Goal: Answer question/provide support: Share knowledge or assist other users

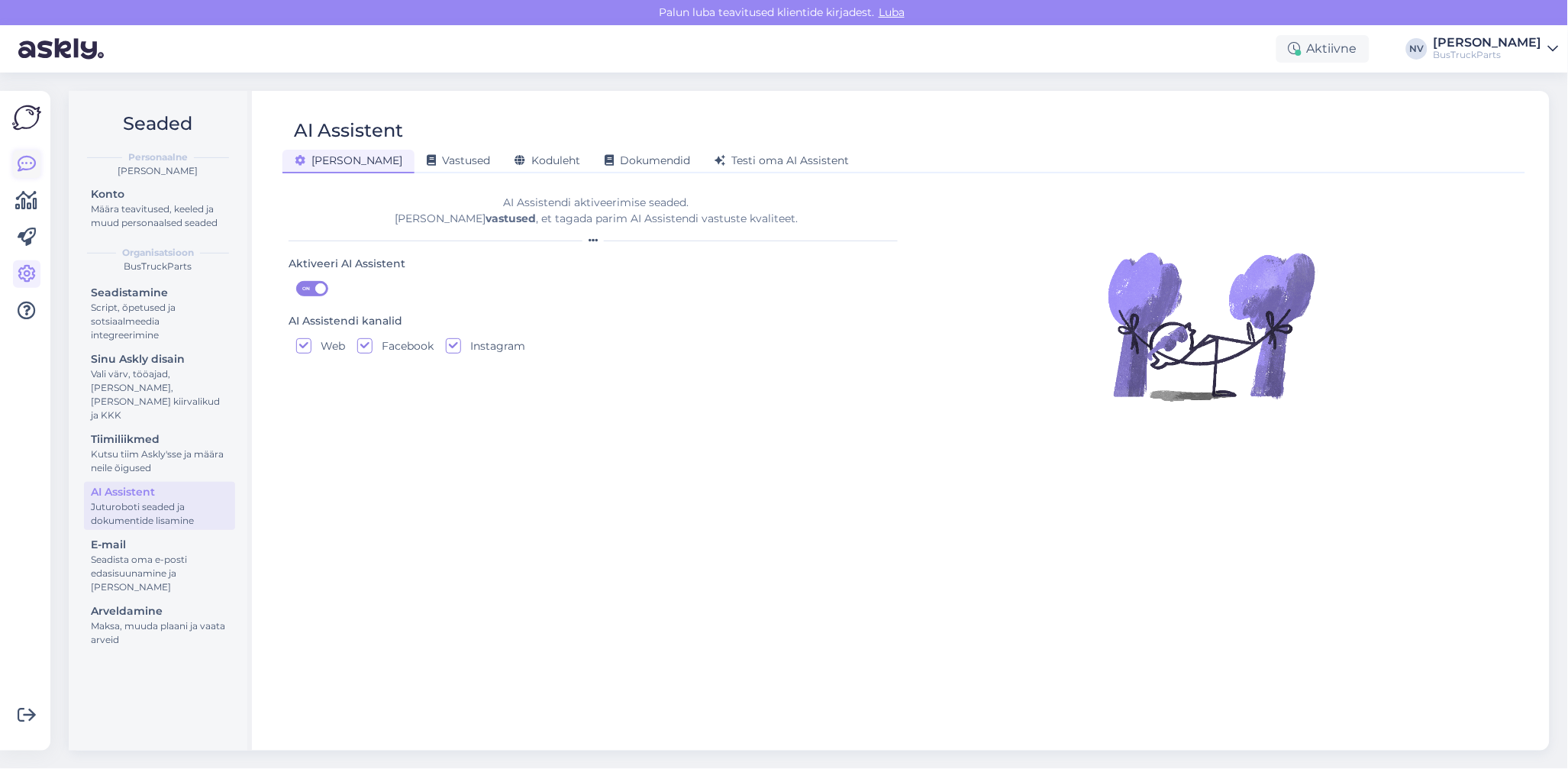
click at [20, 164] on icon at bounding box center [26, 164] width 18 height 18
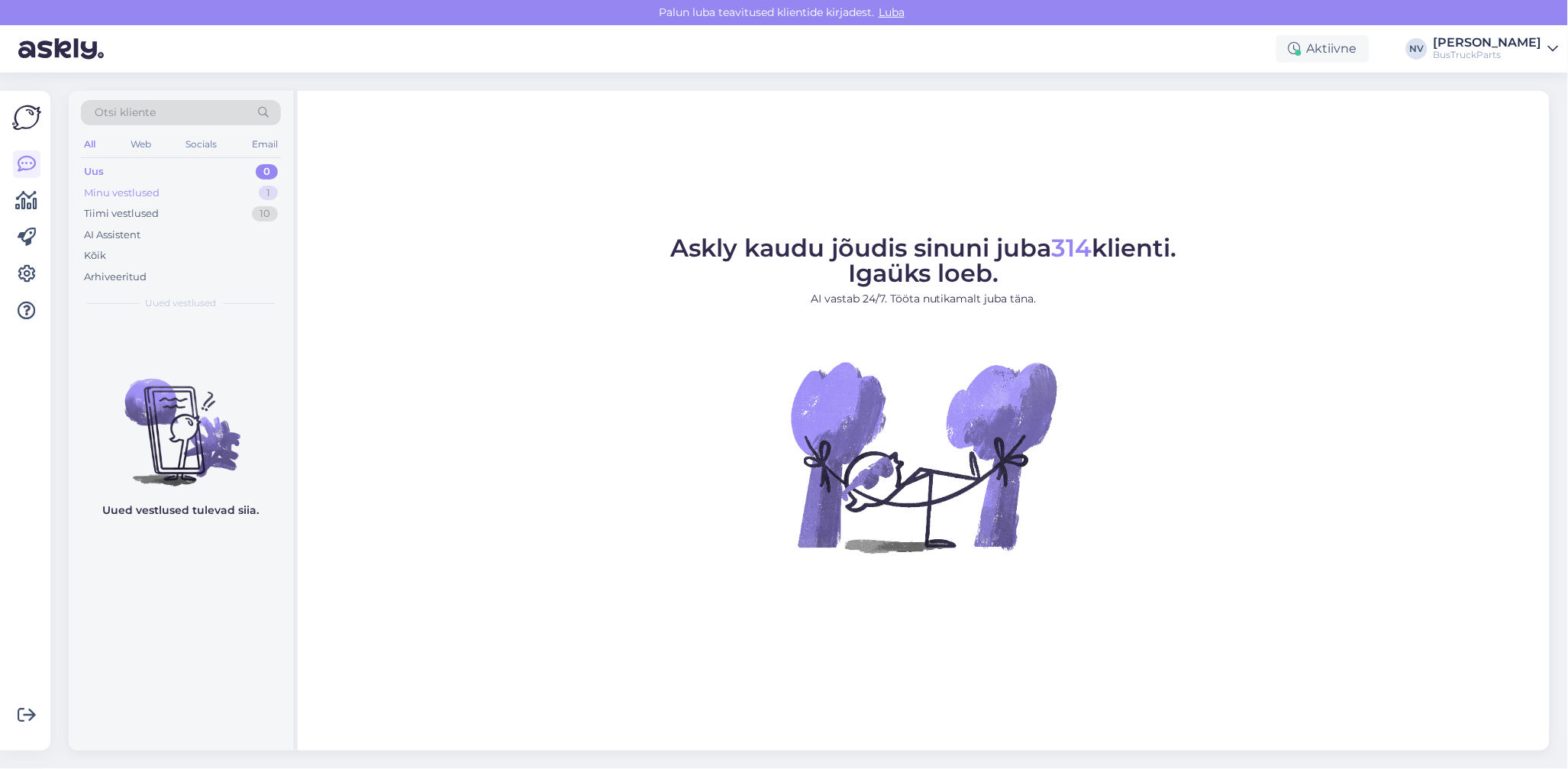
click at [135, 197] on div "Minu vestlused" at bounding box center [122, 192] width 76 height 15
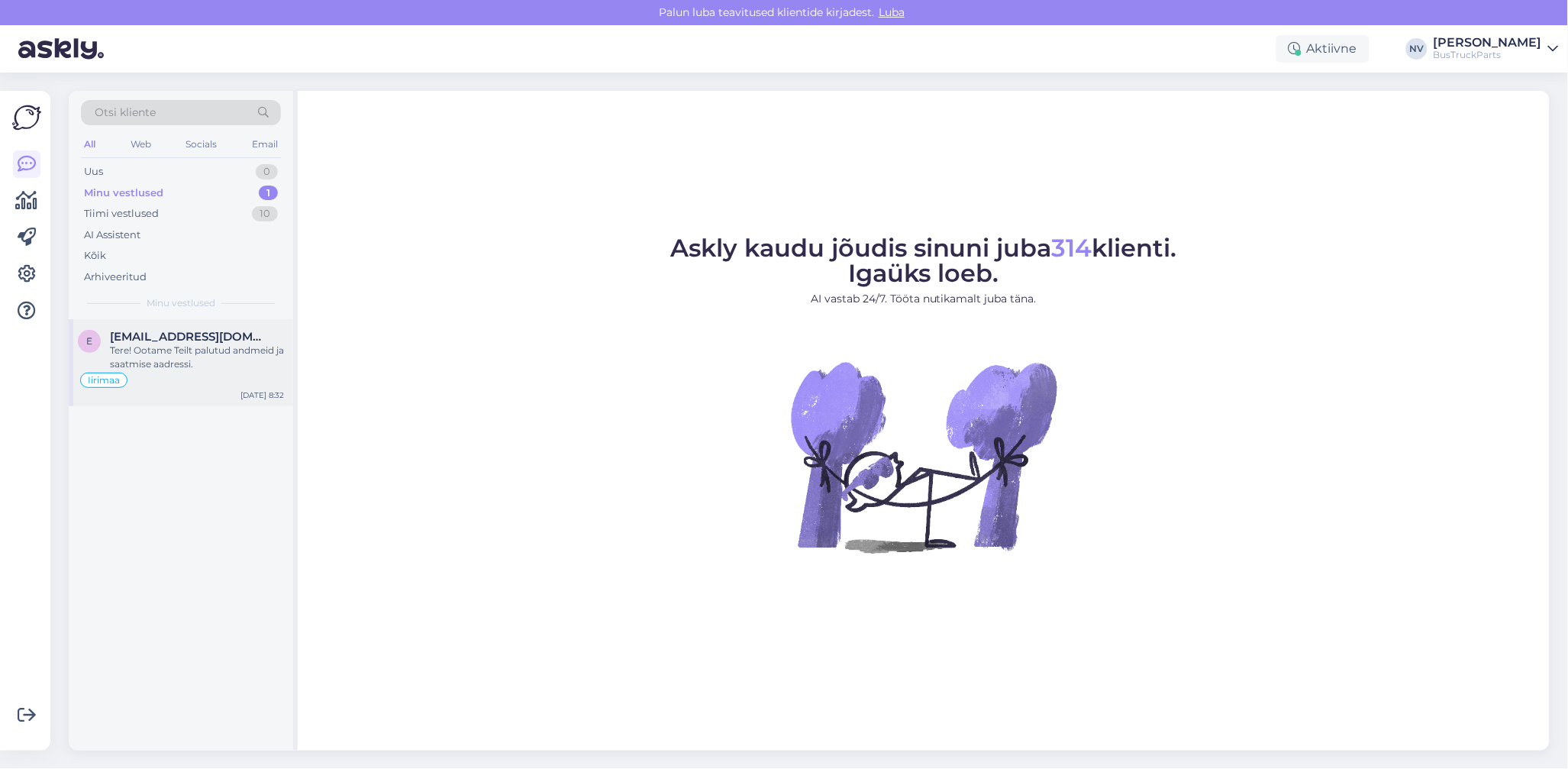
click at [197, 351] on div "Tere! Ootame Teilt palutud andmeid ja saatmise aadressi." at bounding box center [197, 356] width 174 height 27
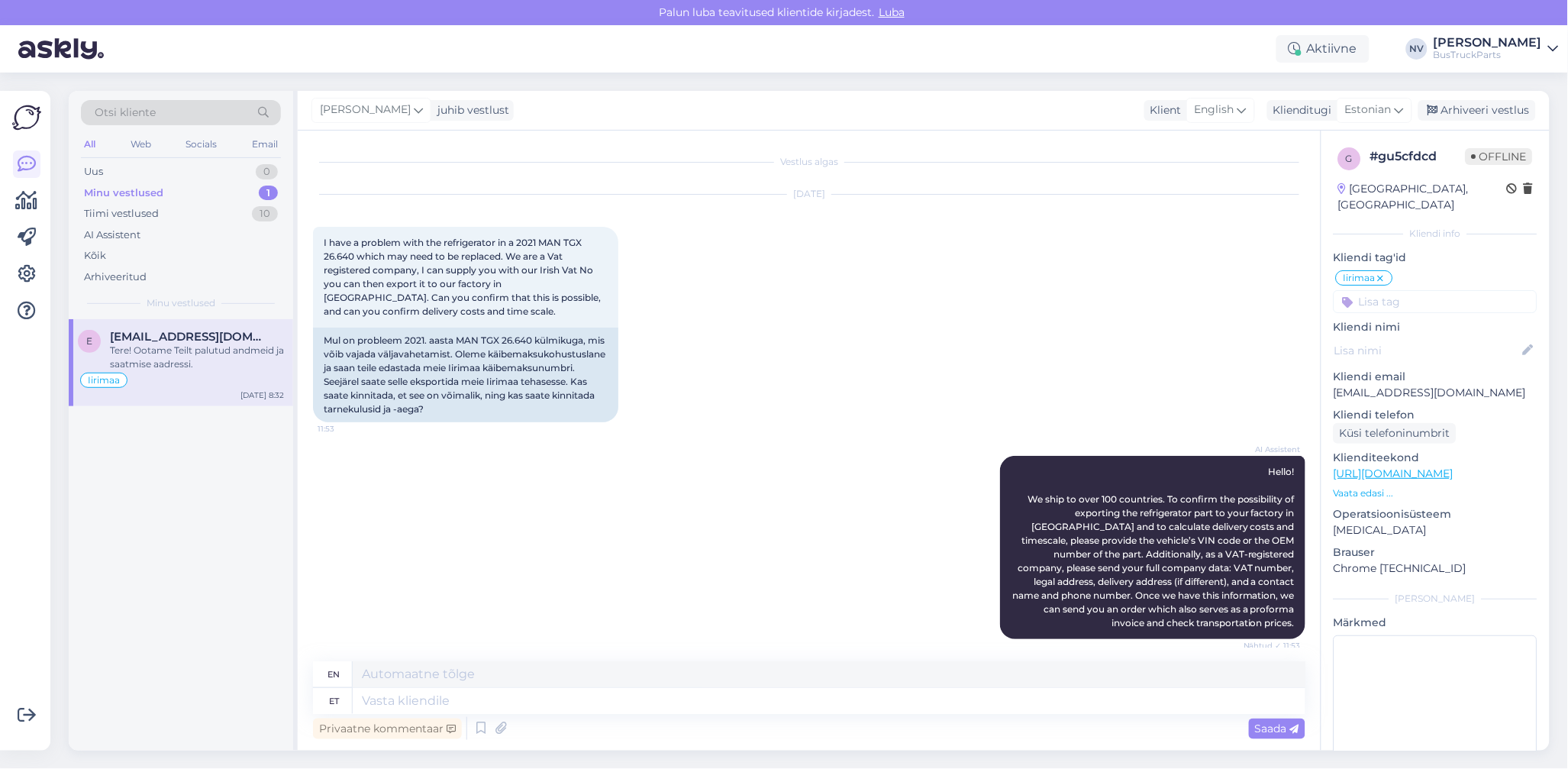
scroll to position [440, 0]
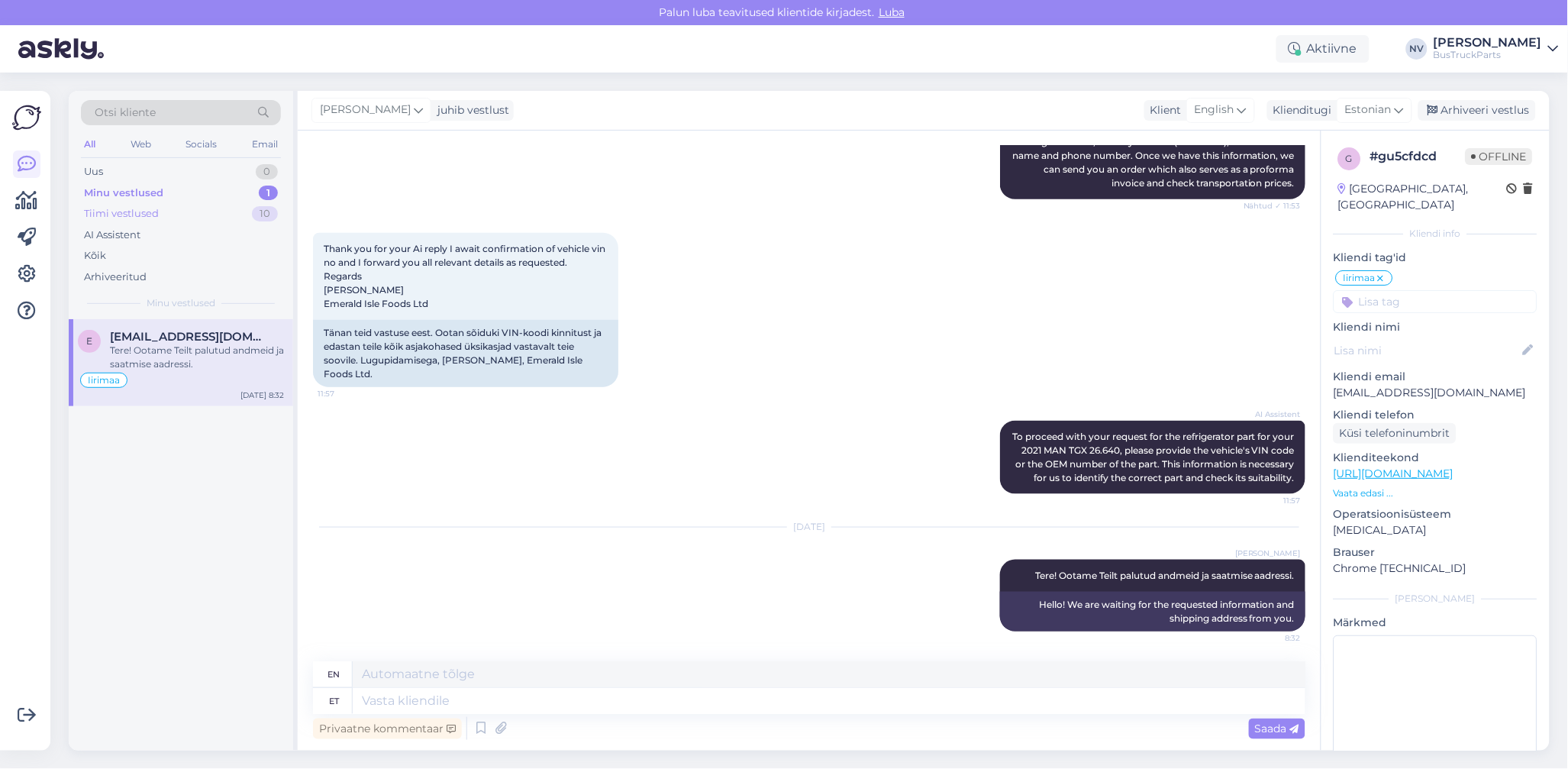
click at [126, 211] on div "Tiimi vestlused" at bounding box center [121, 213] width 75 height 15
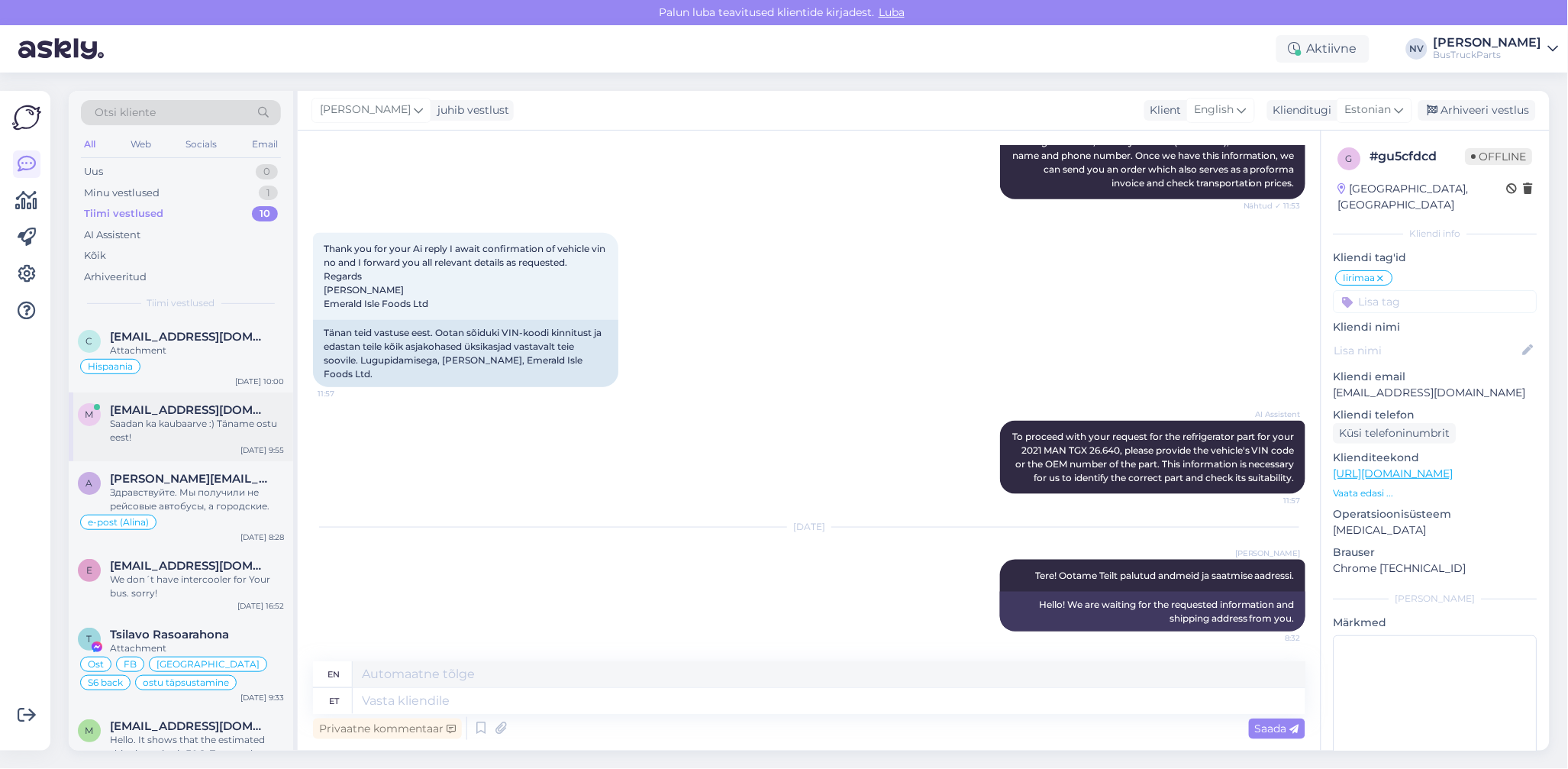
click at [200, 410] on span "[EMAIL_ADDRESS][DOMAIN_NAME]" at bounding box center [189, 410] width 159 height 14
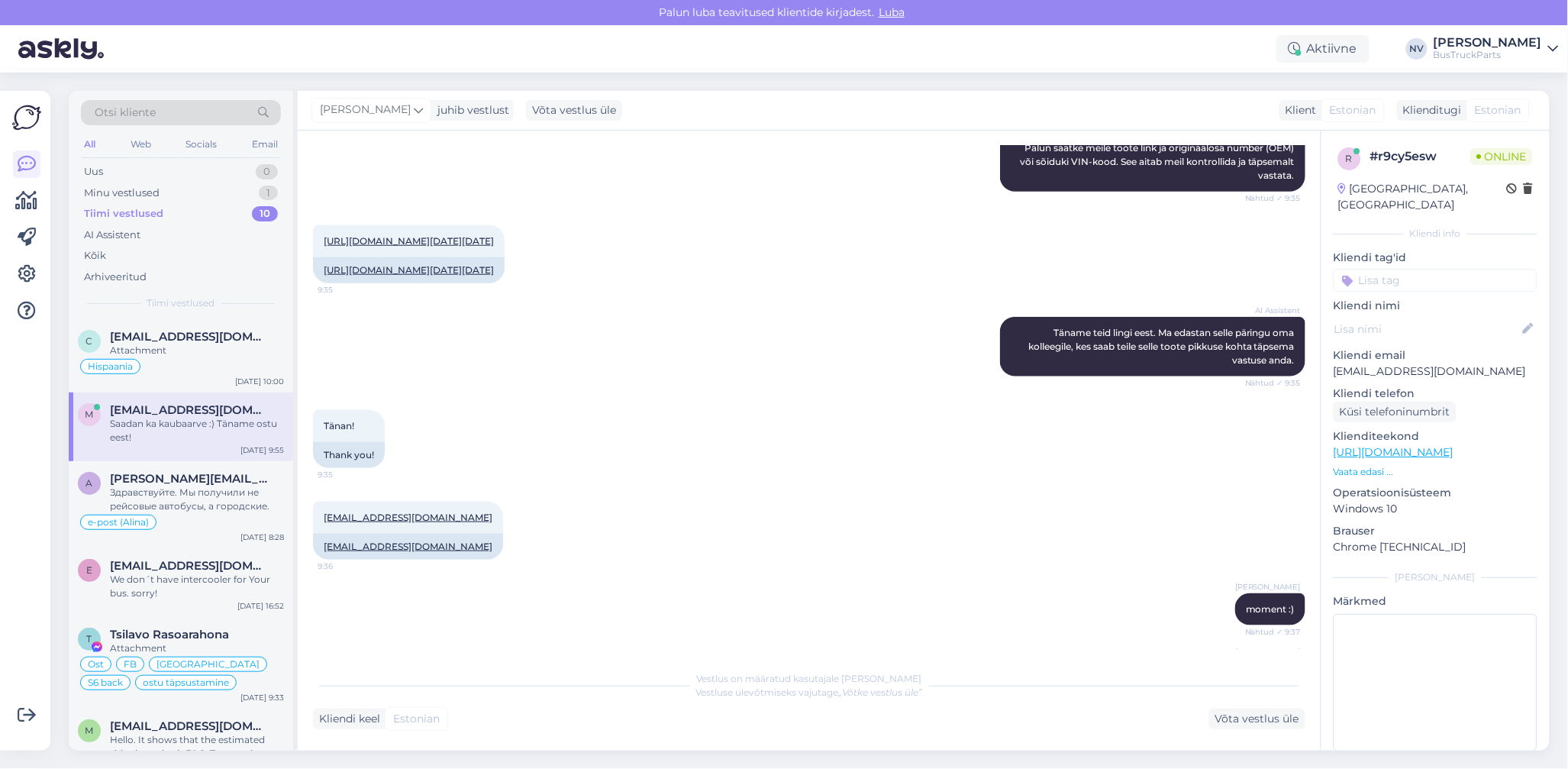
scroll to position [2378, 0]
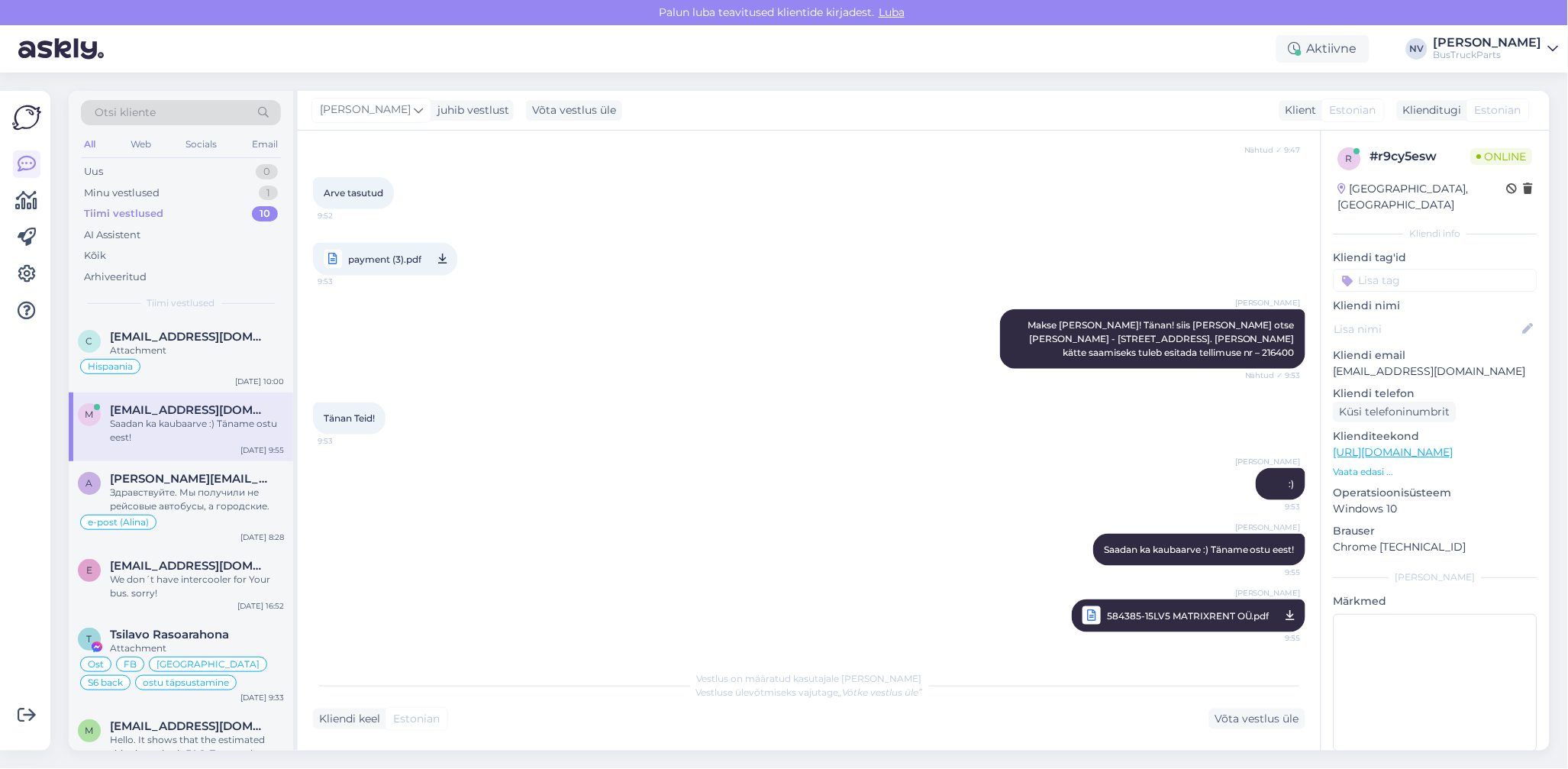
click at [1368, 272] on input at bounding box center [1435, 280] width 204 height 23
type input "Eesti"
click at [1496, 316] on span "Eesti" at bounding box center [1507, 320] width 22 height 9
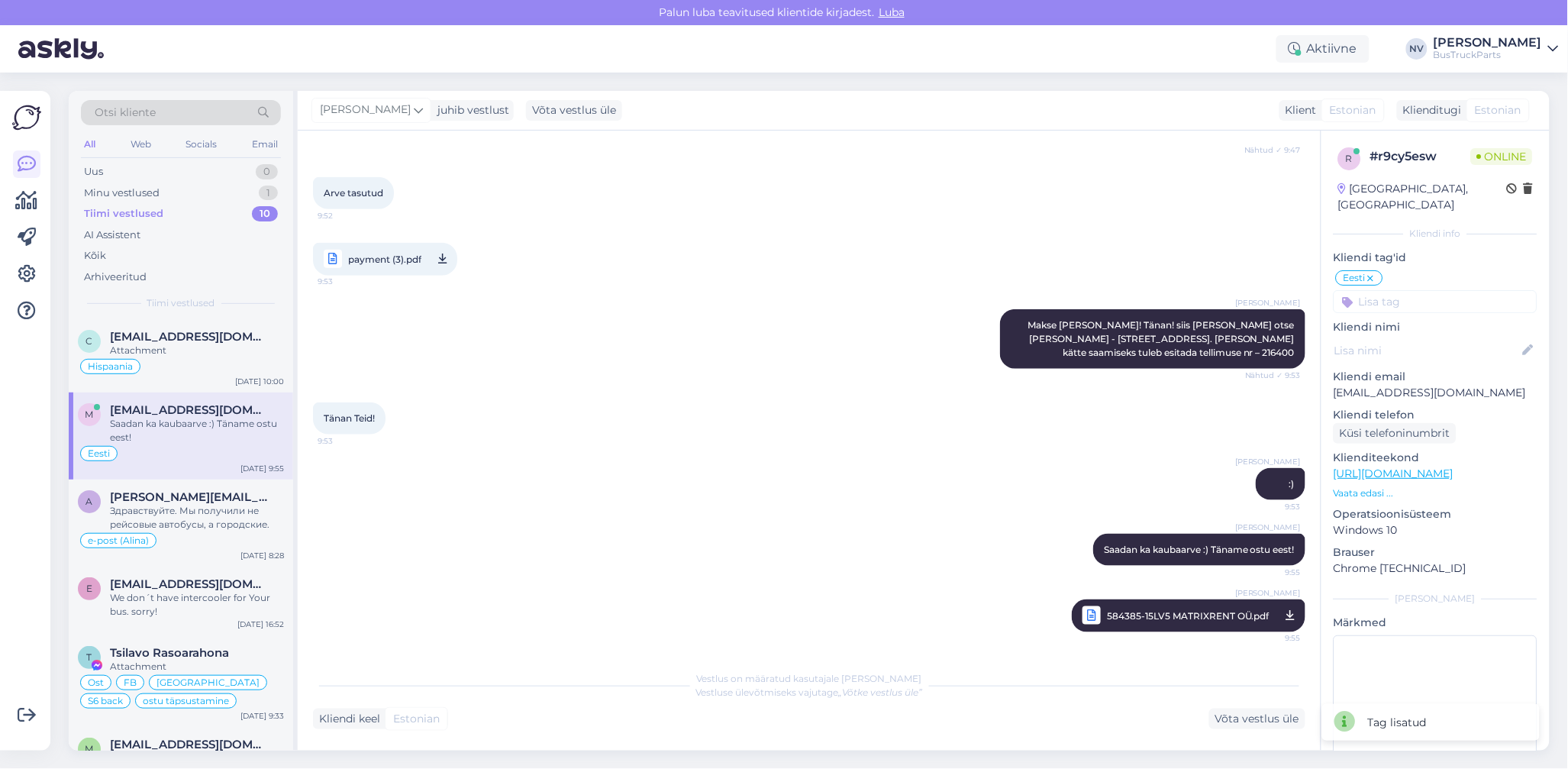
click at [1457, 291] on input at bounding box center [1435, 302] width 204 height 23
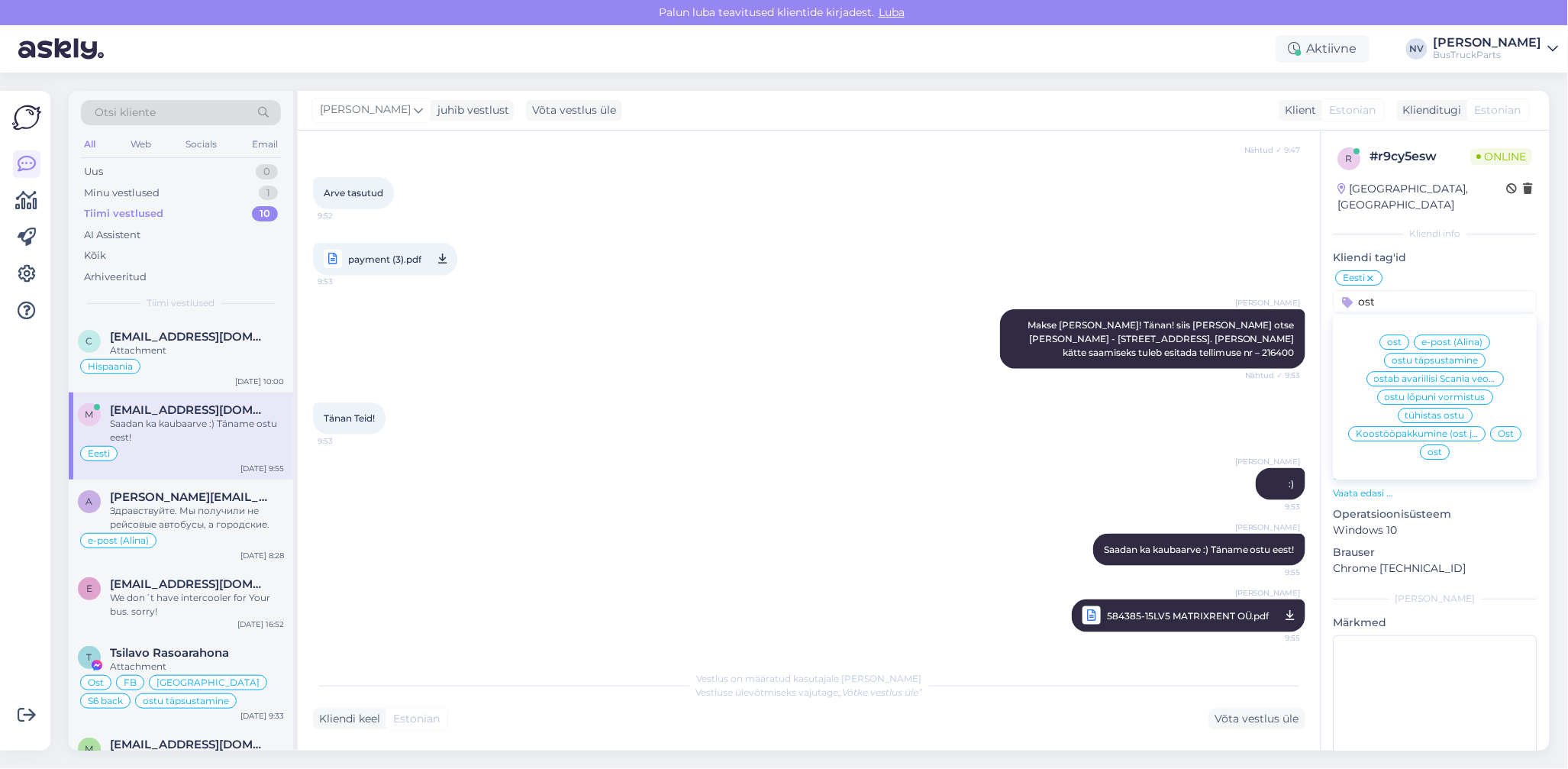
type input "ost"
click at [1391, 337] on span "ost" at bounding box center [1395, 341] width 15 height 9
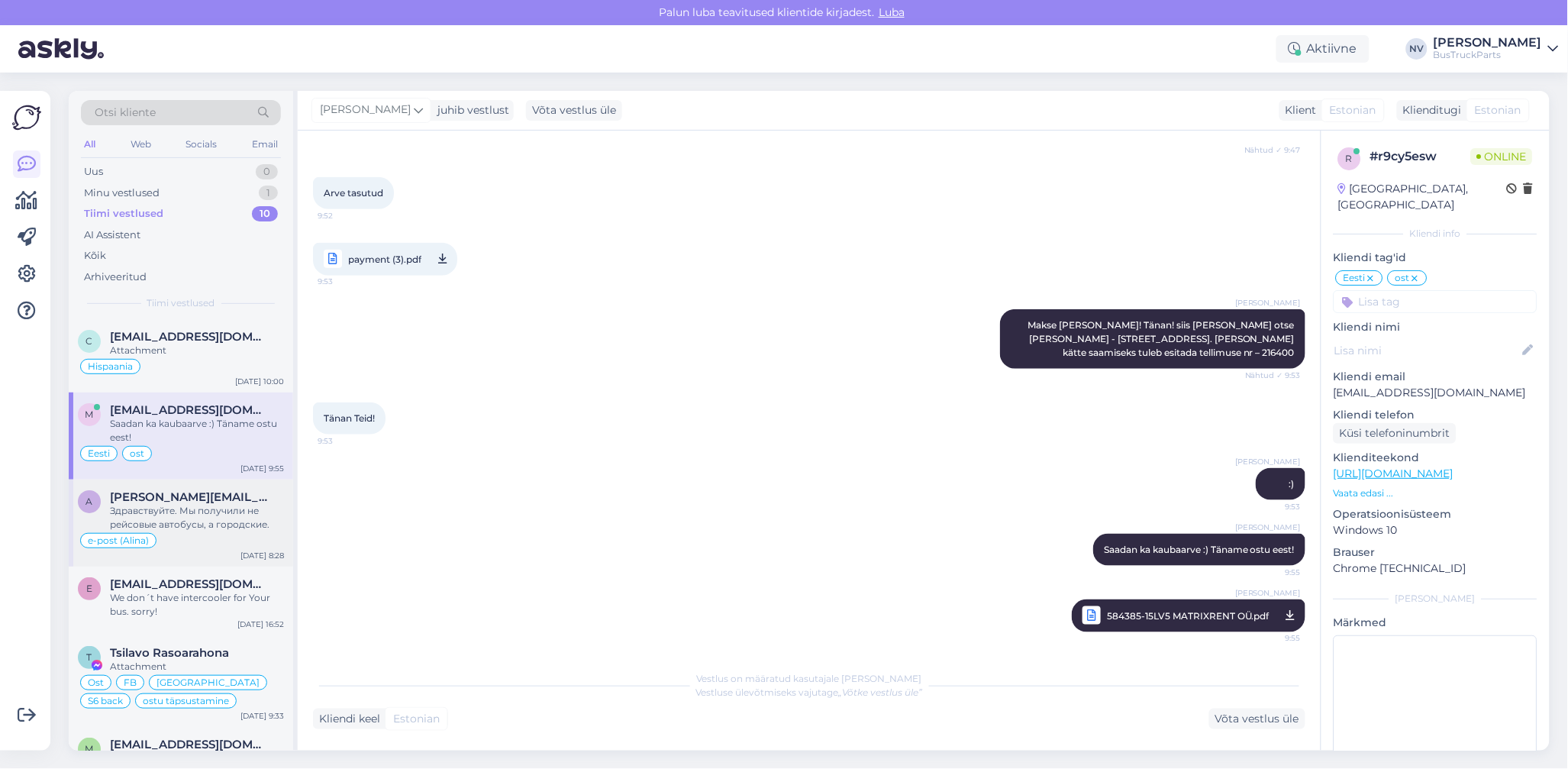
click at [233, 530] on div "Здравствуйте. Мы получили не рейсовые автобусы, а городские." at bounding box center [197, 517] width 174 height 27
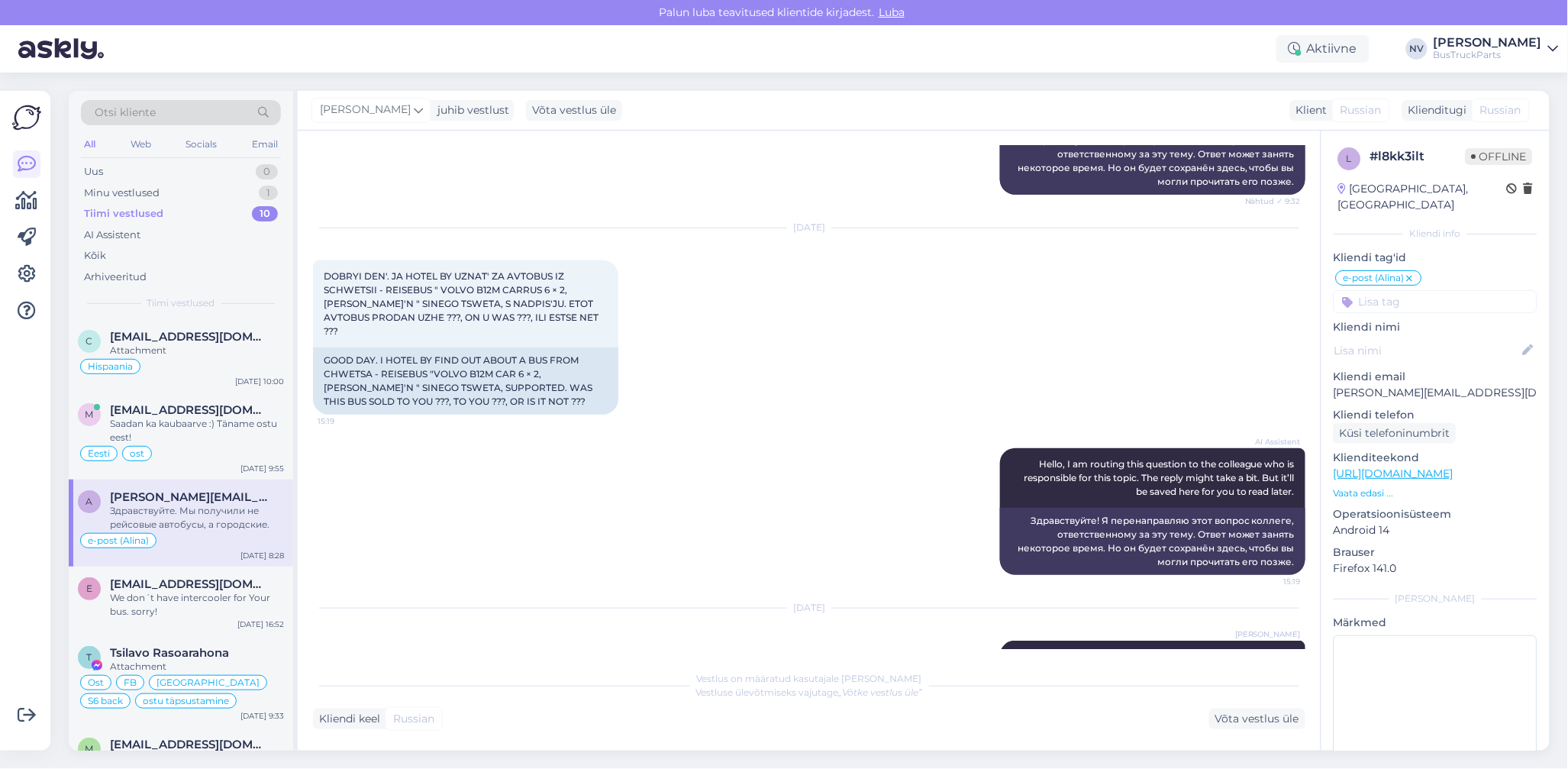
scroll to position [344, 0]
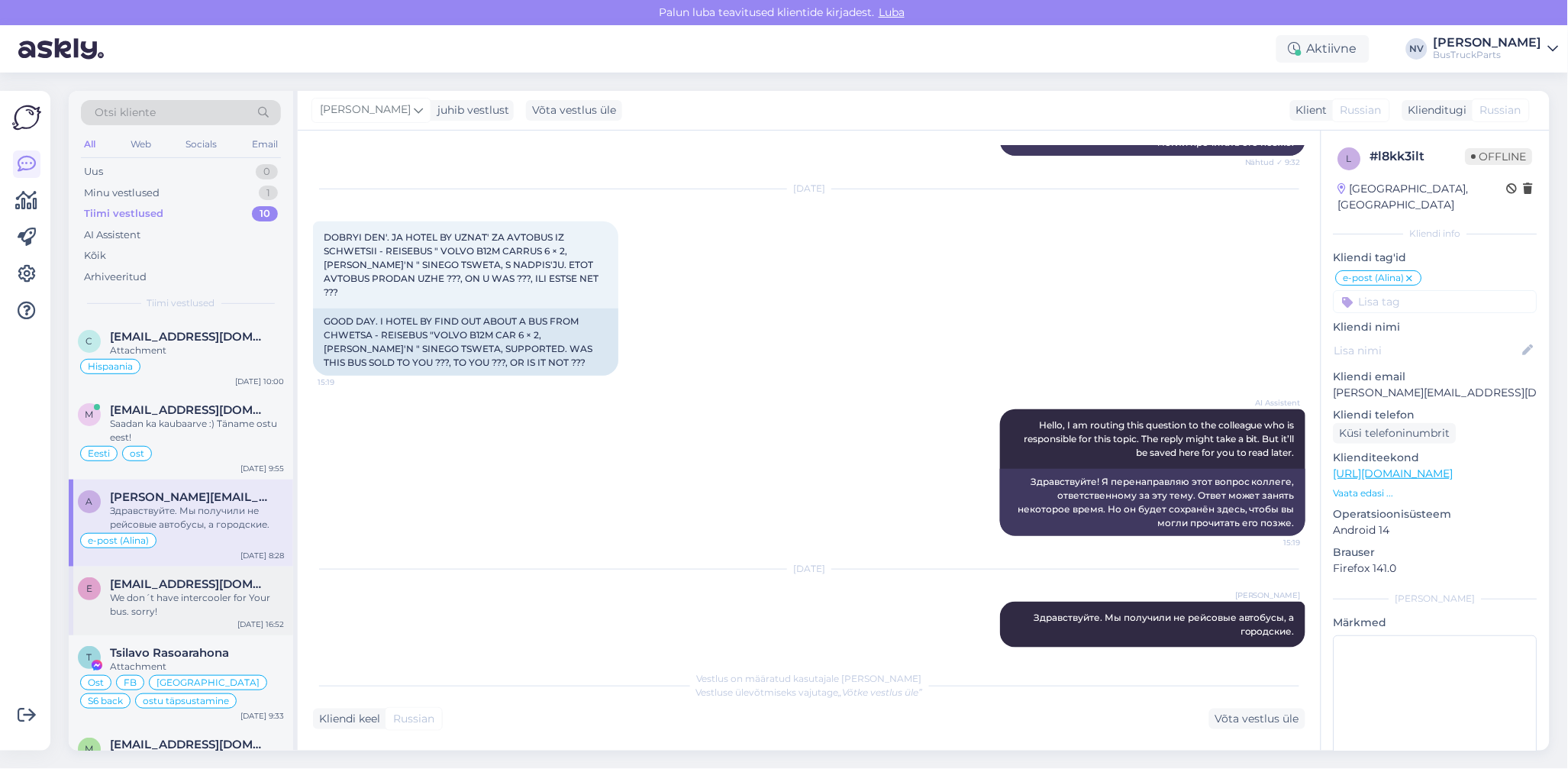
click at [180, 612] on div "We don´t have intercooler for Your bus. sorry!" at bounding box center [197, 604] width 174 height 27
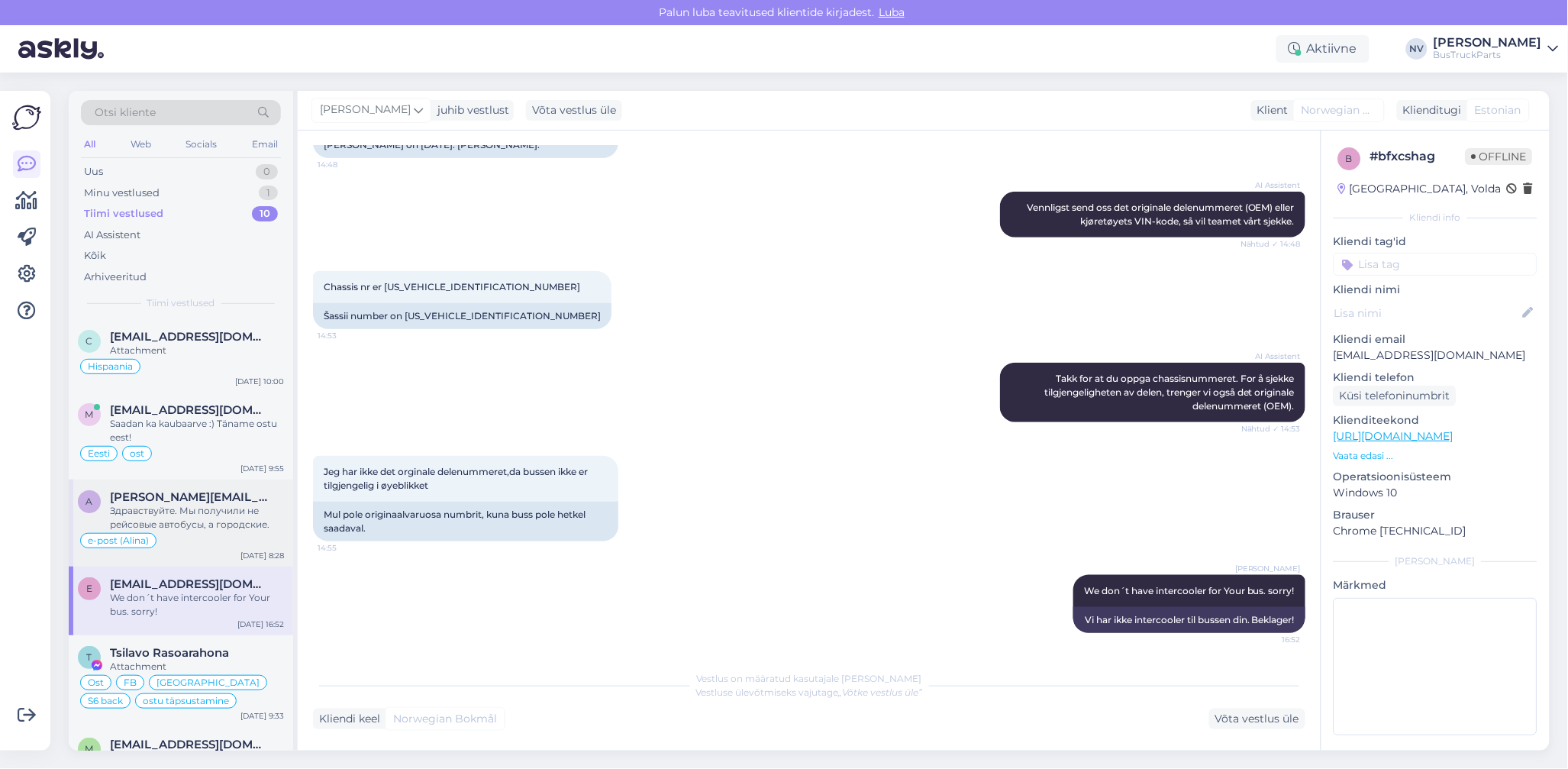
click at [201, 517] on div "Здравствуйте. Мы получили не рейсовые автобусы, а городские." at bounding box center [197, 517] width 174 height 27
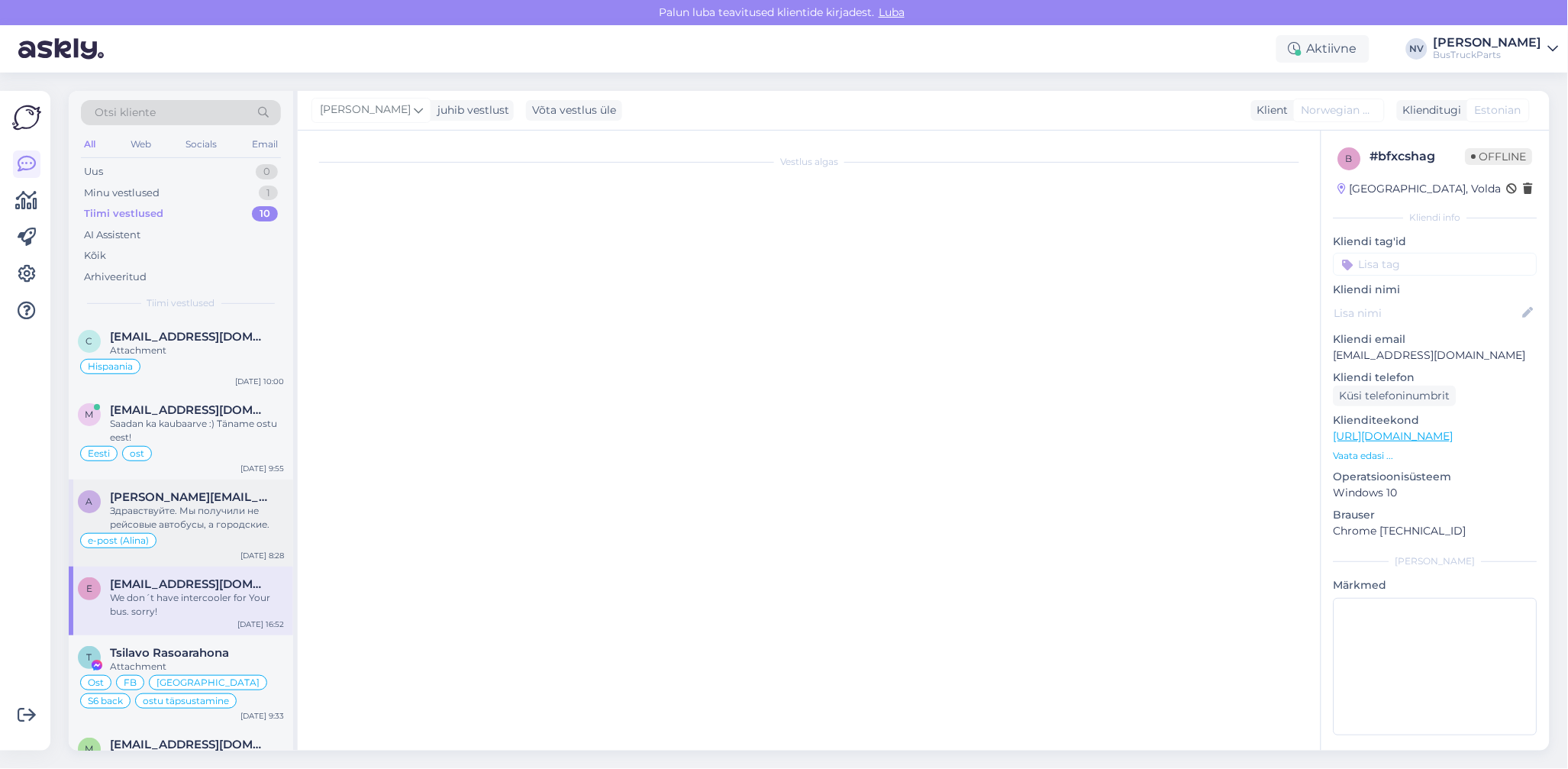
scroll to position [345, 0]
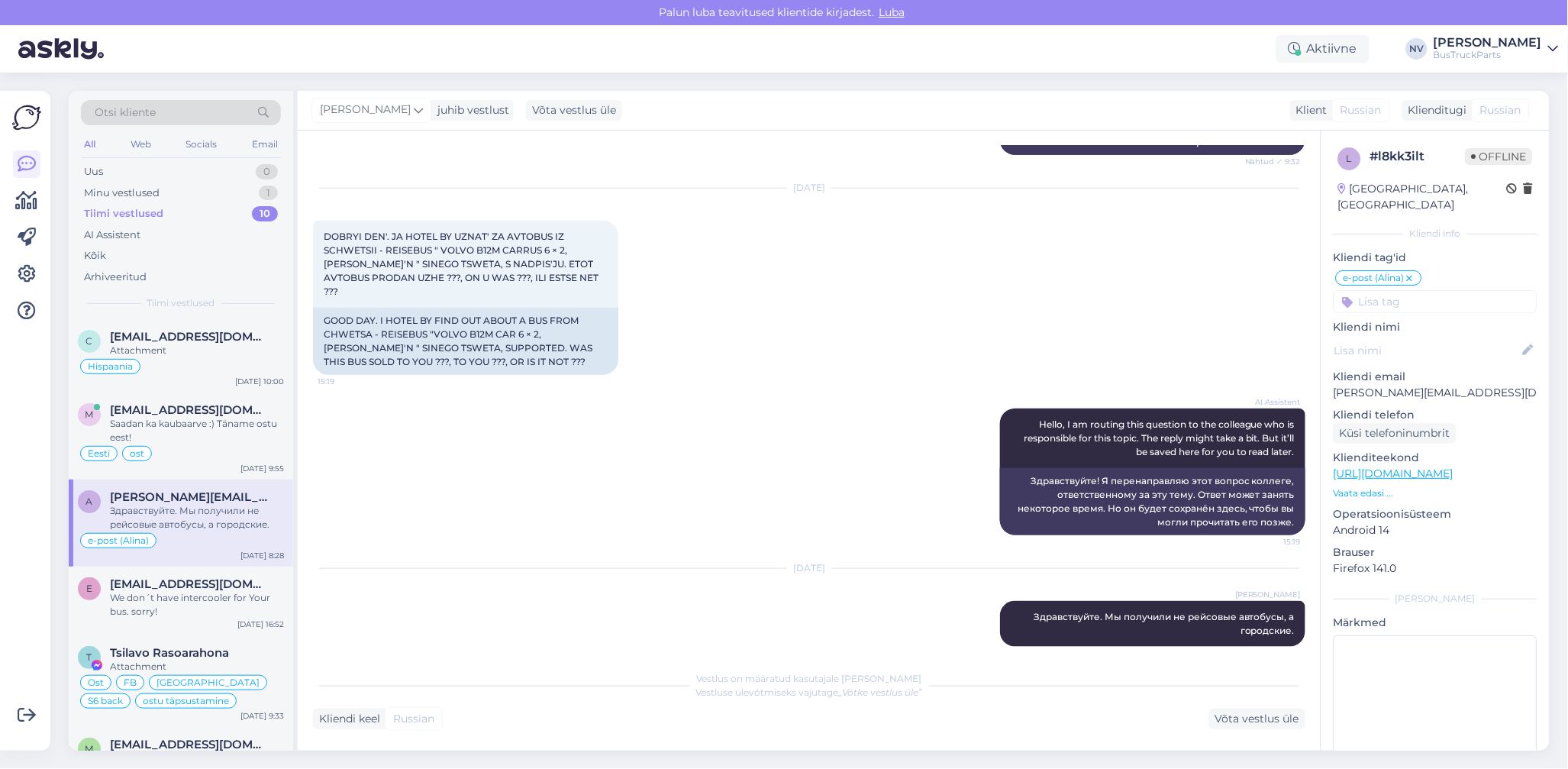
click at [1377, 291] on input at bounding box center [1435, 302] width 204 height 23
type input "[GEOGRAPHIC_DATA]"
click at [1427, 337] on span "[GEOGRAPHIC_DATA]" at bounding box center [1435, 341] width 103 height 9
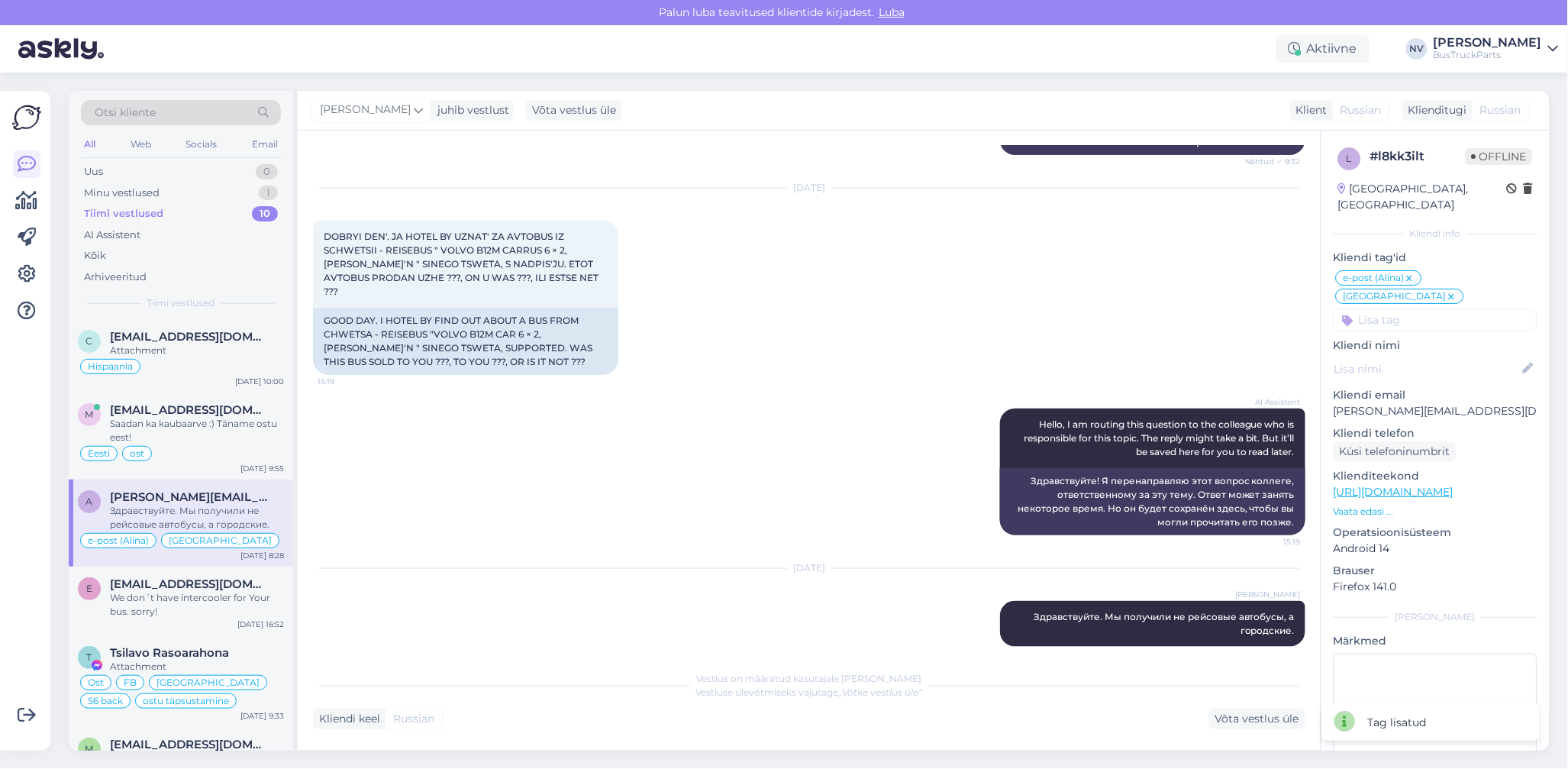
scroll to position [344, 0]
click at [155, 595] on div "We don´t have intercooler for Your bus. sorry!" at bounding box center [197, 604] width 174 height 27
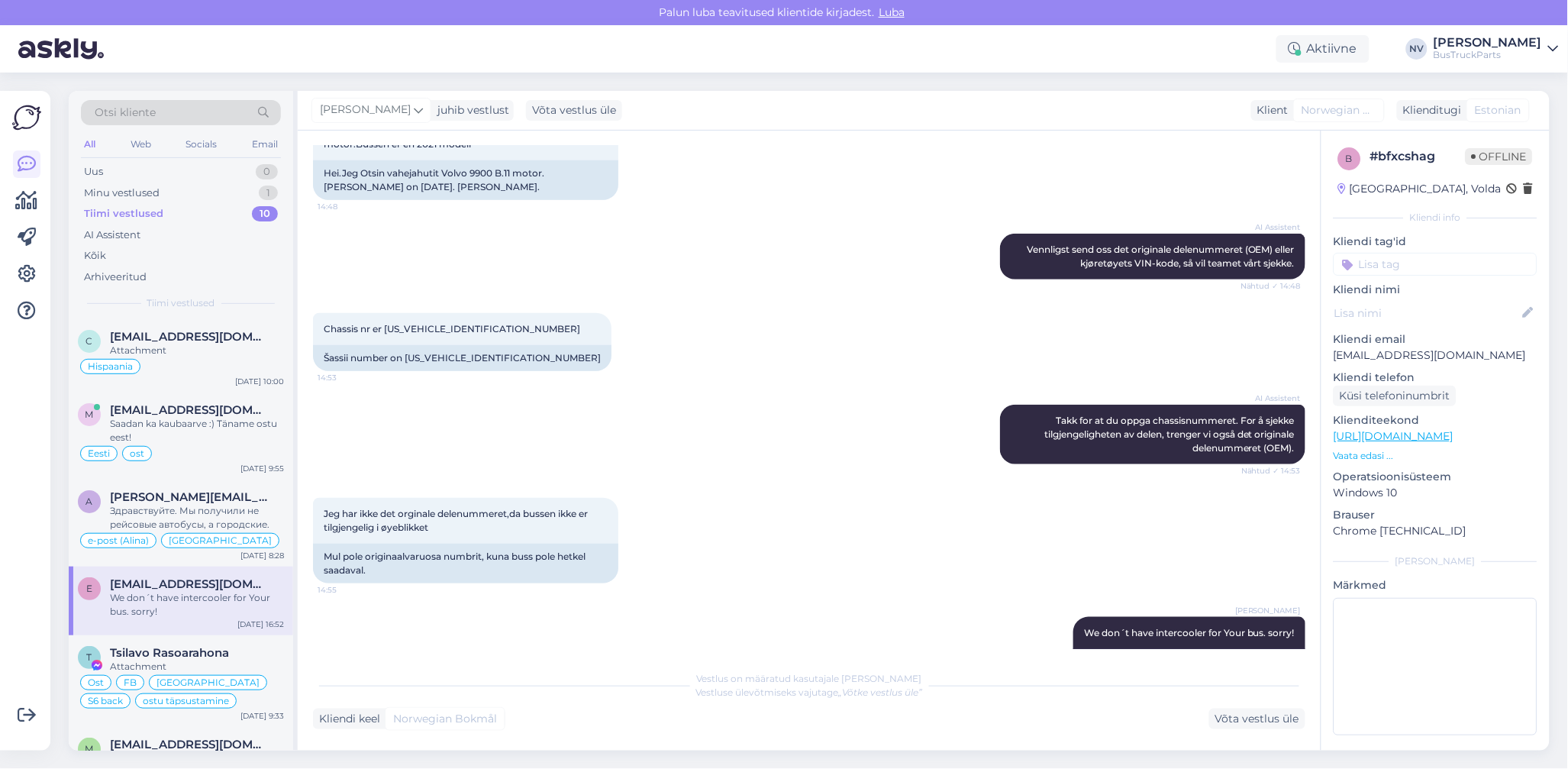
scroll to position [305, 0]
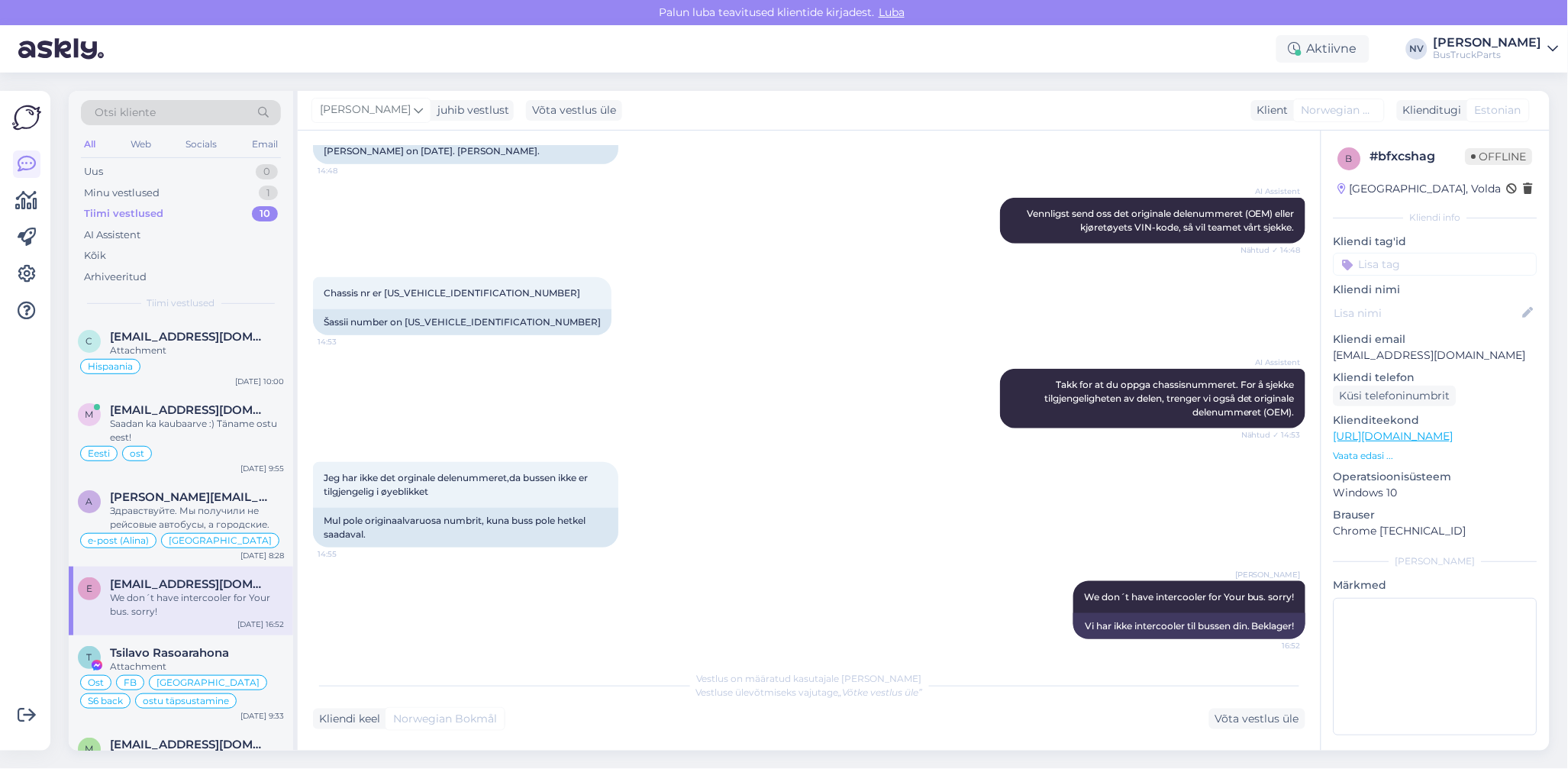
click at [1407, 266] on input at bounding box center [1435, 264] width 204 height 23
type input "Norra"
click at [1422, 303] on span "Norra" at bounding box center [1435, 305] width 26 height 9
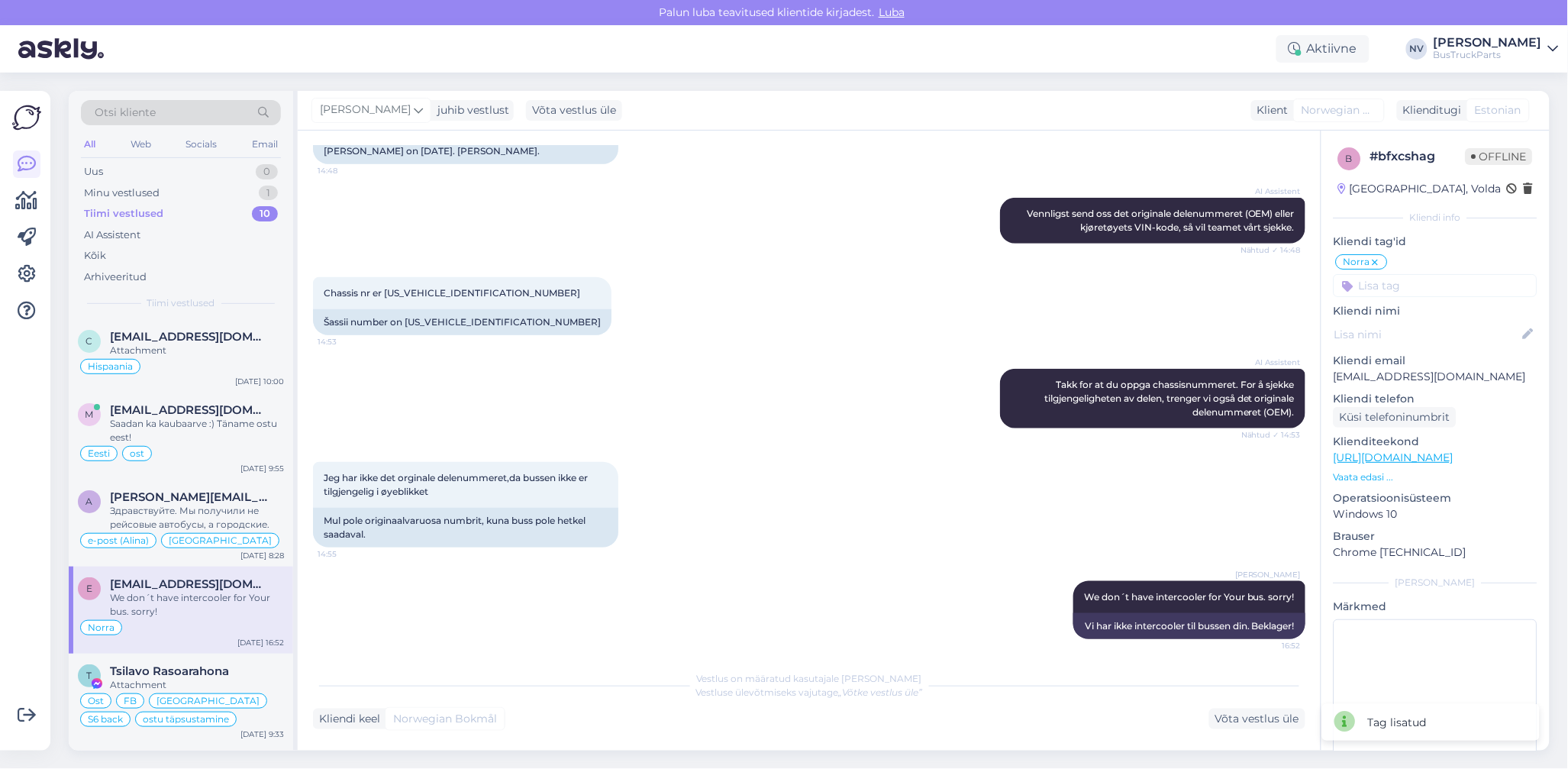
click at [1421, 289] on input at bounding box center [1435, 285] width 204 height 23
type input "pole"
click at [1424, 347] on span "pole osa pakkuda" at bounding box center [1435, 344] width 80 height 9
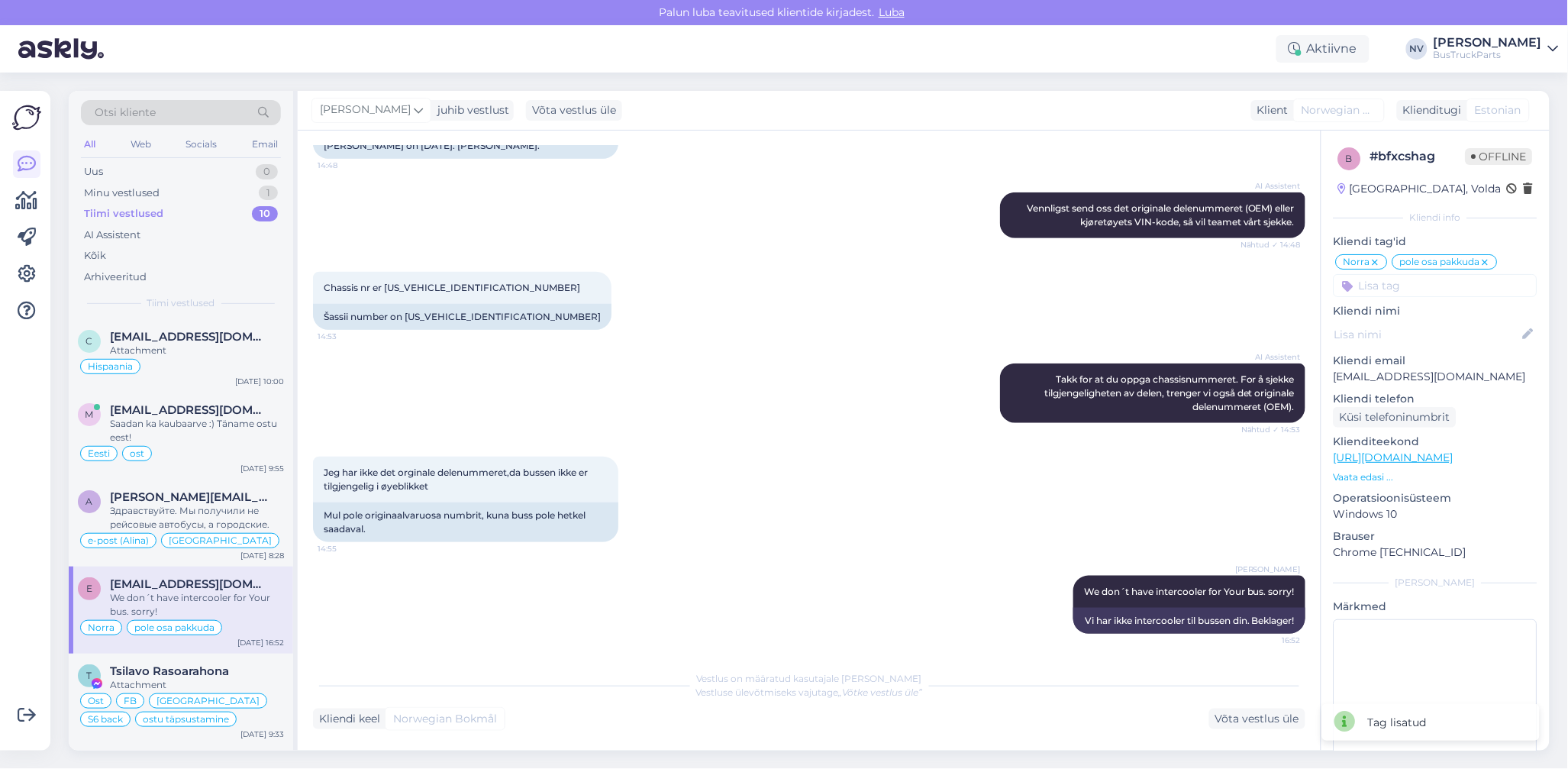
scroll to position [312, 0]
click at [1245, 711] on div "Võta vestlus üle" at bounding box center [1258, 718] width 97 height 20
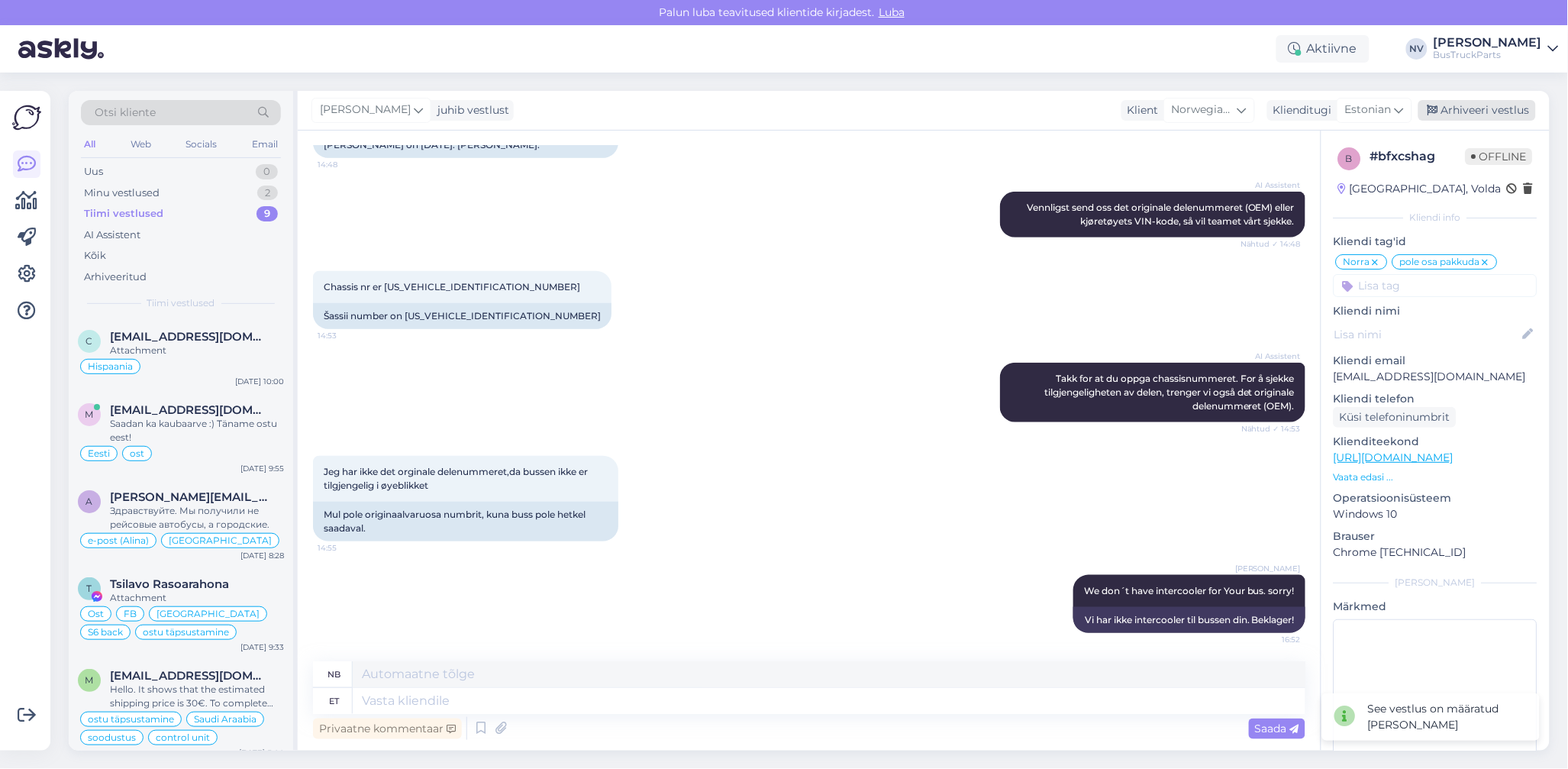
click at [1488, 111] on div "Arhiveeri vestlus" at bounding box center [1478, 110] width 118 height 20
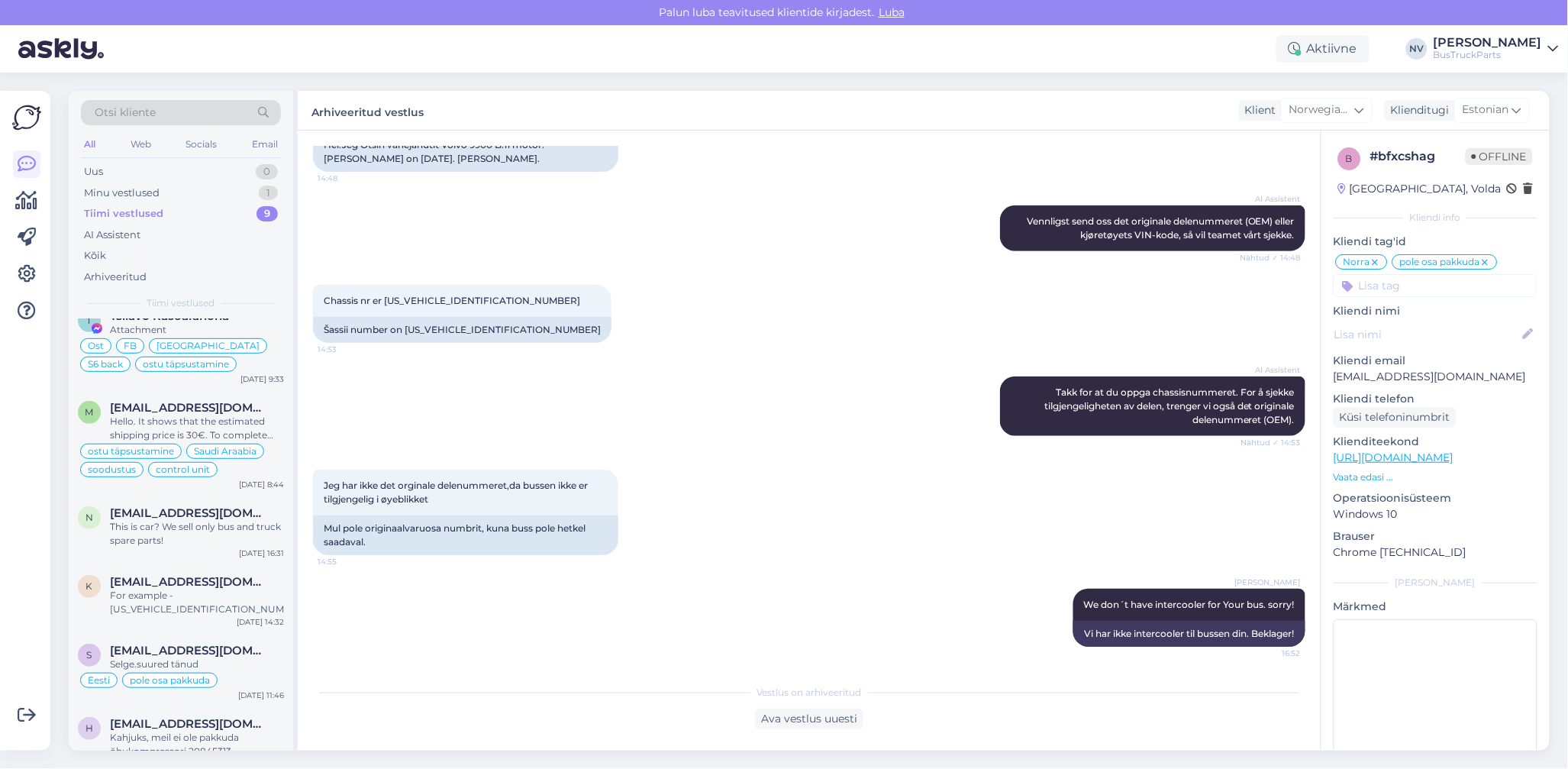
scroll to position [278, 0]
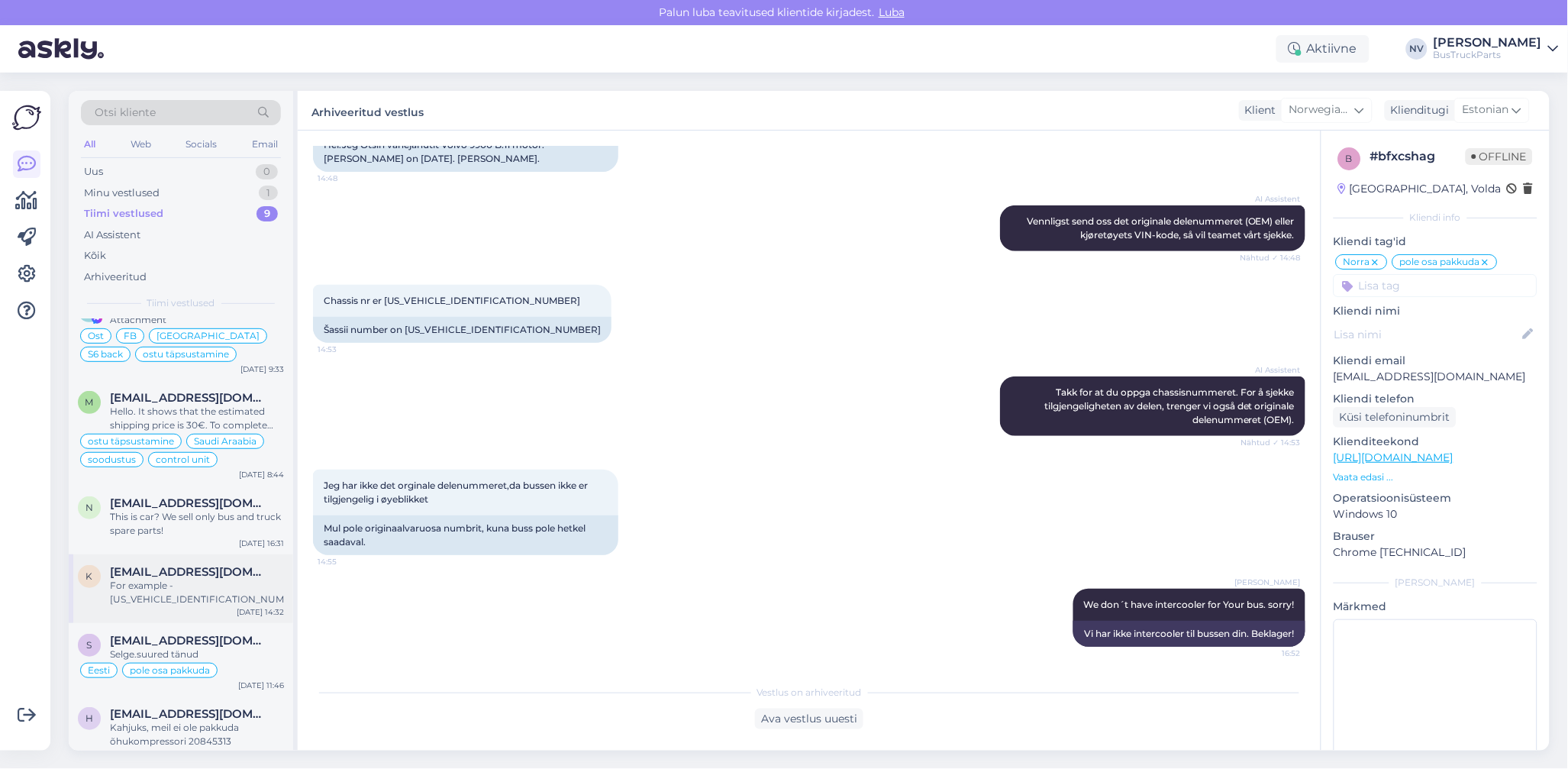
click at [171, 577] on span "[EMAIL_ADDRESS][DOMAIN_NAME]" at bounding box center [189, 572] width 159 height 14
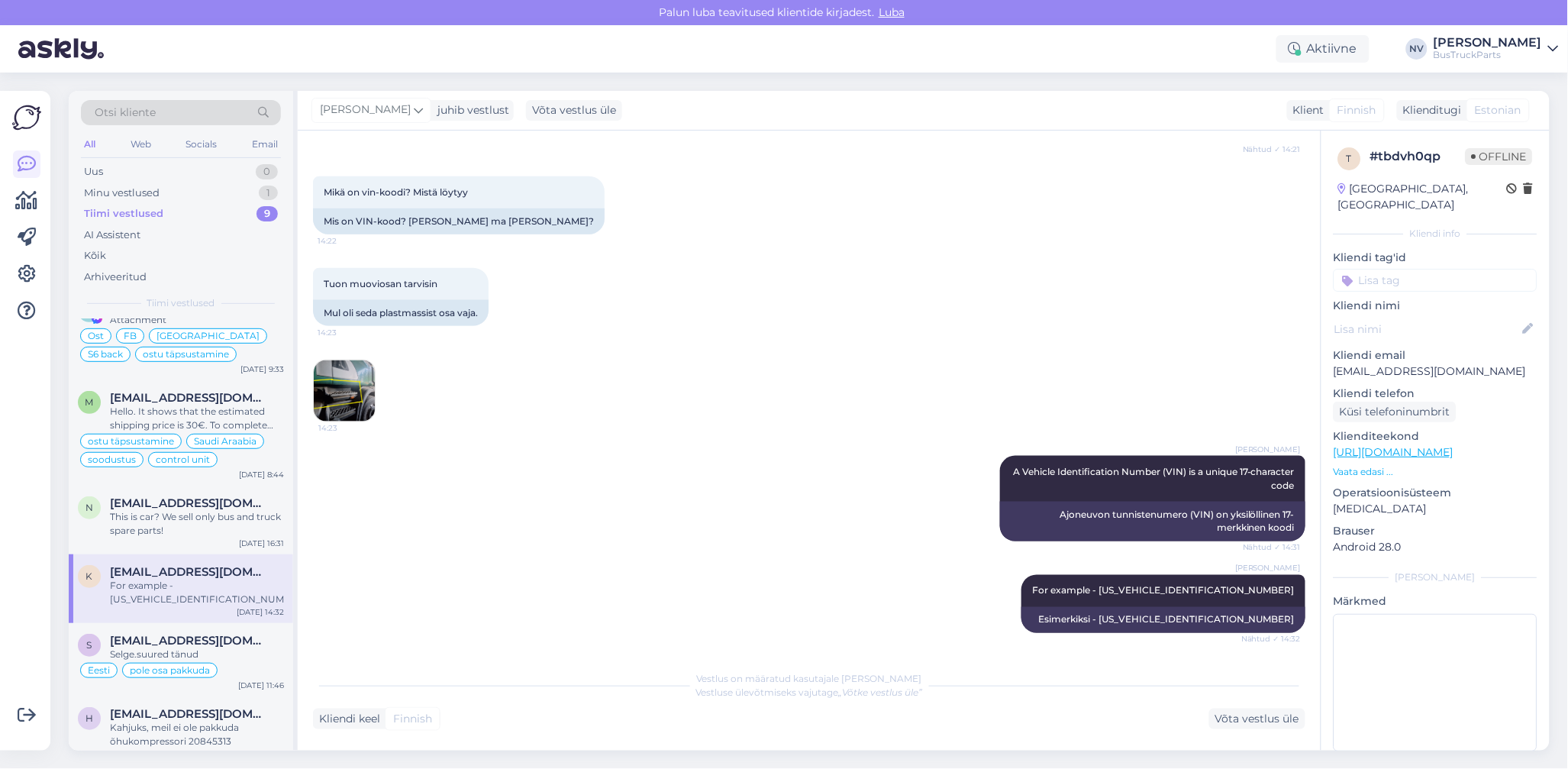
scroll to position [563, 0]
click at [1365, 269] on input at bounding box center [1435, 280] width 204 height 23
type input "[GEOGRAPHIC_DATA]"
click at [1422, 316] on span "[GEOGRAPHIC_DATA]" at bounding box center [1435, 320] width 103 height 9
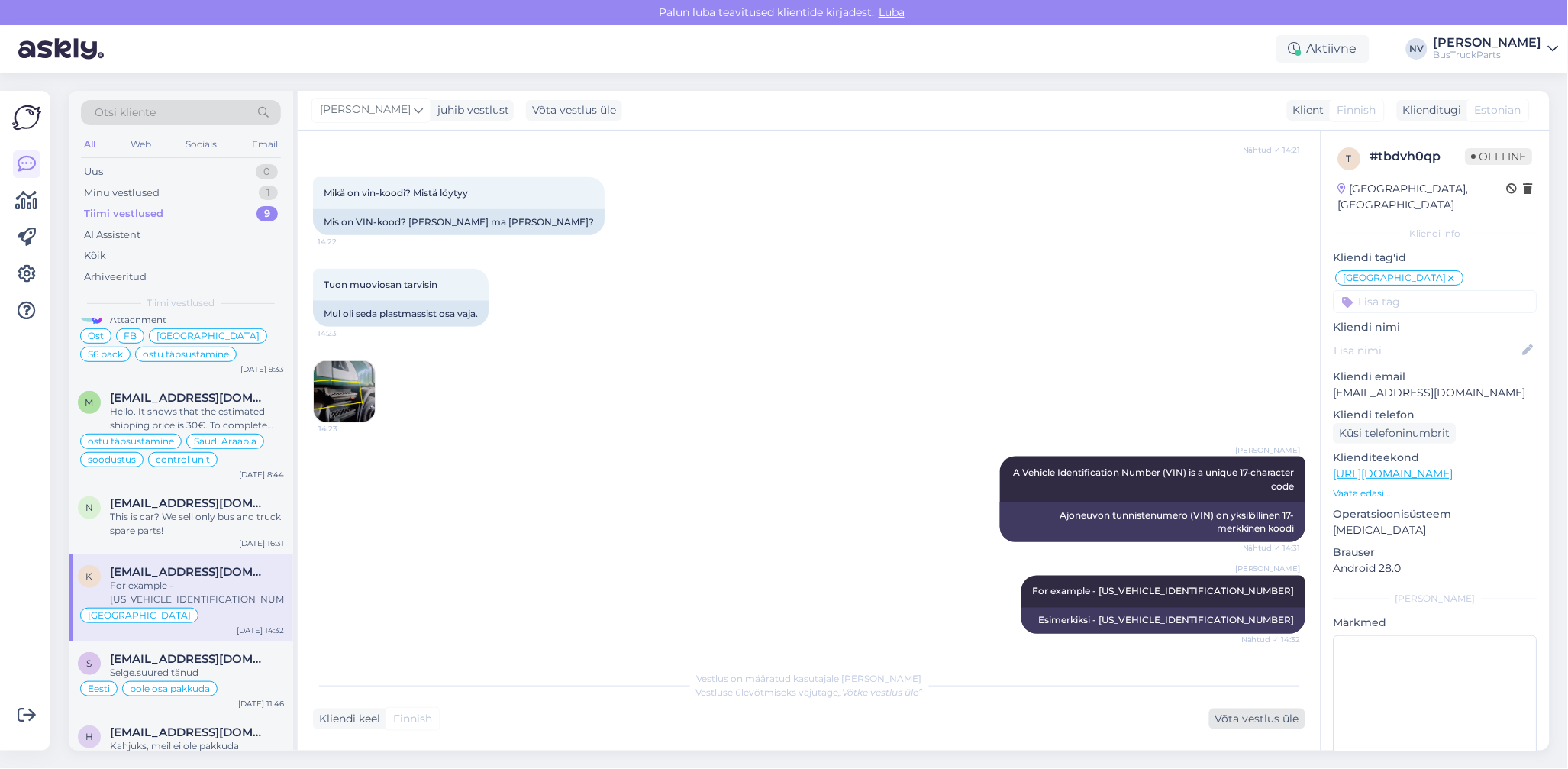
click at [1250, 719] on div "Võta vestlus üle" at bounding box center [1258, 718] width 97 height 20
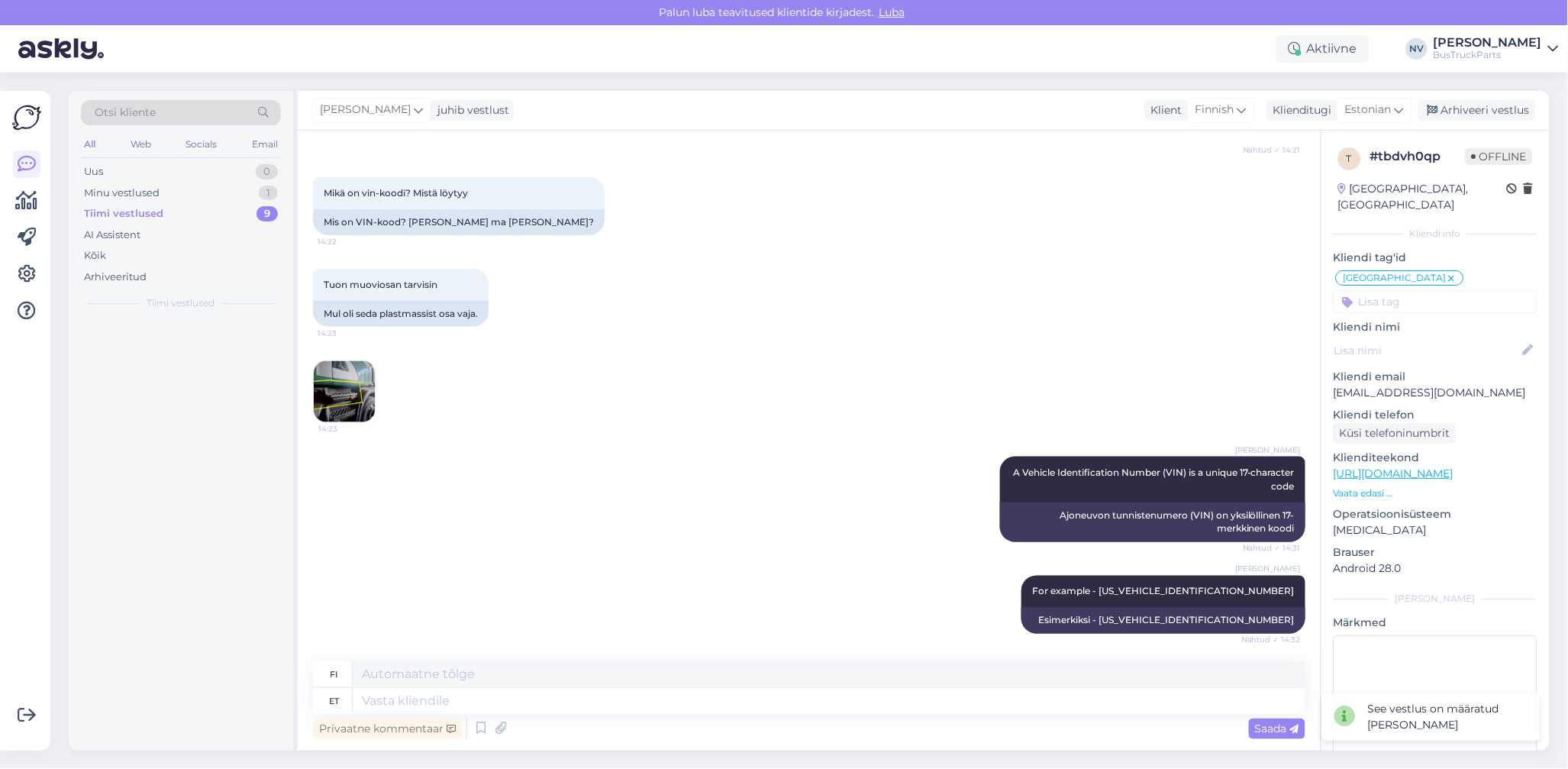
scroll to position [0, 0]
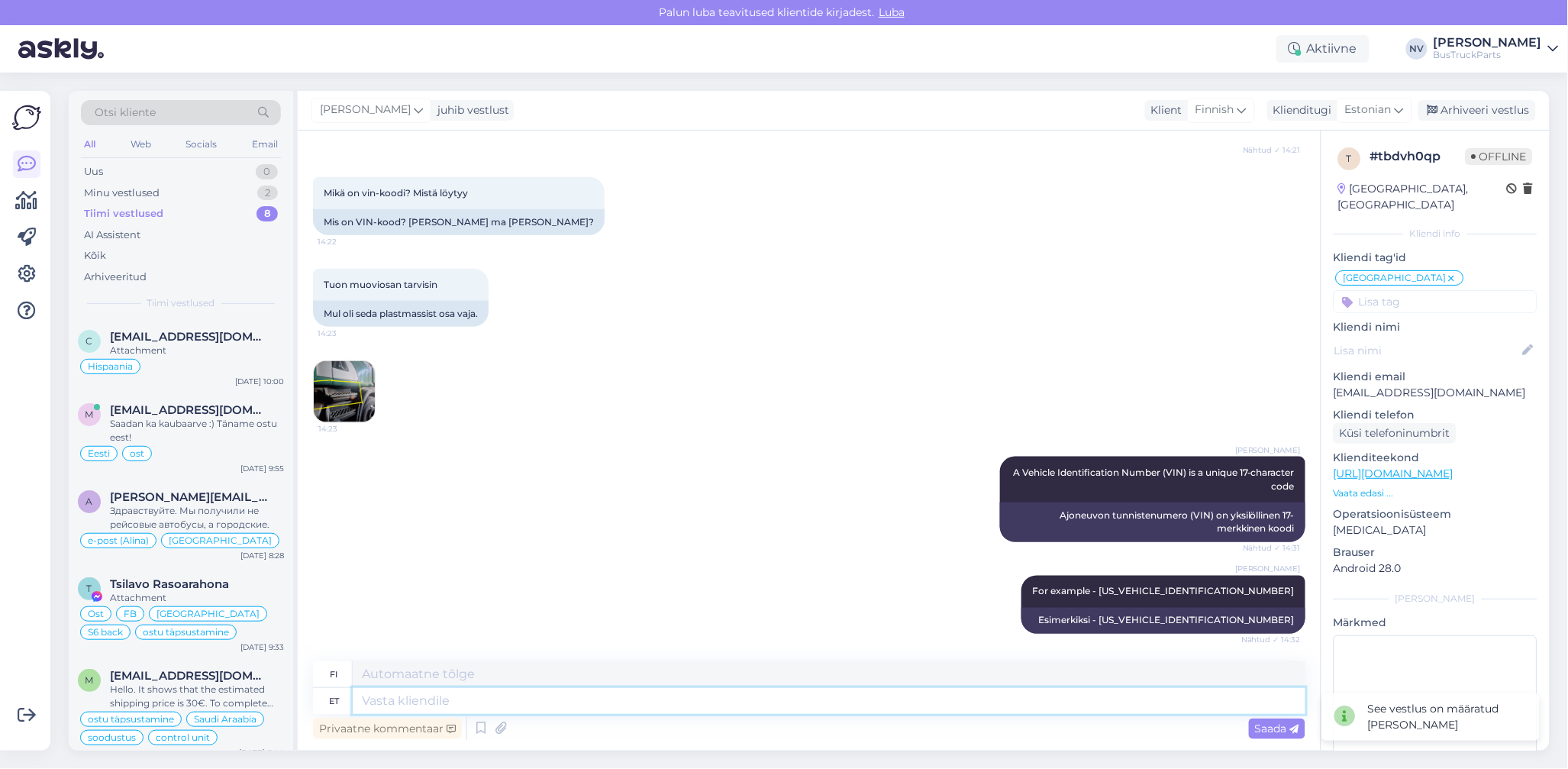
click at [595, 696] on textarea at bounding box center [829, 701] width 953 height 26
type textarea "VIN"
type textarea "VIN-numero"
type textarea "V"
type textarea "Oma"
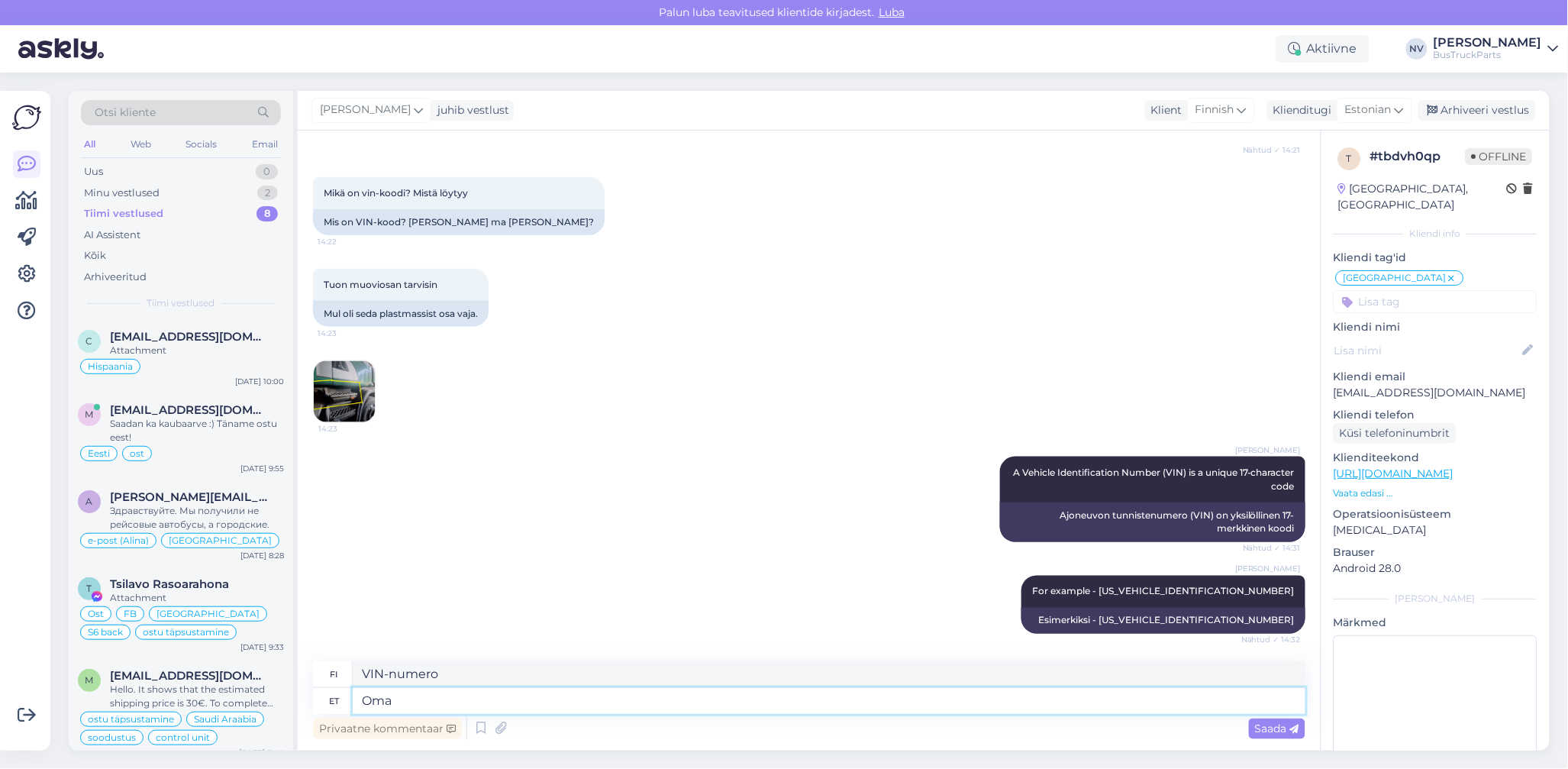
type textarea "Minun"
type textarea "Oma sõiduki"
type textarea "Ajoneuvosi"
type textarea "Oma sõiduki VIN k"
type textarea "Ajoneuvosi VIN-numero"
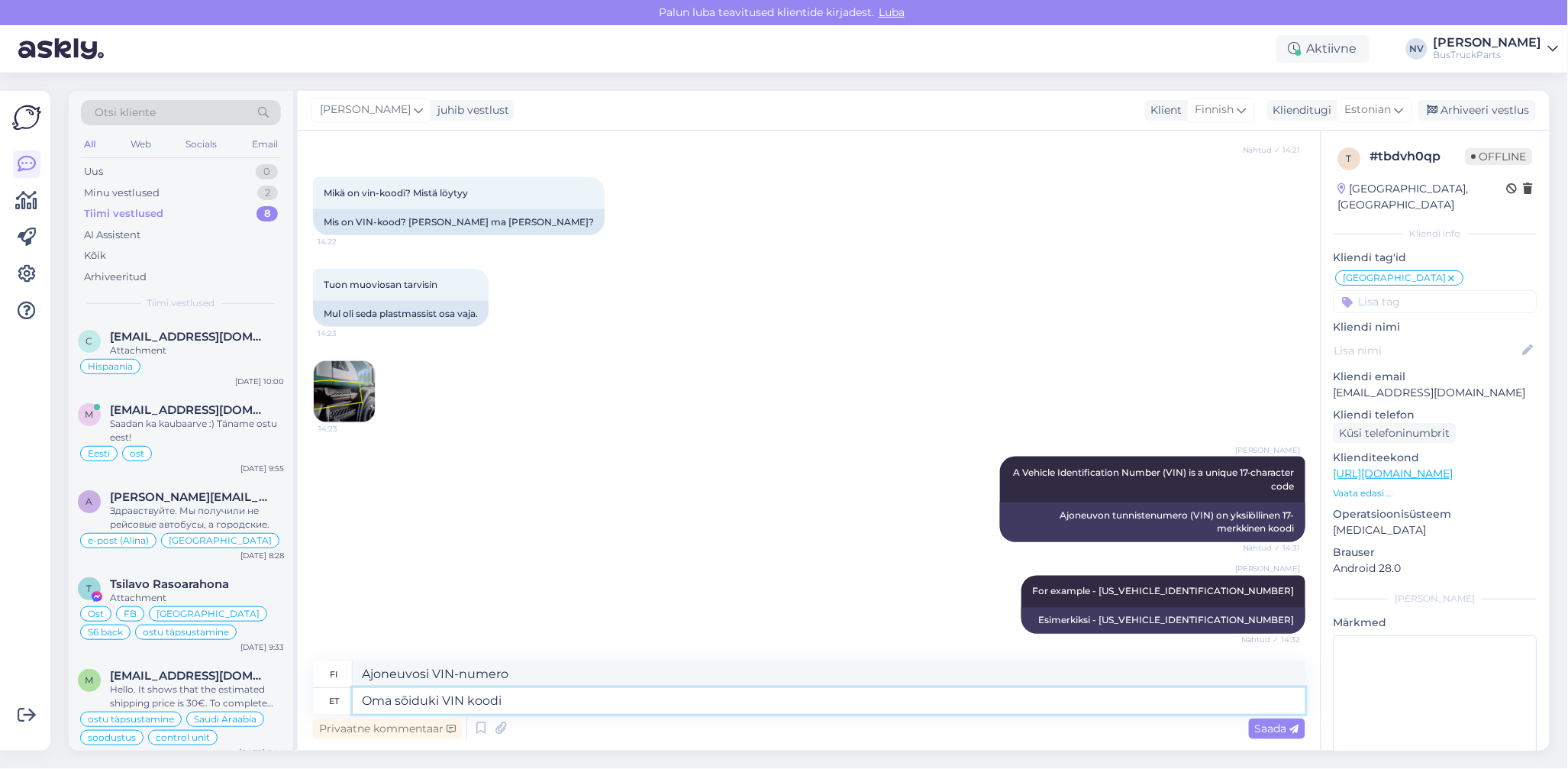
type textarea "Oma sõiduki VIN koodi"
type textarea "Ajoneuvosi VIN-koodi"
type textarea "Oma sõiduki VIN koodi leatie"
type textarea "Etsi ajoneuvosi VIN-koodi"
type textarea "Oma sõiduki VIN koodi leatie tehnilisest p"
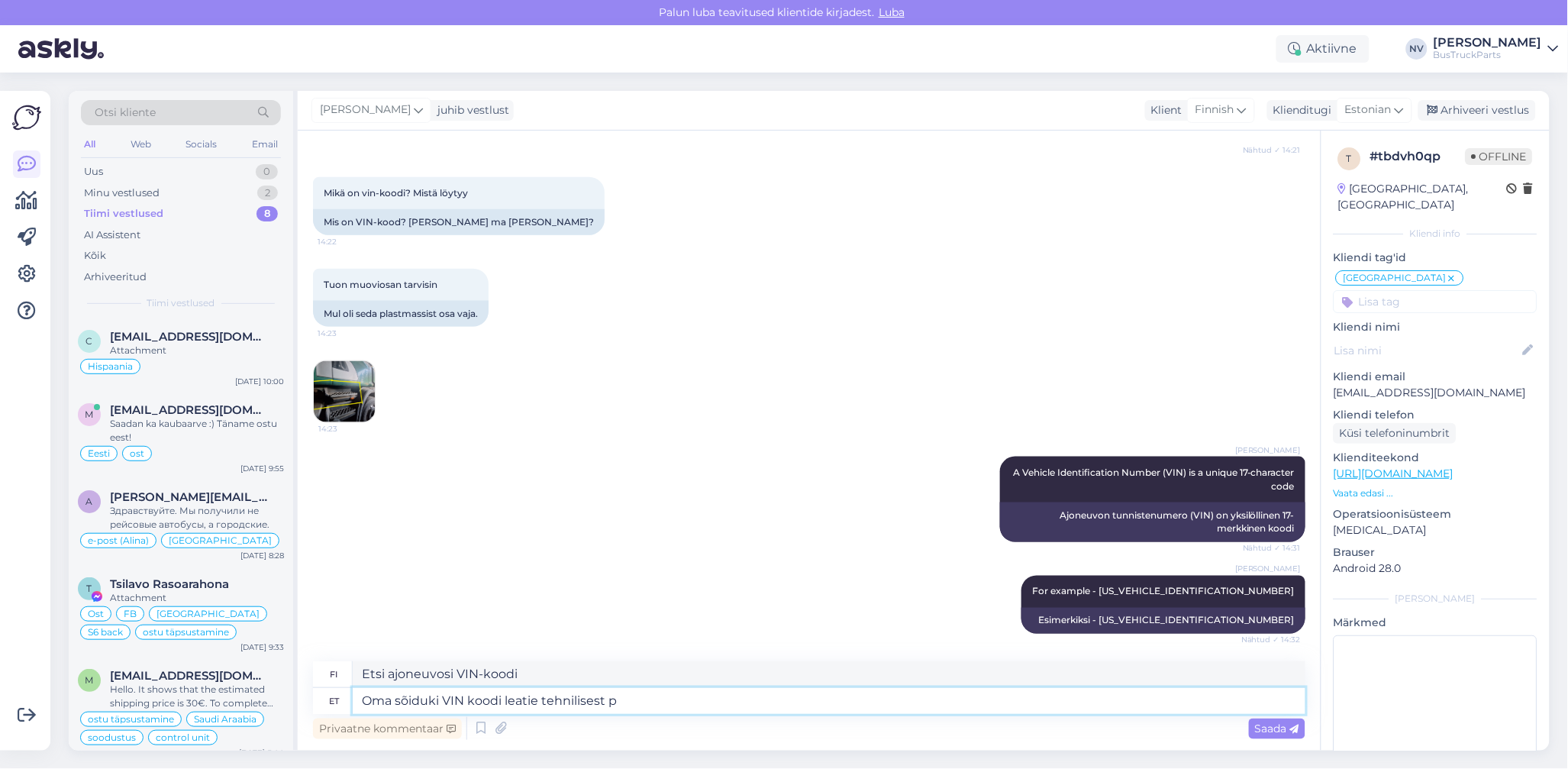
type textarea "Etsi ajoneuvosi VIN-koodi teknisestä tiedosta"
type textarea "Oma sõiduki VIN koodi leatie tehnilisest passist."
type textarea "Löydät ajoneuvosi VIN-koodin teknisestä passista."
click at [522, 701] on textarea "Oma sõiduki VIN koodi leatie tehnilisest passist." at bounding box center [829, 701] width 953 height 26
type textarea "Oma sõiduki VIN koodi letie tehnilisest passist."
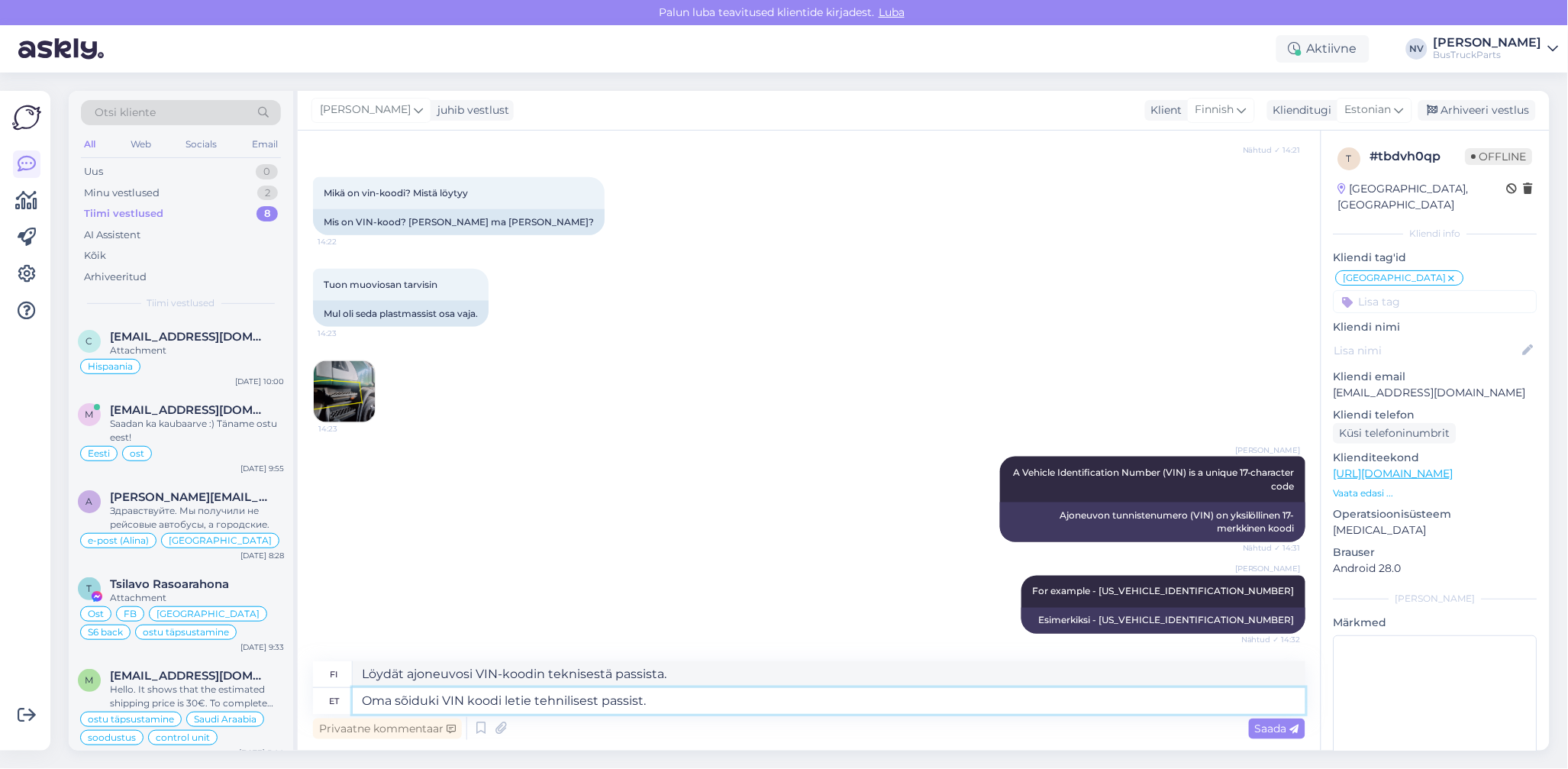
type textarea "Etsi ajoneuvosi VIN-koodi teknisestä passista."
type textarea "Oma sõiduki [PERSON_NAME] leiatie tehnilisest passist."
type textarea "Löydät ajoneuvosi VIN-koodin teknisestä passista."
type textarea "Oma sõiduki [PERSON_NAME] leiate tehnilisest passist."
click at [1283, 723] on span "Saada" at bounding box center [1277, 729] width 44 height 14
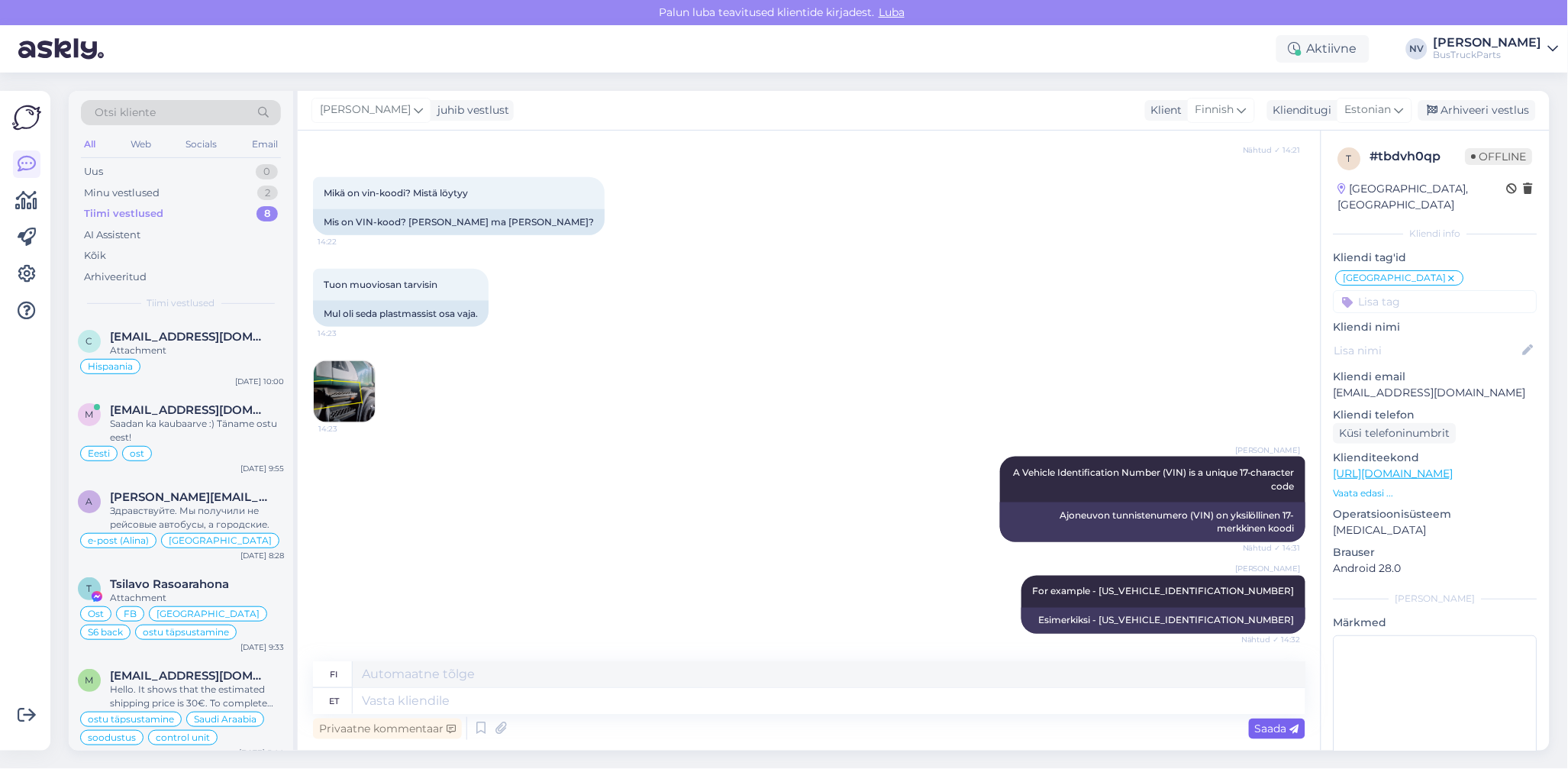
scroll to position [689, 0]
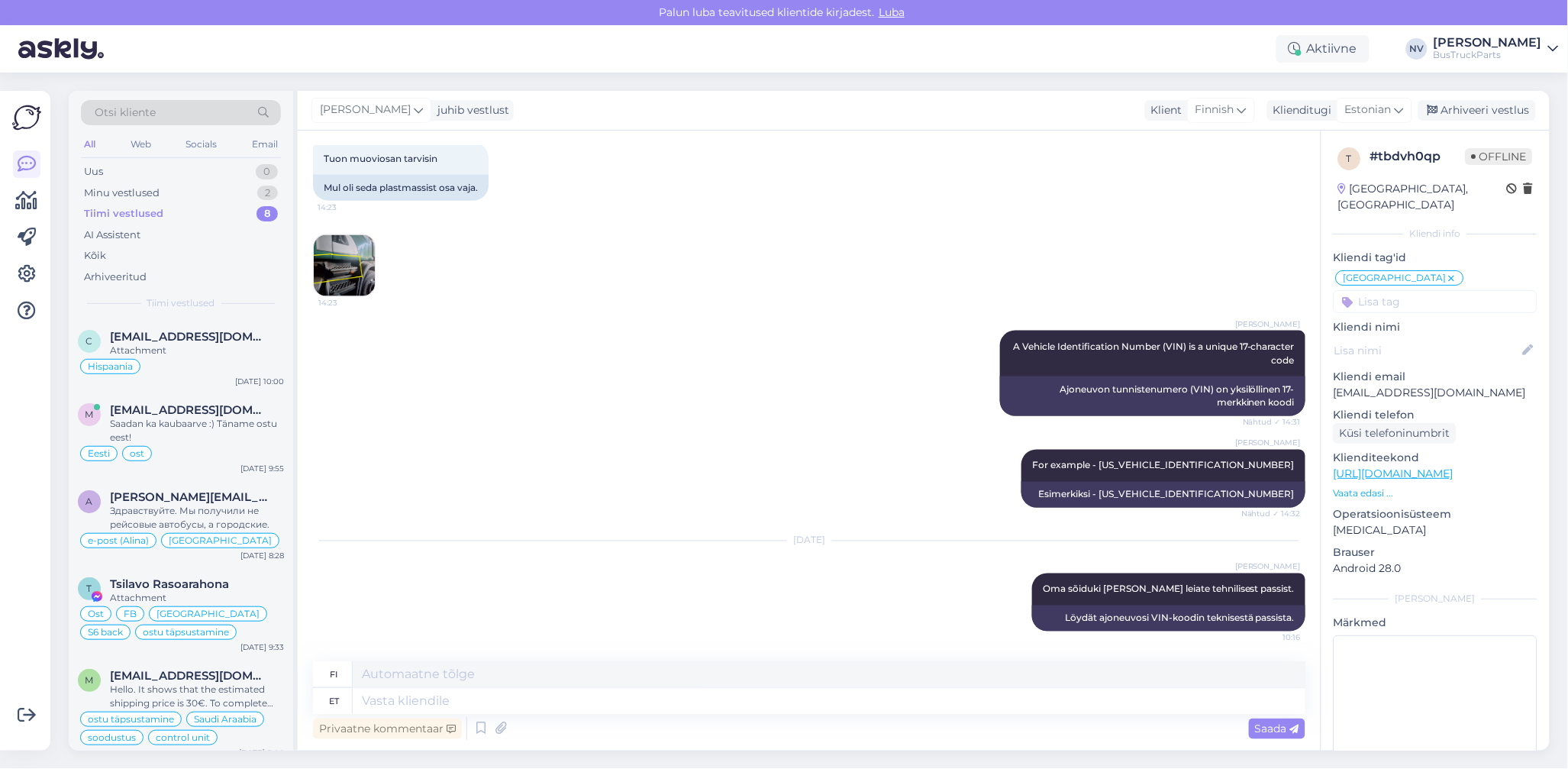
click at [1371, 291] on input at bounding box center [1435, 302] width 204 height 23
click at [1386, 291] on input "ei tea ,mis on VIN kood" at bounding box center [1435, 302] width 204 height 23
type input "ei tea, mis on VIN kood"
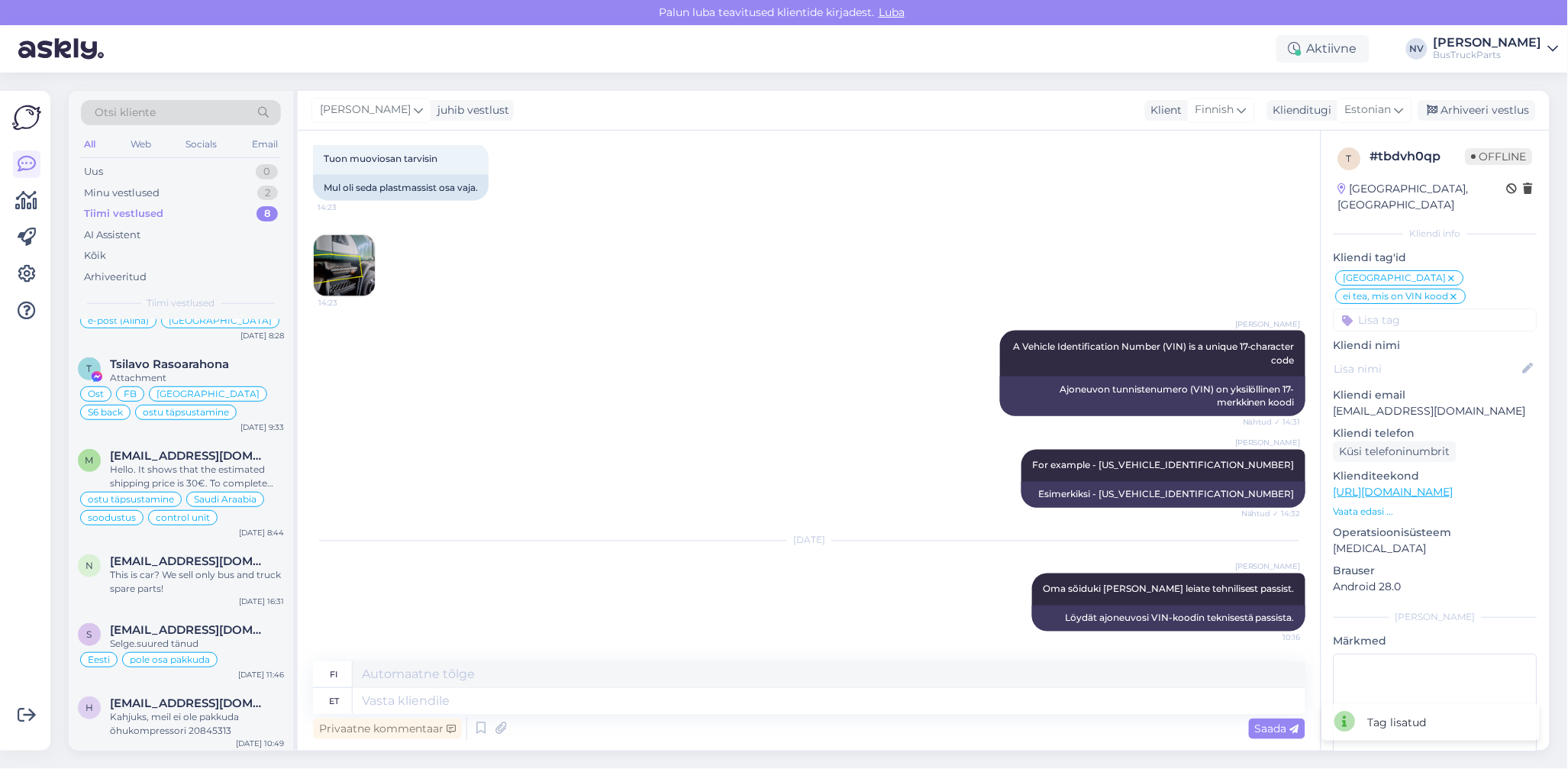
scroll to position [223, 0]
click at [183, 565] on div "This is car? We sell only bus and truck spare parts!" at bounding box center [197, 579] width 174 height 27
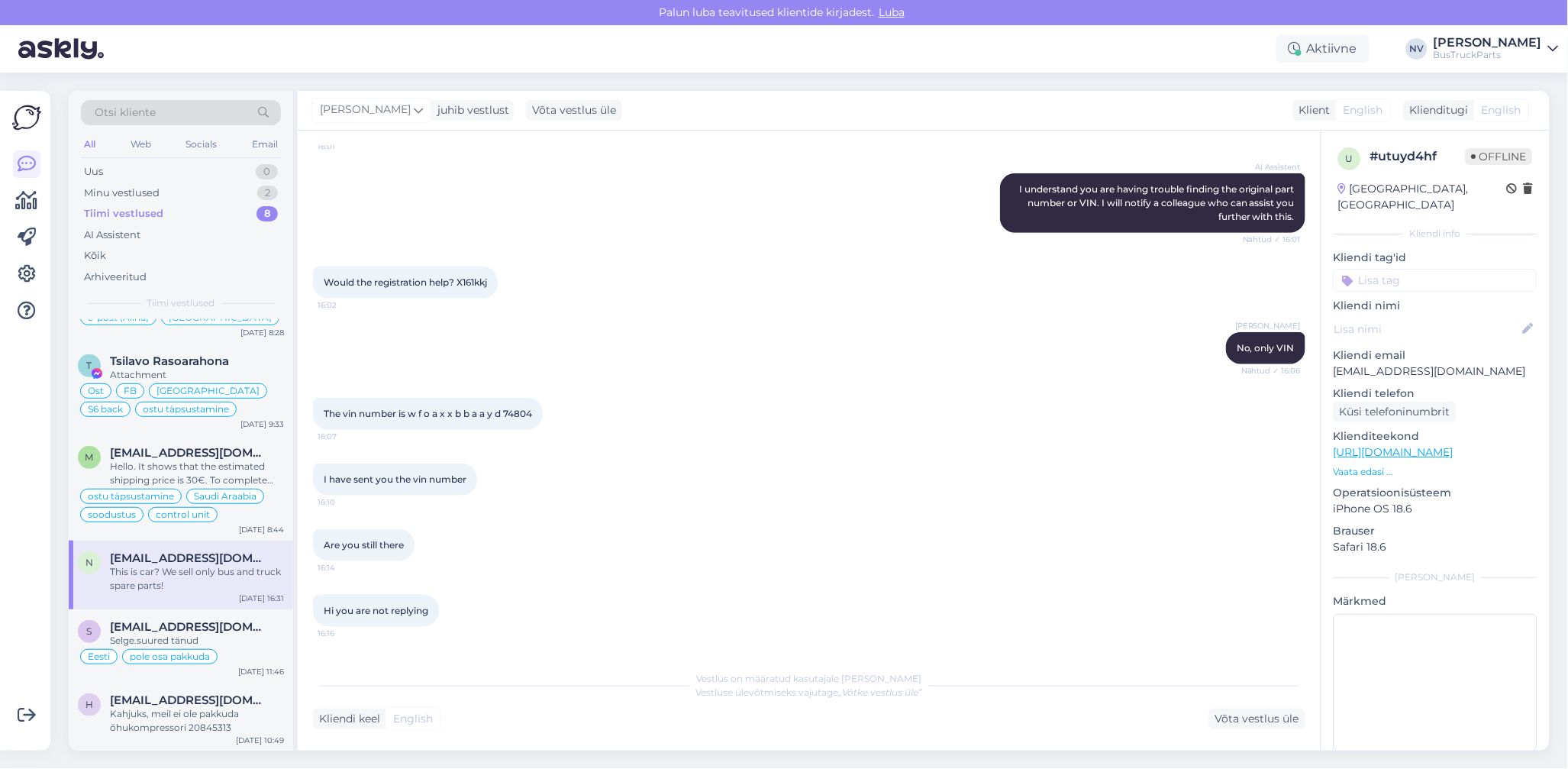
scroll to position [365, 0]
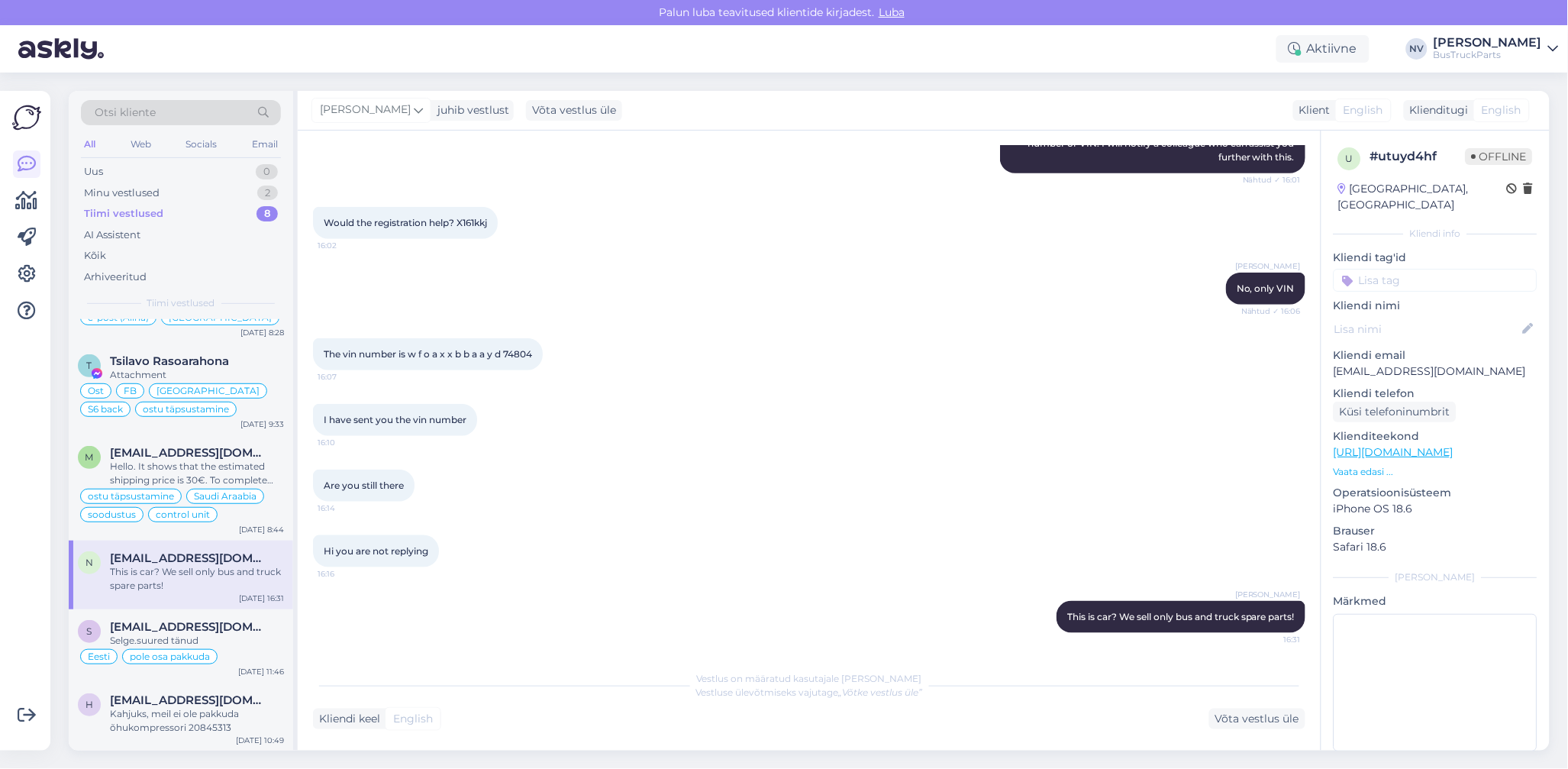
click at [1380, 283] on input at bounding box center [1435, 280] width 204 height 23
type input "UK"
click at [1507, 326] on span "UK" at bounding box center [1514, 320] width 15 height 9
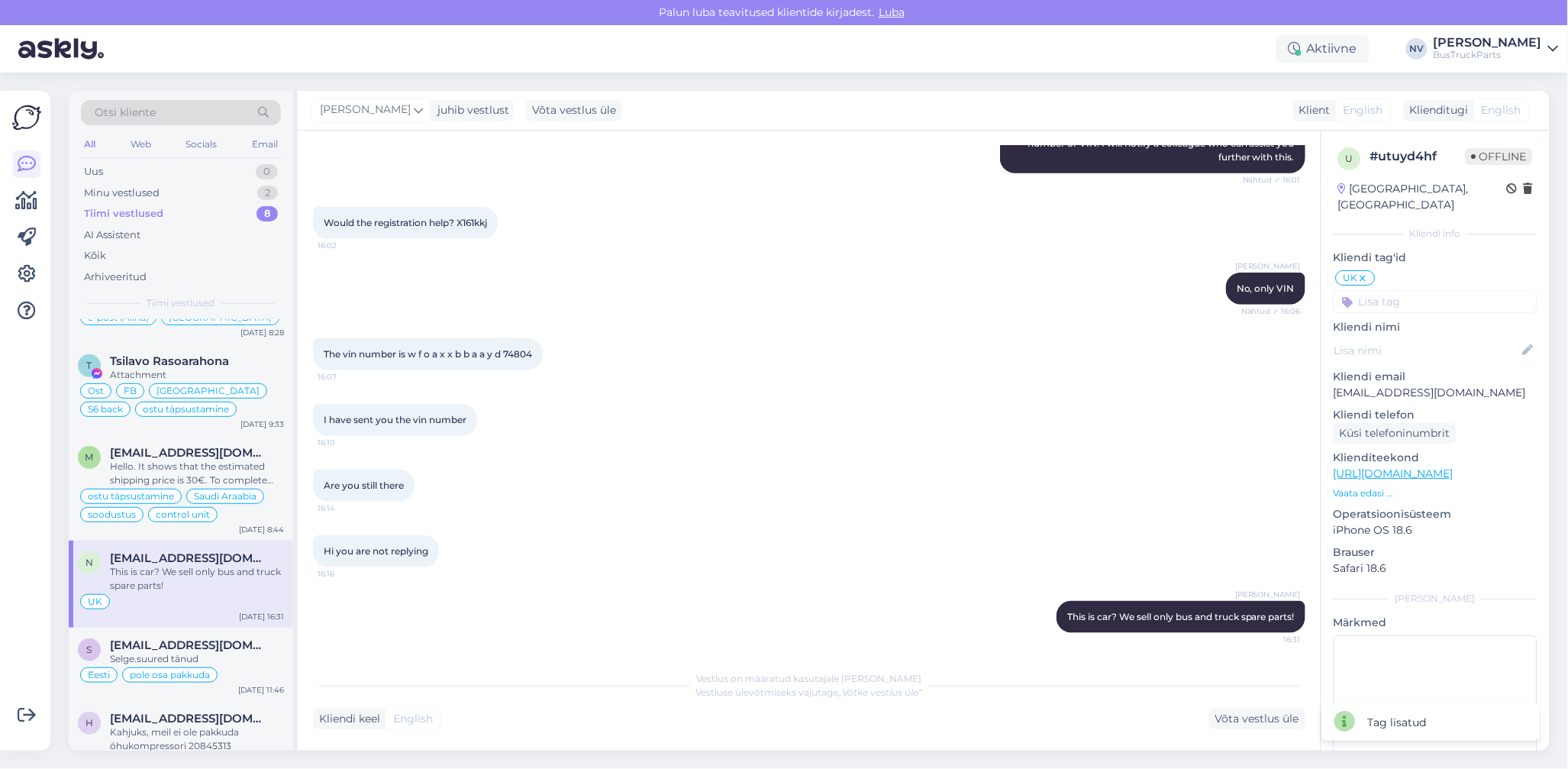
click at [1385, 305] on input at bounding box center [1435, 302] width 204 height 23
type input "otsib sõiduauto osa"
click at [1252, 716] on div "Võta vestlus üle" at bounding box center [1258, 718] width 97 height 20
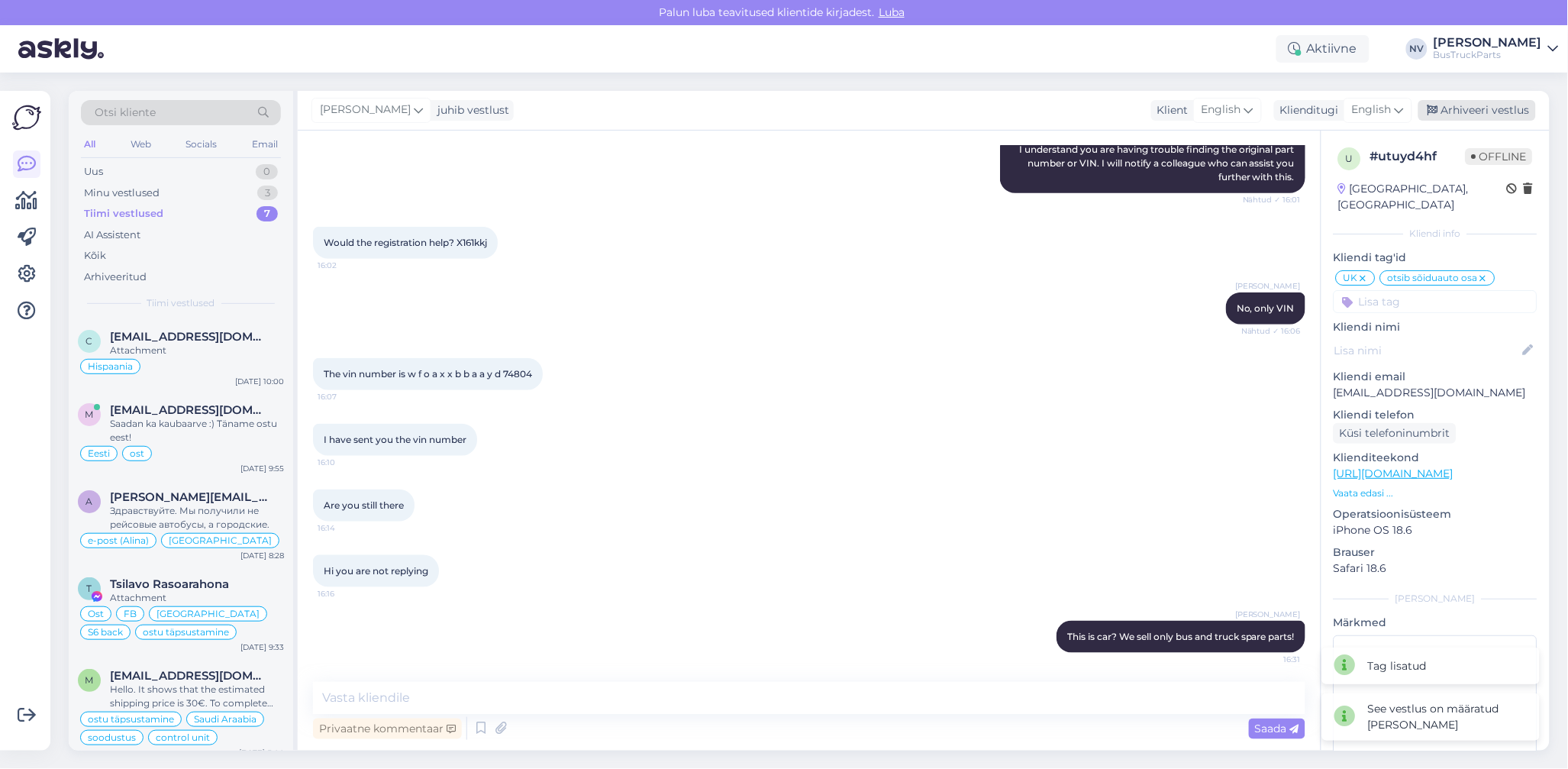
click at [1486, 108] on div "Arhiveeri vestlus" at bounding box center [1478, 110] width 118 height 20
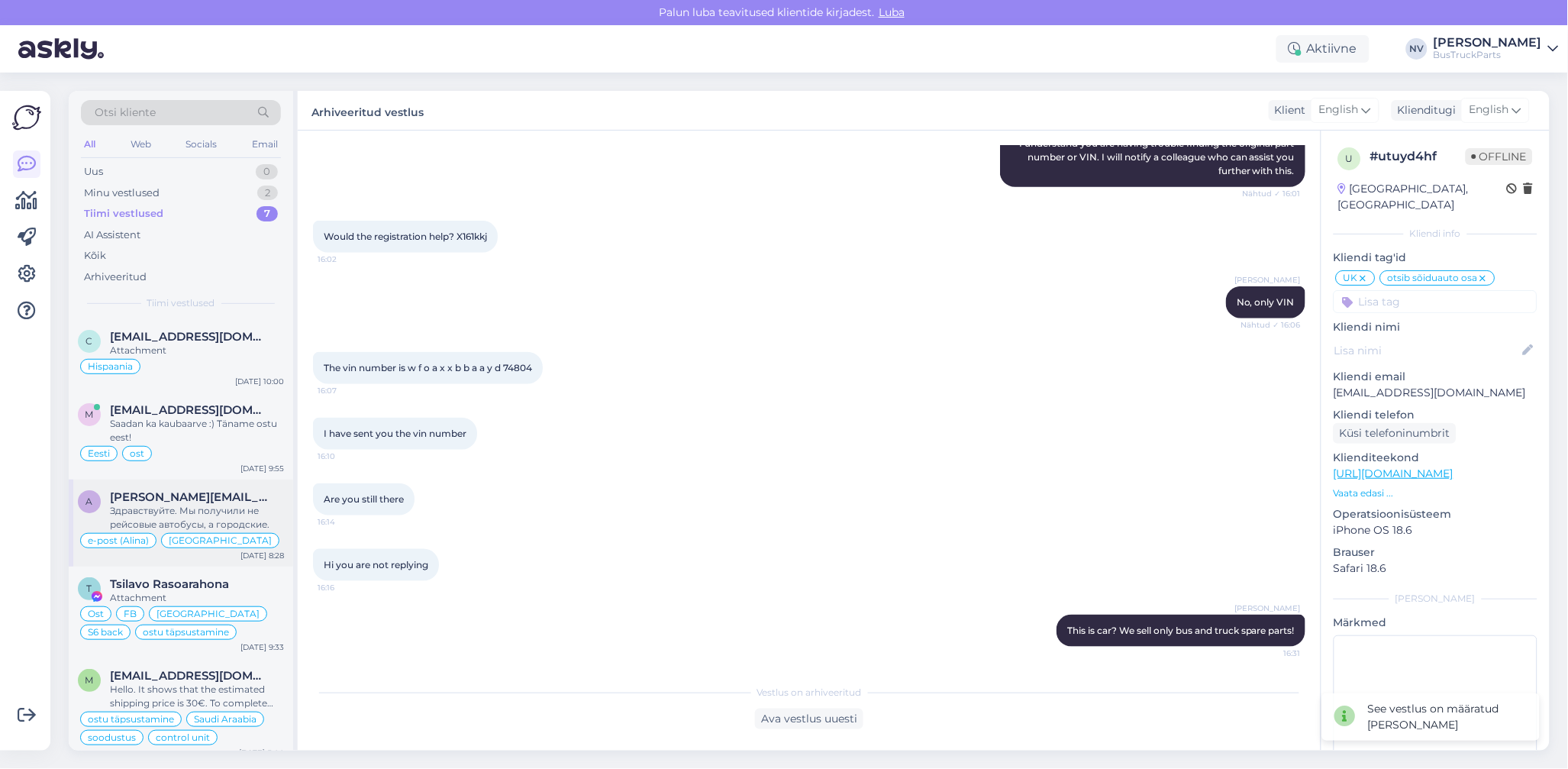
scroll to position [155, 0]
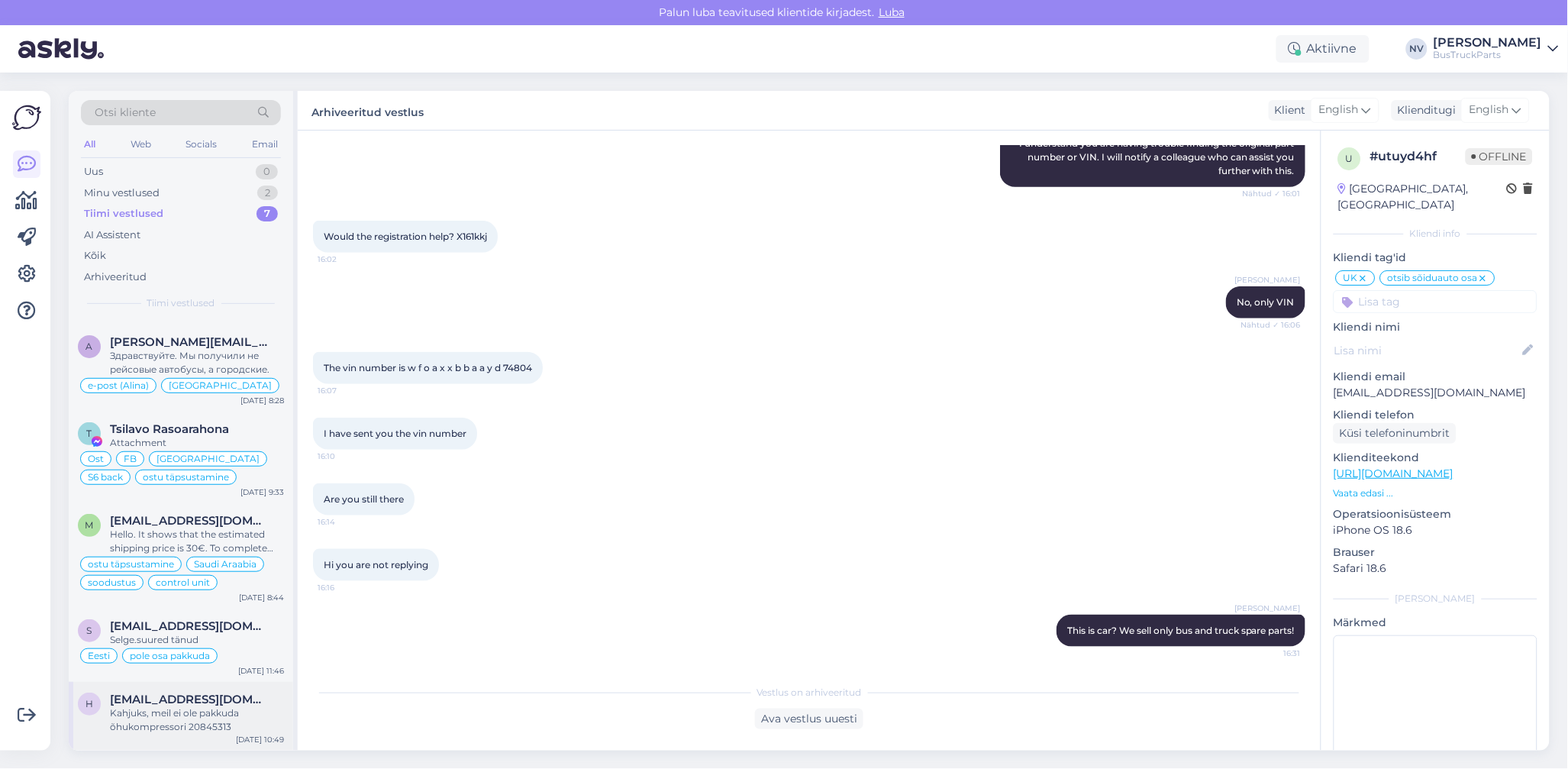
click at [194, 718] on div "Kahjuks, meil ei ole pakkuda õhukompressori 20845313" at bounding box center [197, 720] width 174 height 27
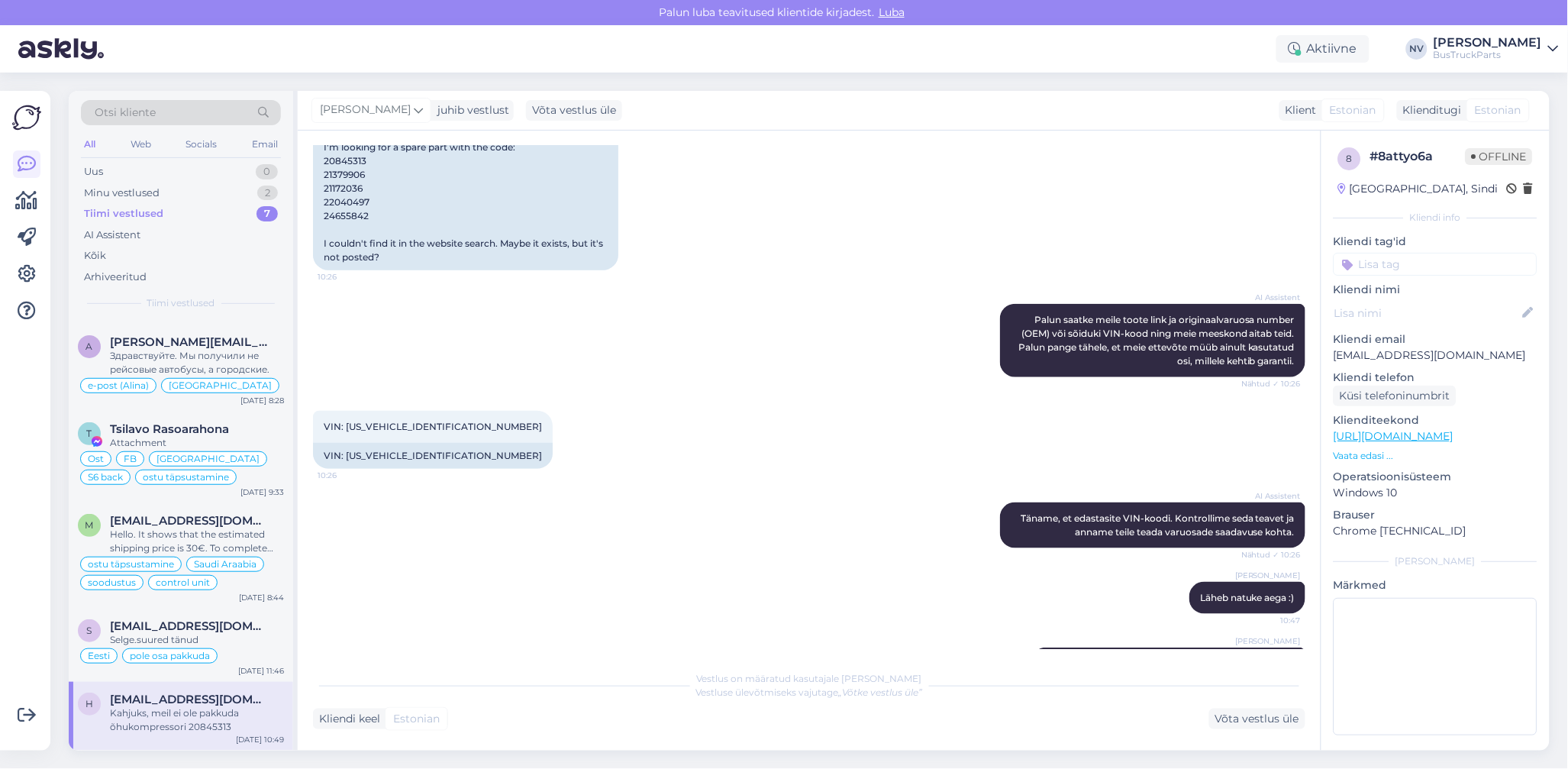
scroll to position [438, 0]
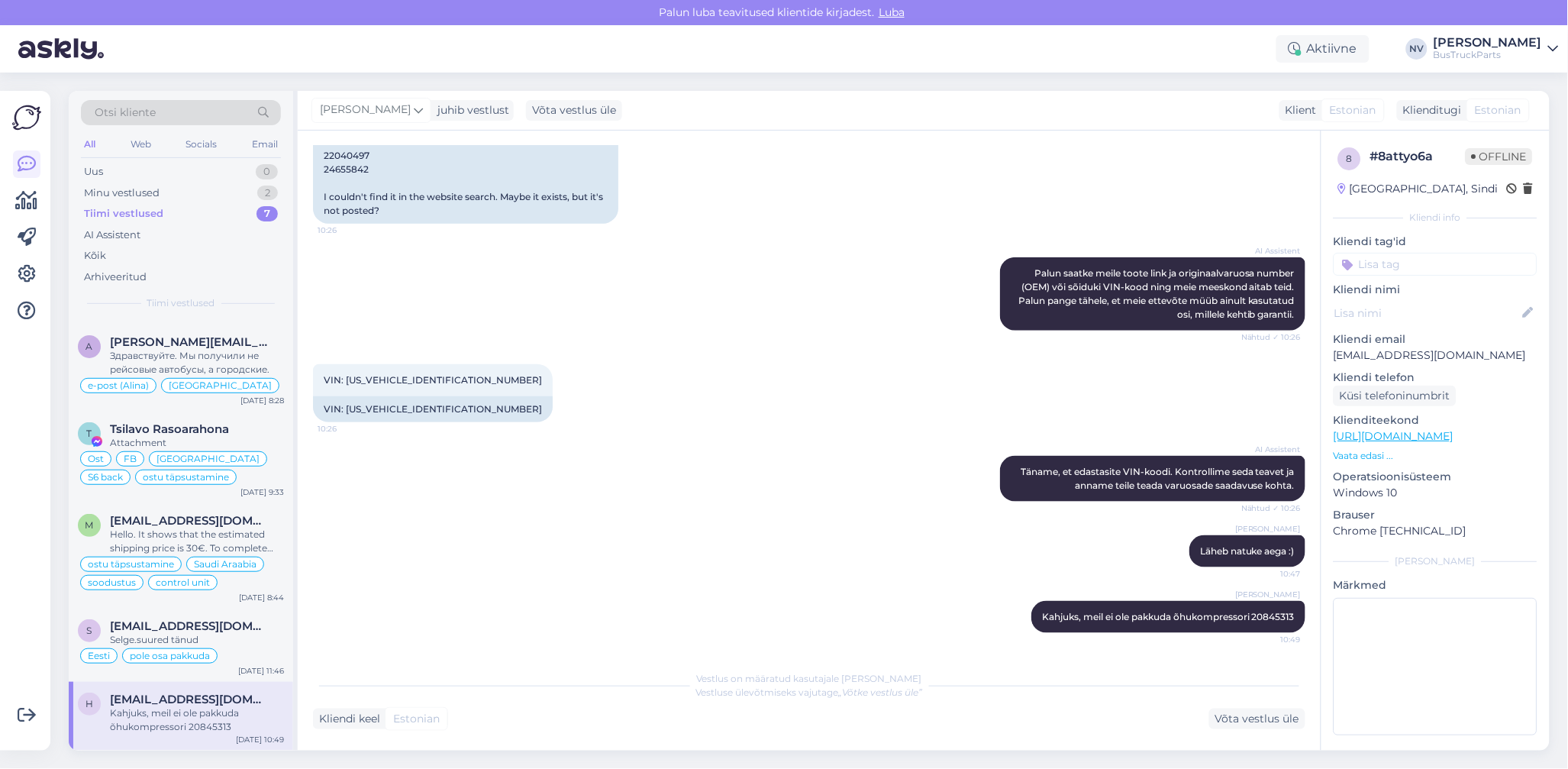
click at [1375, 269] on input at bounding box center [1435, 264] width 204 height 23
type input "Eesti"
click at [1488, 302] on div "Eesti" at bounding box center [1507, 304] width 38 height 15
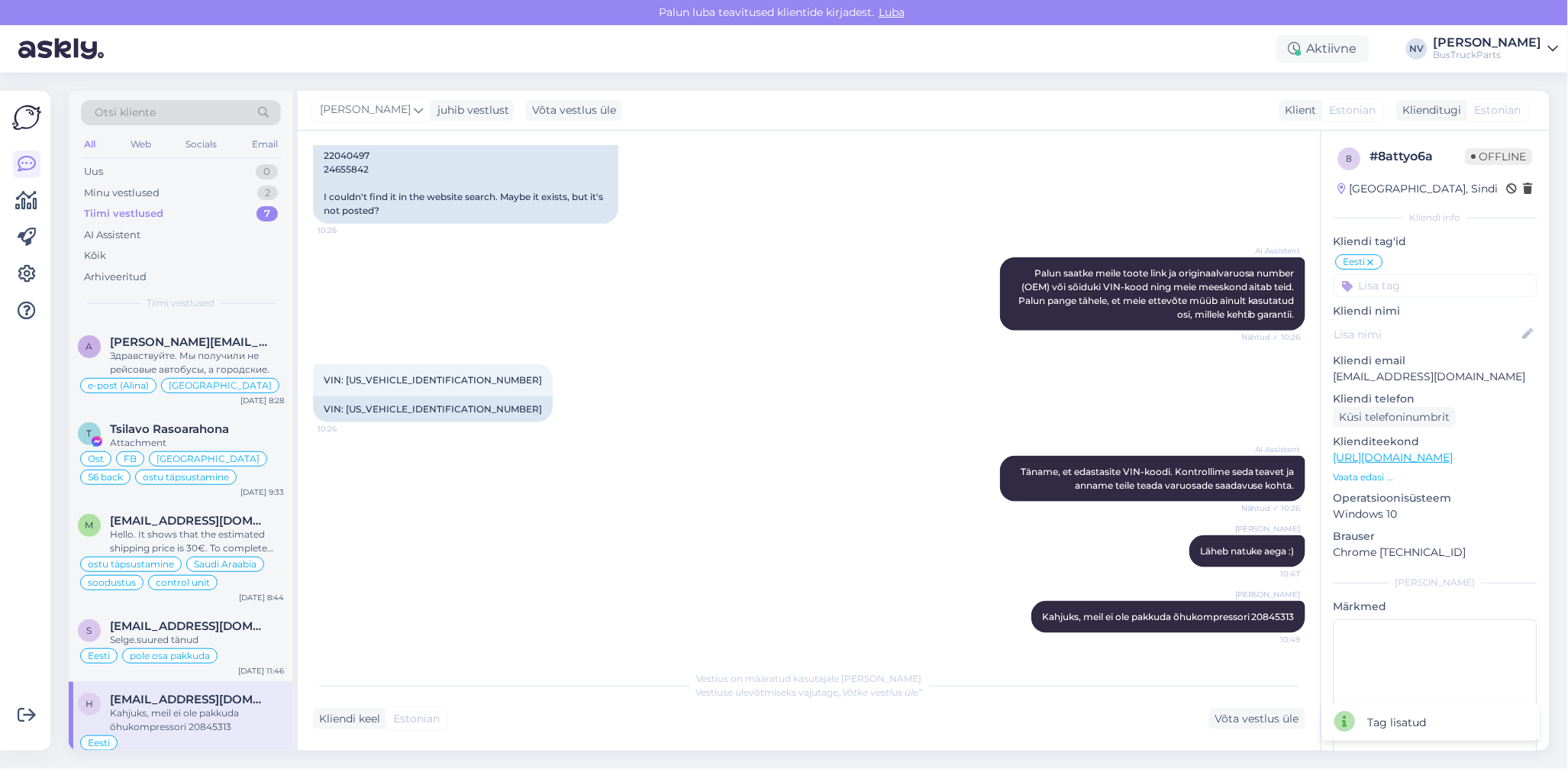
click at [1457, 286] on input at bounding box center [1435, 285] width 204 height 23
type input "pole"
click at [1447, 342] on span "pole osa pakkuda" at bounding box center [1435, 344] width 80 height 9
click at [1243, 719] on div "Võta vestlus üle" at bounding box center [1258, 718] width 97 height 20
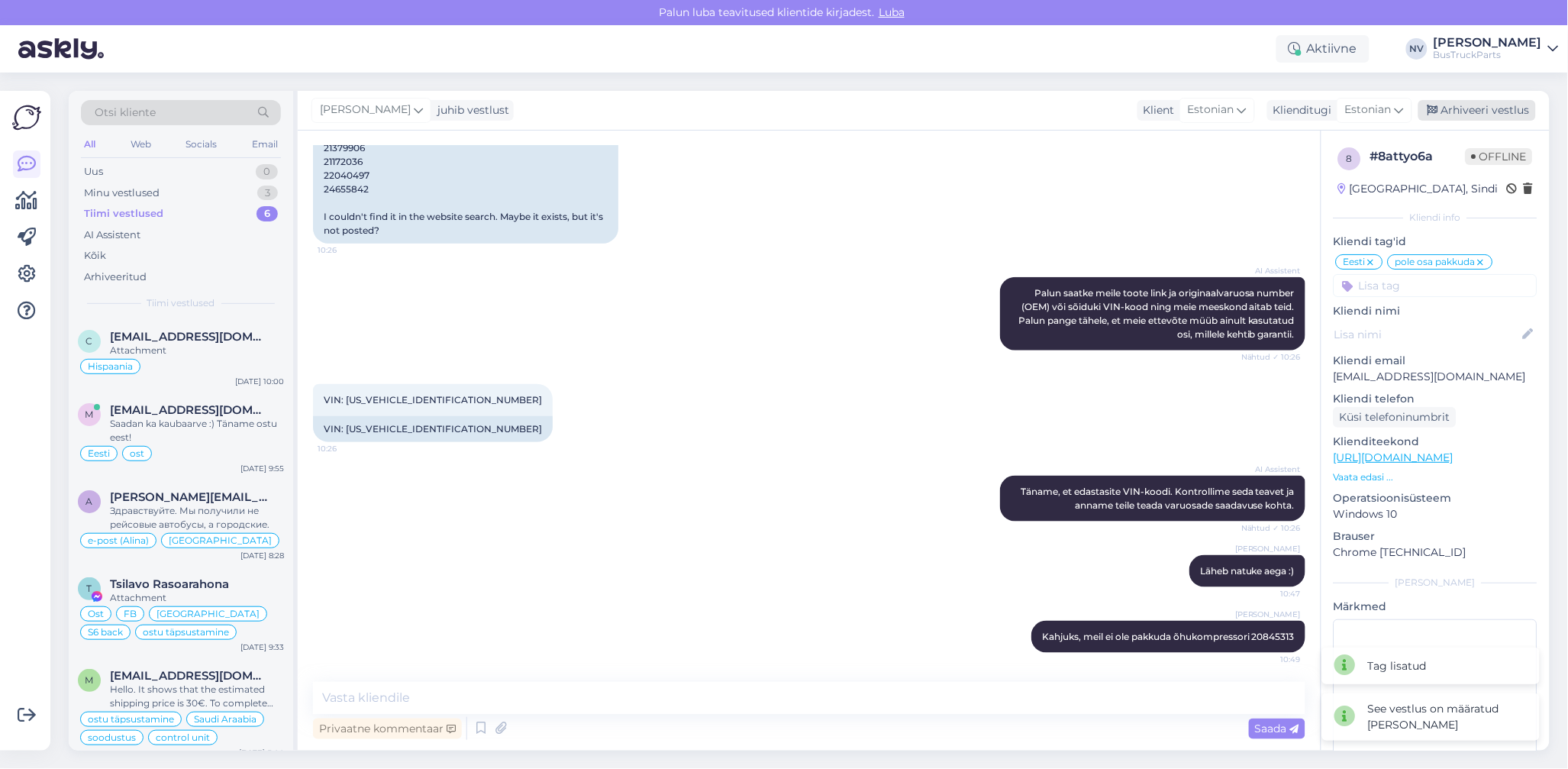
click at [1482, 109] on div "Arhiveeri vestlus" at bounding box center [1478, 110] width 118 height 20
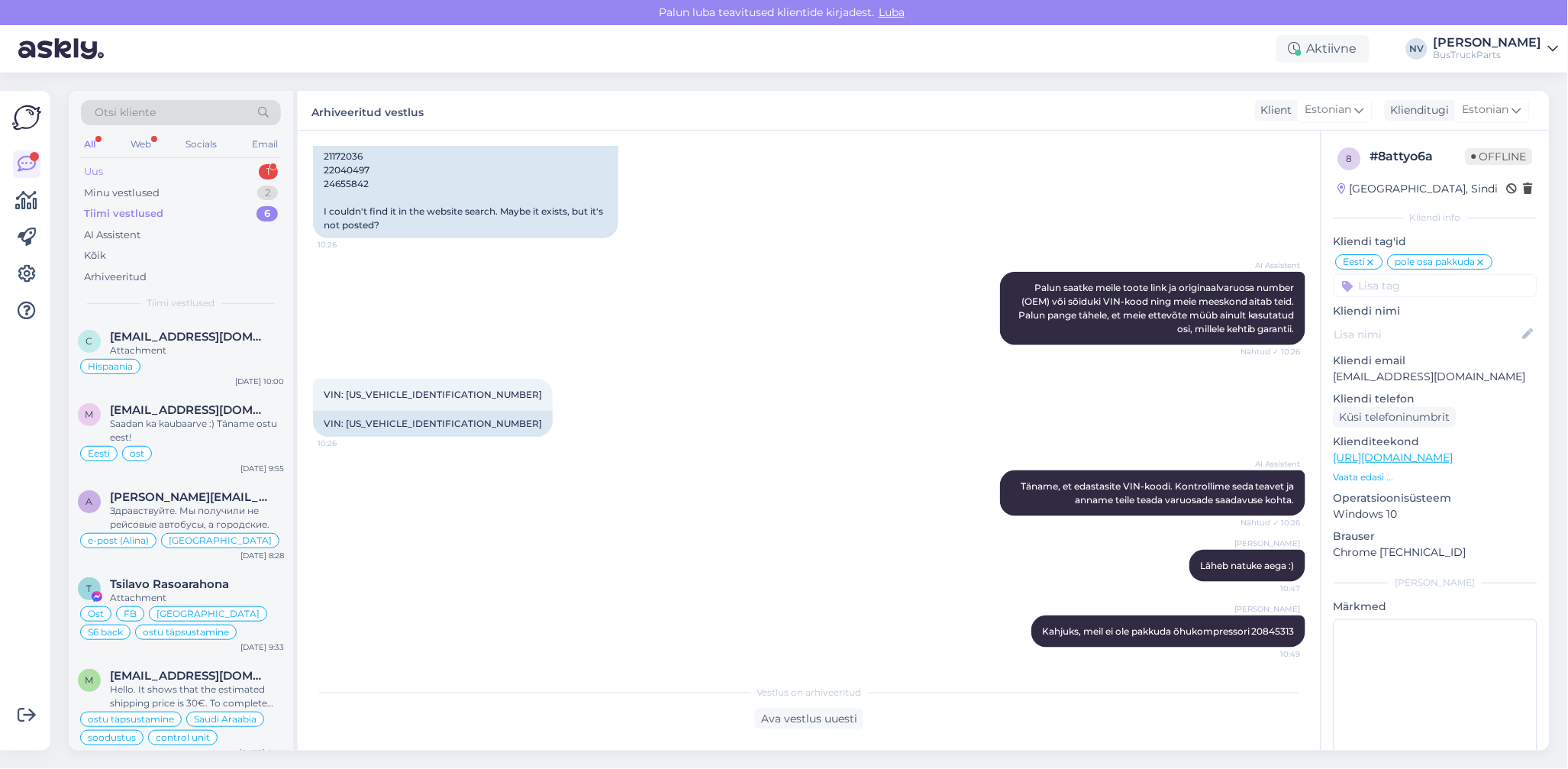
click at [109, 167] on div "Uus 1" at bounding box center [181, 172] width 200 height 21
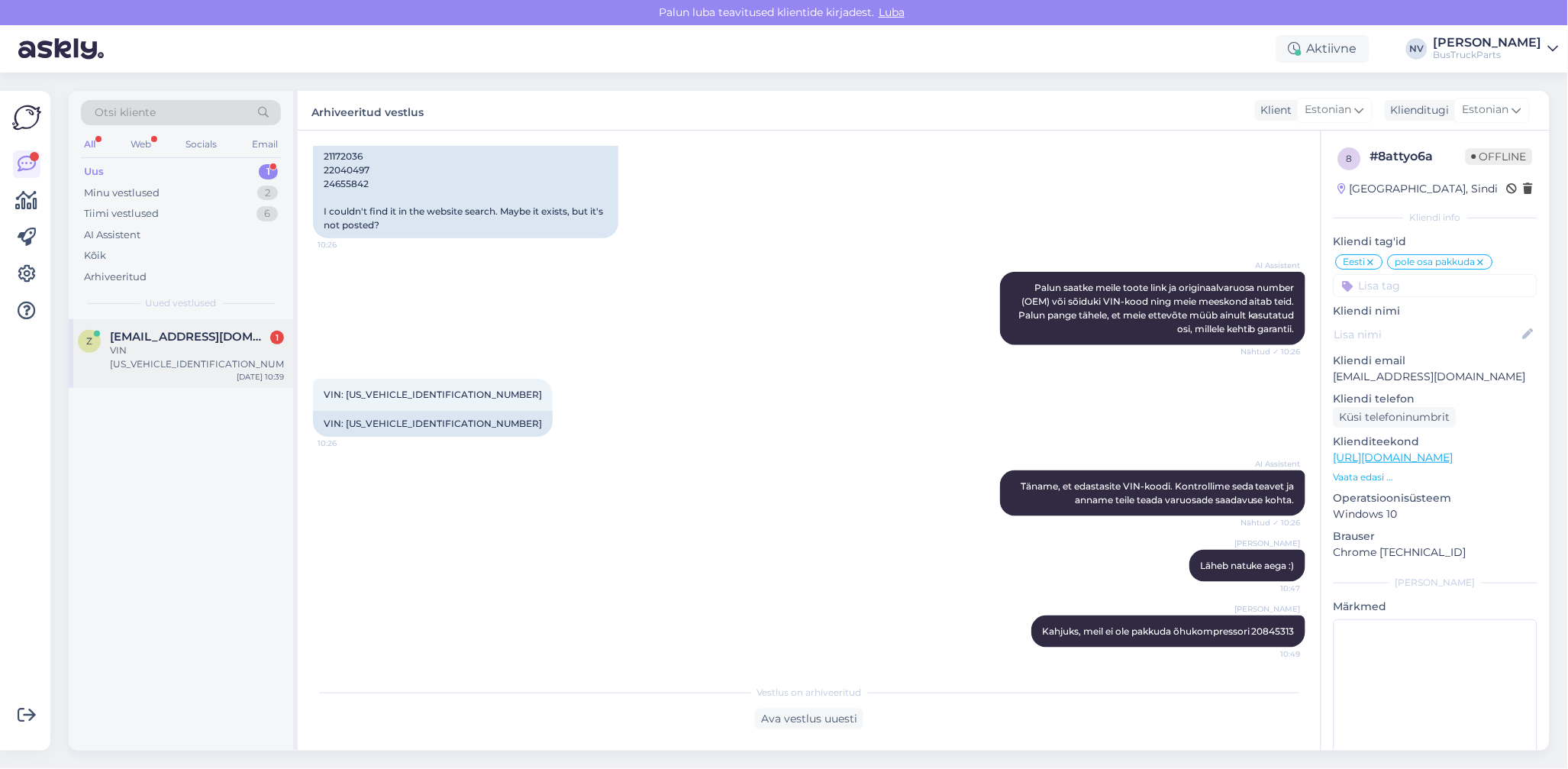
click at [176, 334] on span "[EMAIL_ADDRESS][DOMAIN_NAME]" at bounding box center [189, 337] width 159 height 14
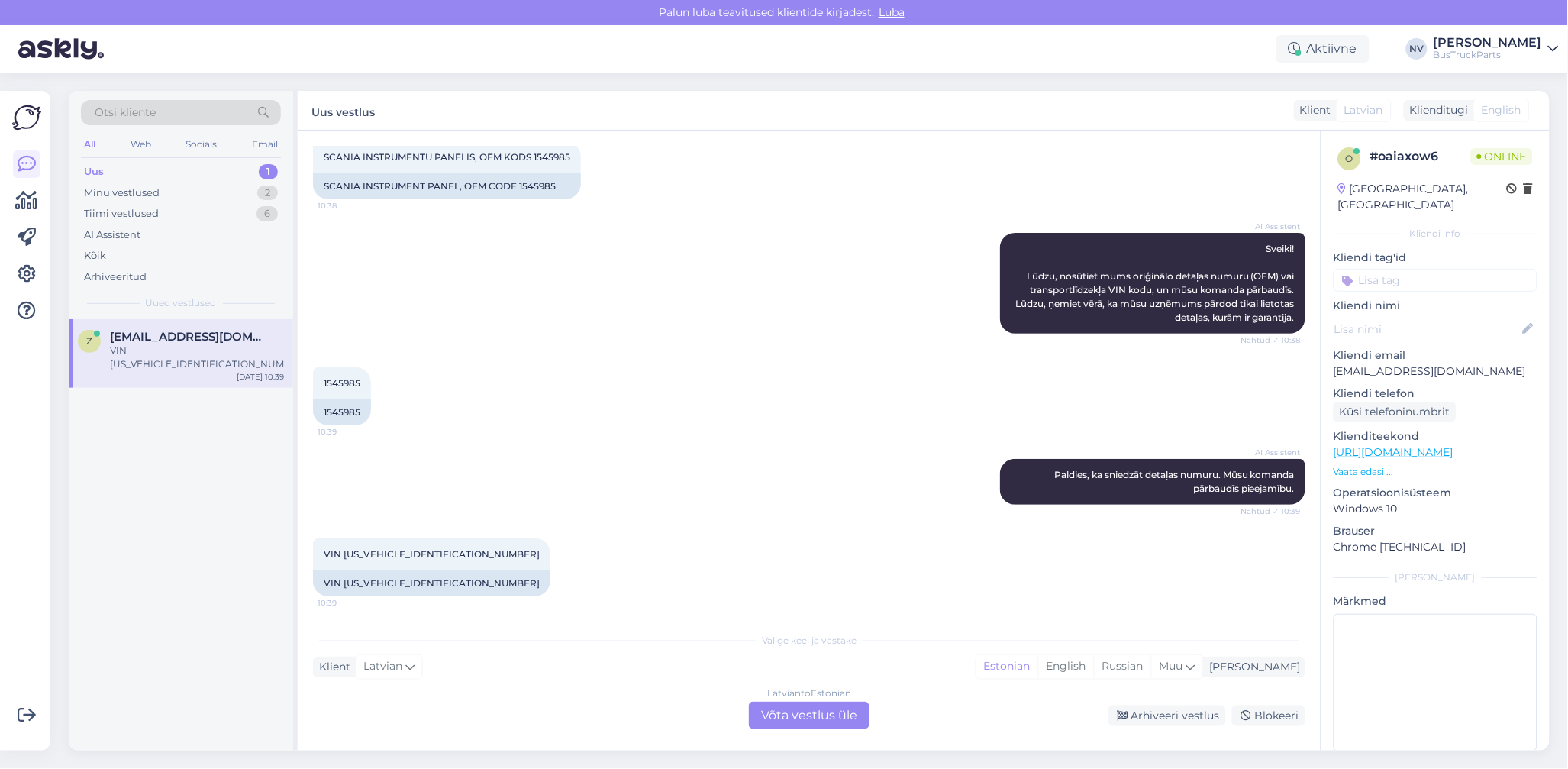
scroll to position [86, 0]
click at [810, 713] on div "Latvian to Estonian Võta vestlus üle" at bounding box center [809, 715] width 120 height 27
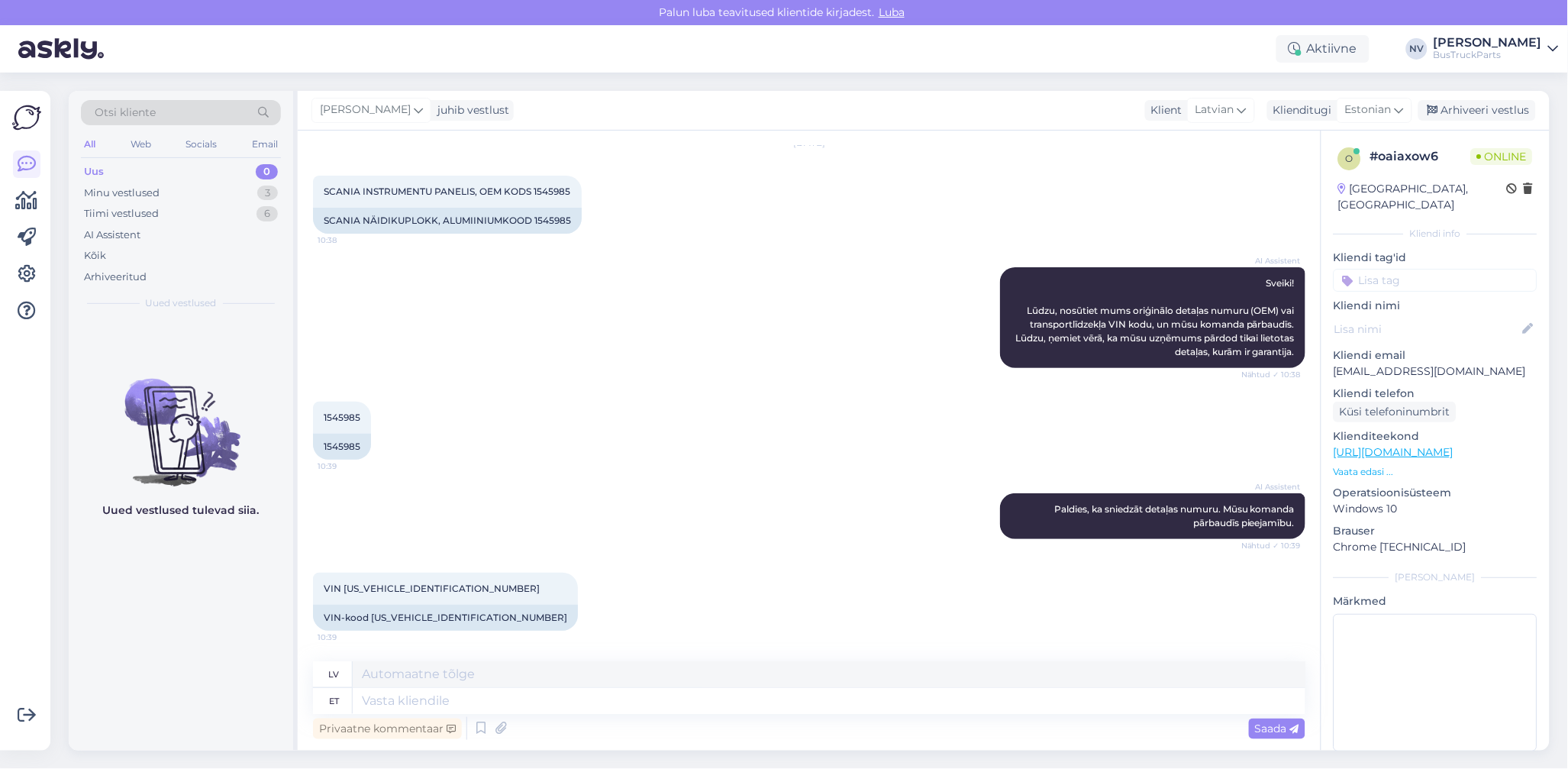
scroll to position [50, 0]
click at [448, 699] on textarea at bounding box center [829, 701] width 953 height 26
type textarea "Kohe"
type textarea "Nekavējoties"
type textarea "Kohe vaatame"
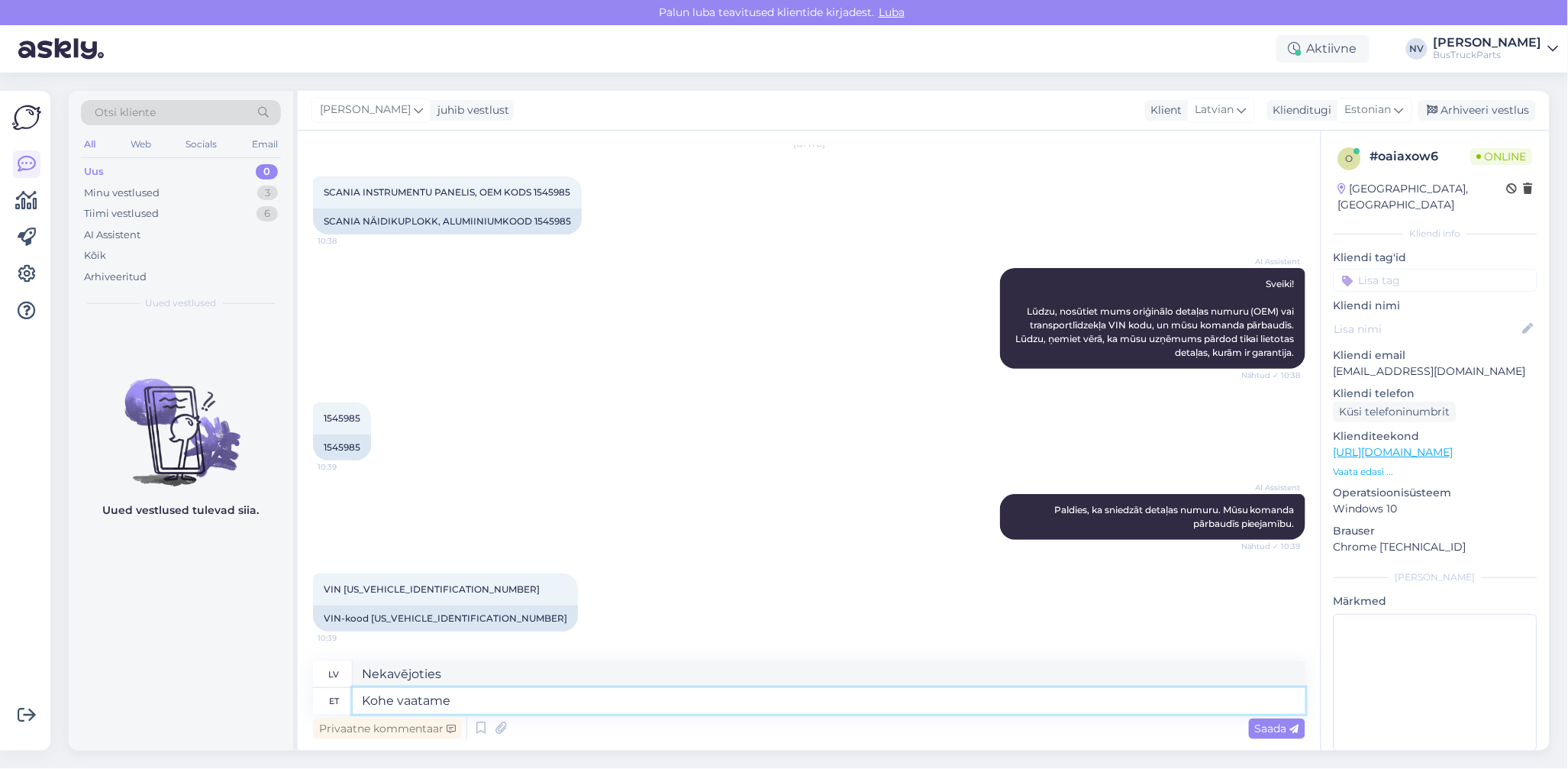
type textarea "Redzēsim tagad."
type textarea "Kohe vaatame l"
type textarea "Apskatīsim to tagad."
type textarea "Kohe vaatame"
type textarea "Redzēsim tagad."
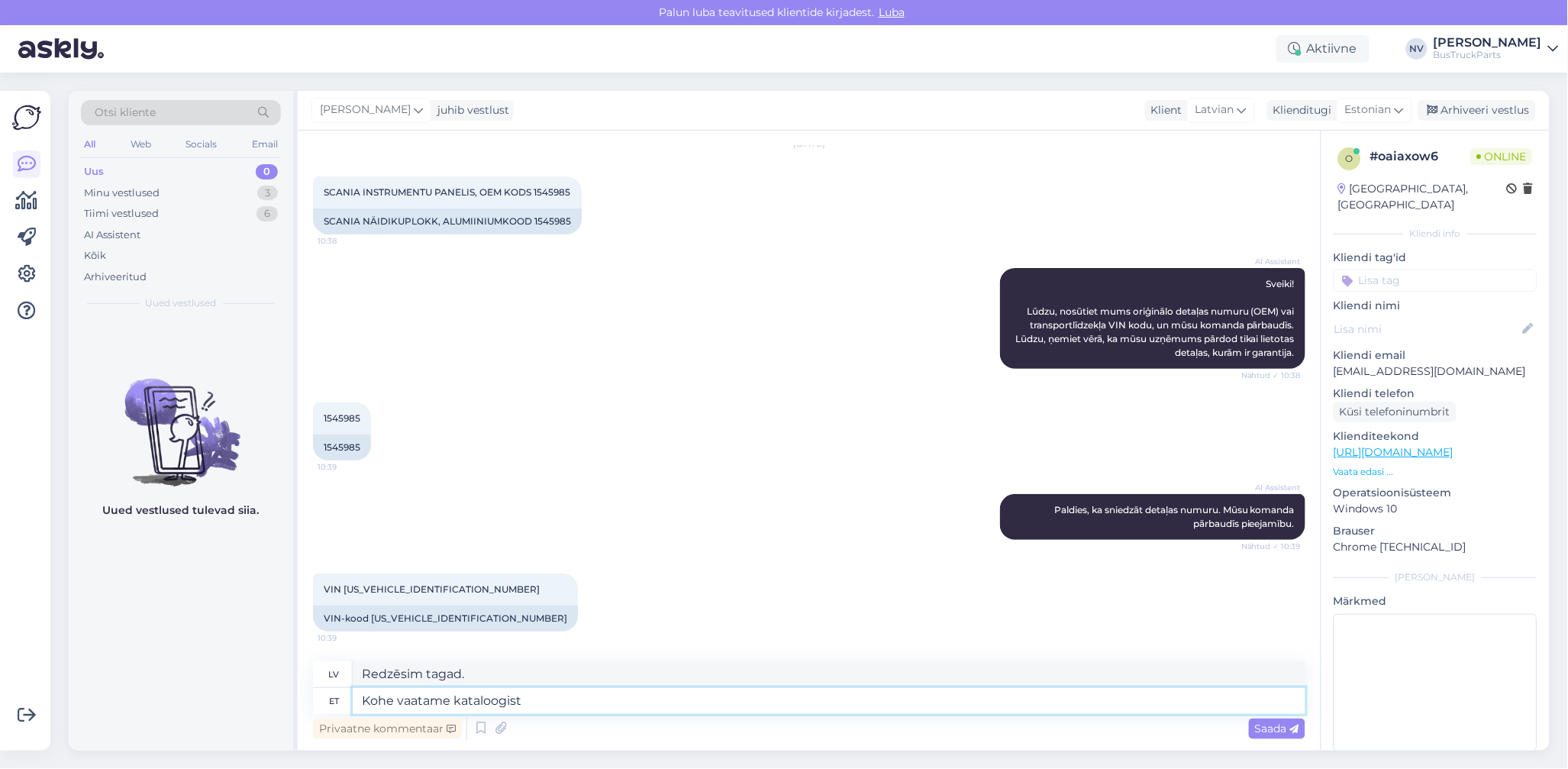
type textarea "Kohe vaatame kataloogist j"
type textarea "Apskatīsim katalogu tagad."
type textarea "Kohe vaatame kataloogist järgi ja"
type textarea "Tūlīt pat apskatīsim katalogu."
type textarea "Kohe vaatame kataloogist järgi ja an"
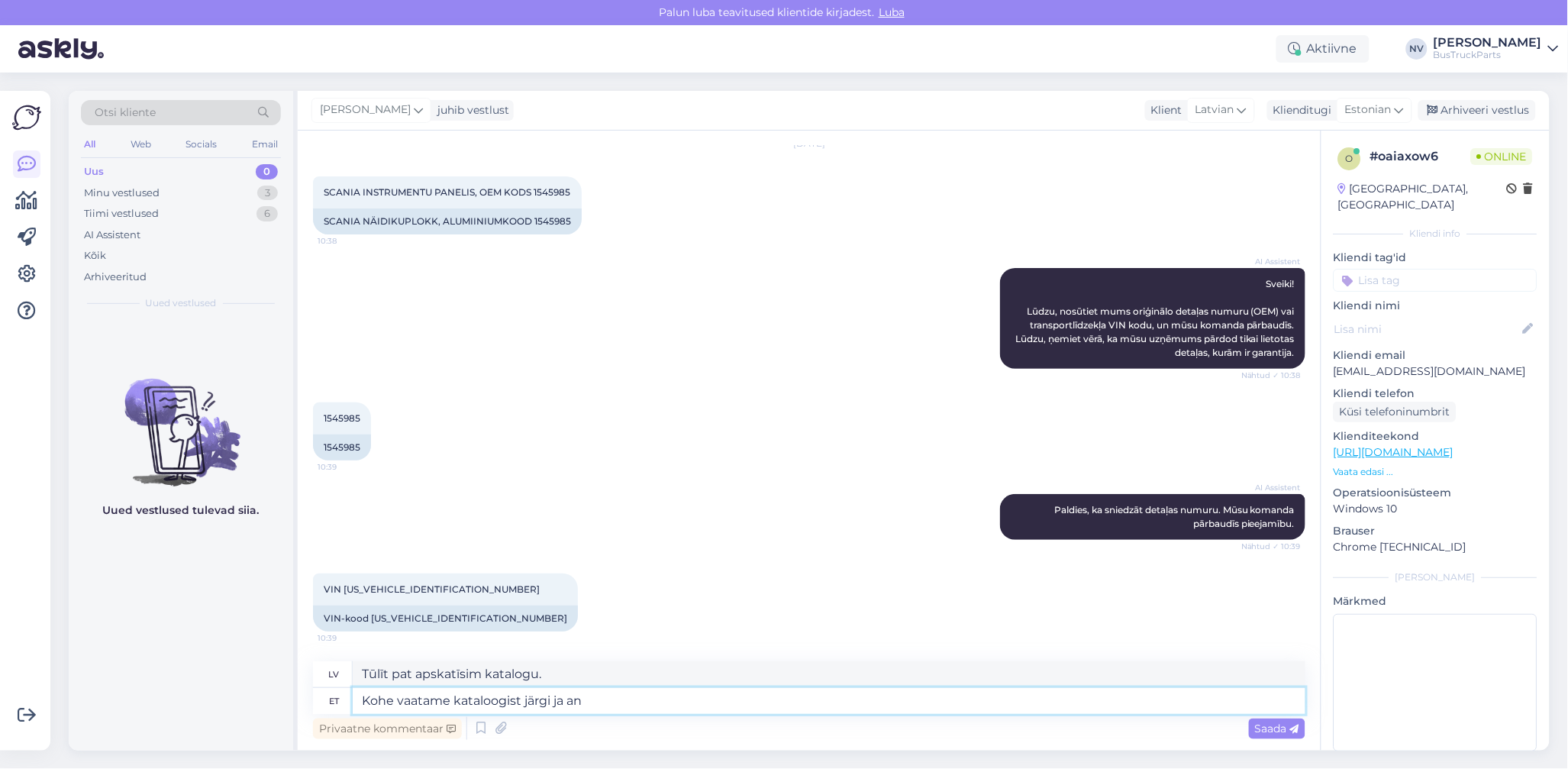
type textarea "Apskatīsim katalogā tūlīt un"
type textarea "Kohe vaatame kataloogist järgi ja anname t"
type textarea "Mēs tūlīt apskatīsim katalogā un sniegsim jums"
type textarea "Kohe vaatame kataloogist järgi [PERSON_NAME]"
type textarea "Mēs nekavējoties pārbaudīsim katalogu un informēsim jūs."
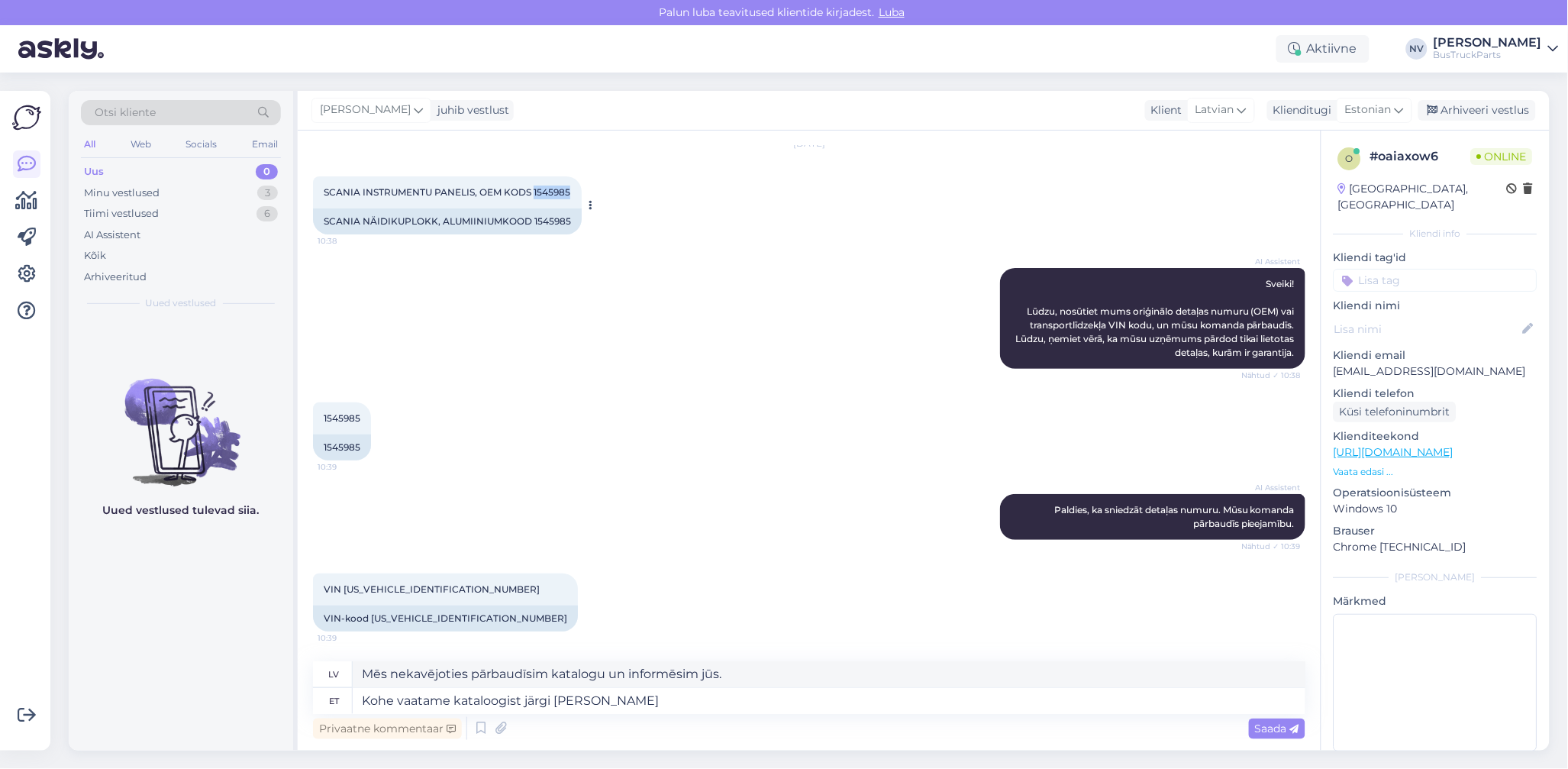
drag, startPoint x: 535, startPoint y: 190, endPoint x: 573, endPoint y: 190, distance: 38.0
click at [573, 190] on div "SCANIA INSTRUMENTU PANELIS, OEM KODS 1545985 10:38" at bounding box center [448, 192] width 269 height 32
copy span "1545985"
drag, startPoint x: 688, startPoint y: 706, endPoint x: 326, endPoint y: 708, distance: 362.0
click at [326, 708] on div "et [PERSON_NAME] vaatame kataloogist järgi [PERSON_NAME]" at bounding box center [809, 701] width 993 height 26
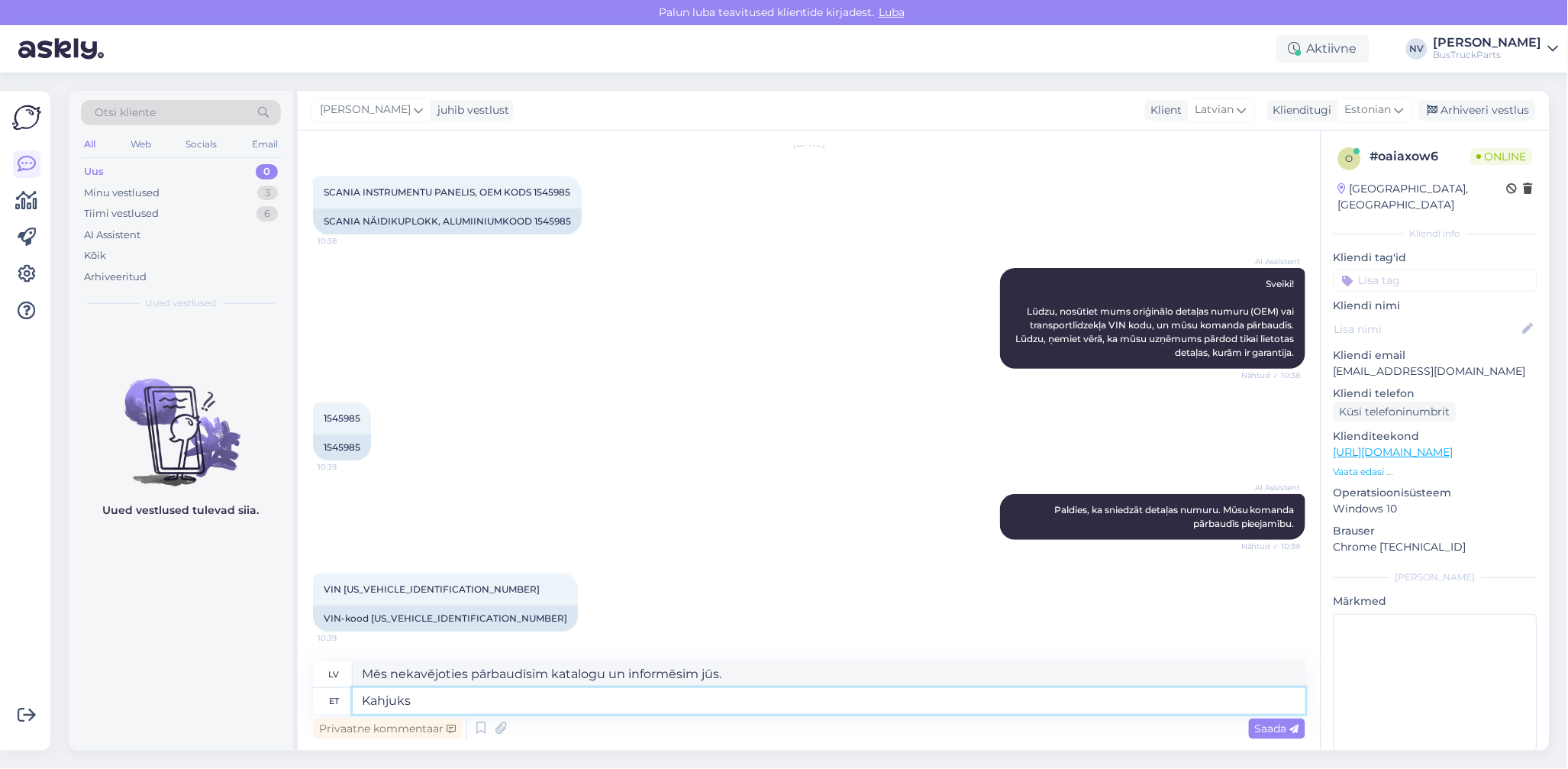
type textarea "Kahjuks o"
type textarea "Diemžēl"
type textarea "Kahjuks on s"
type textarea "Diemžēl pastāv"
type textarea "Kahjuks on selle"
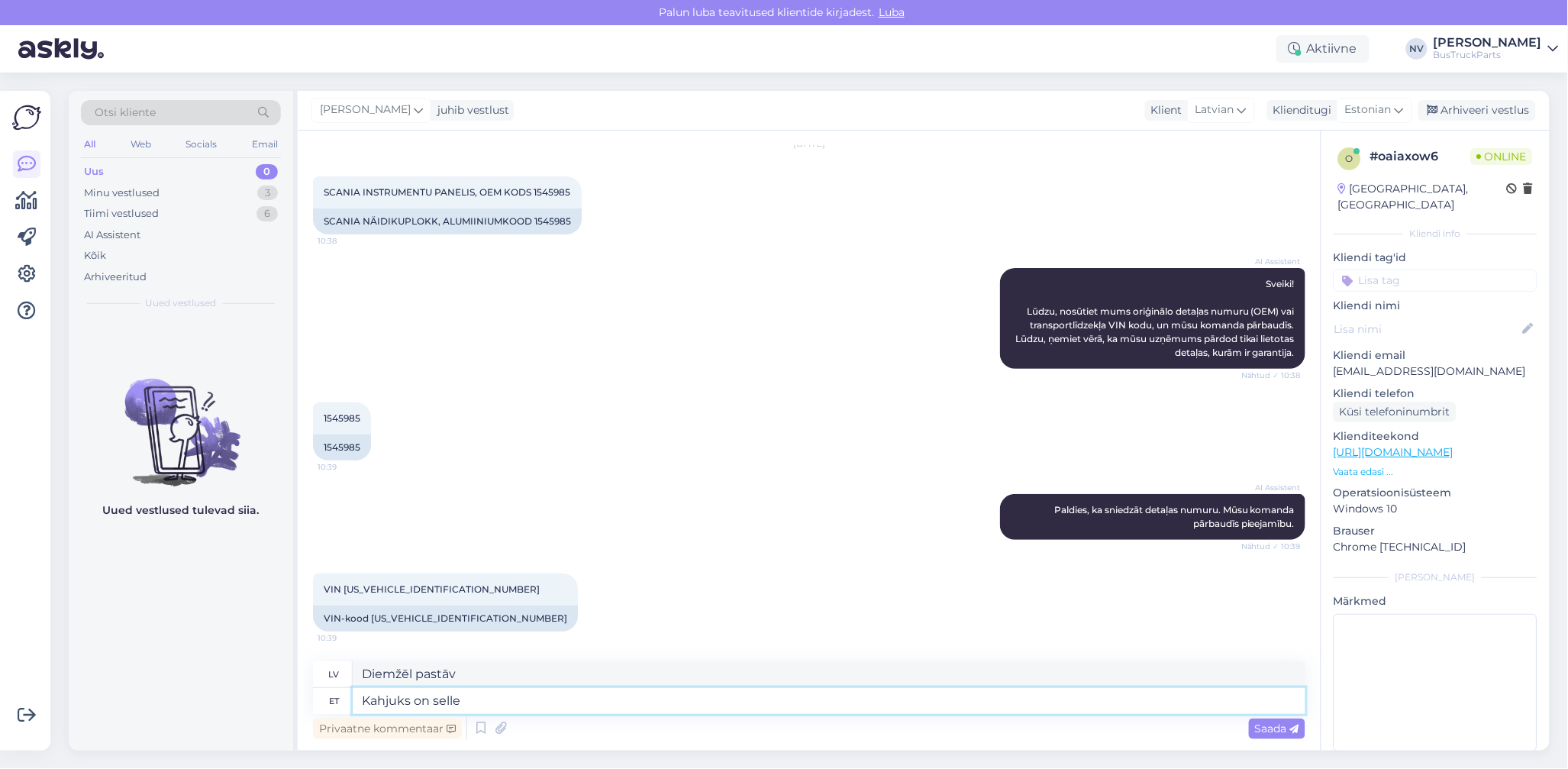
type textarea "Diemžēl šis"
type textarea "Kahjuks on selle OEm n"
type textarea "Diemžēl tas ir oriģinālā aprīkojuma ražotājs (OEM)."
type textarea "Kahjuks on selle OEm numbriga osa"
type textarea "Diemžēl šis OEM numurs"
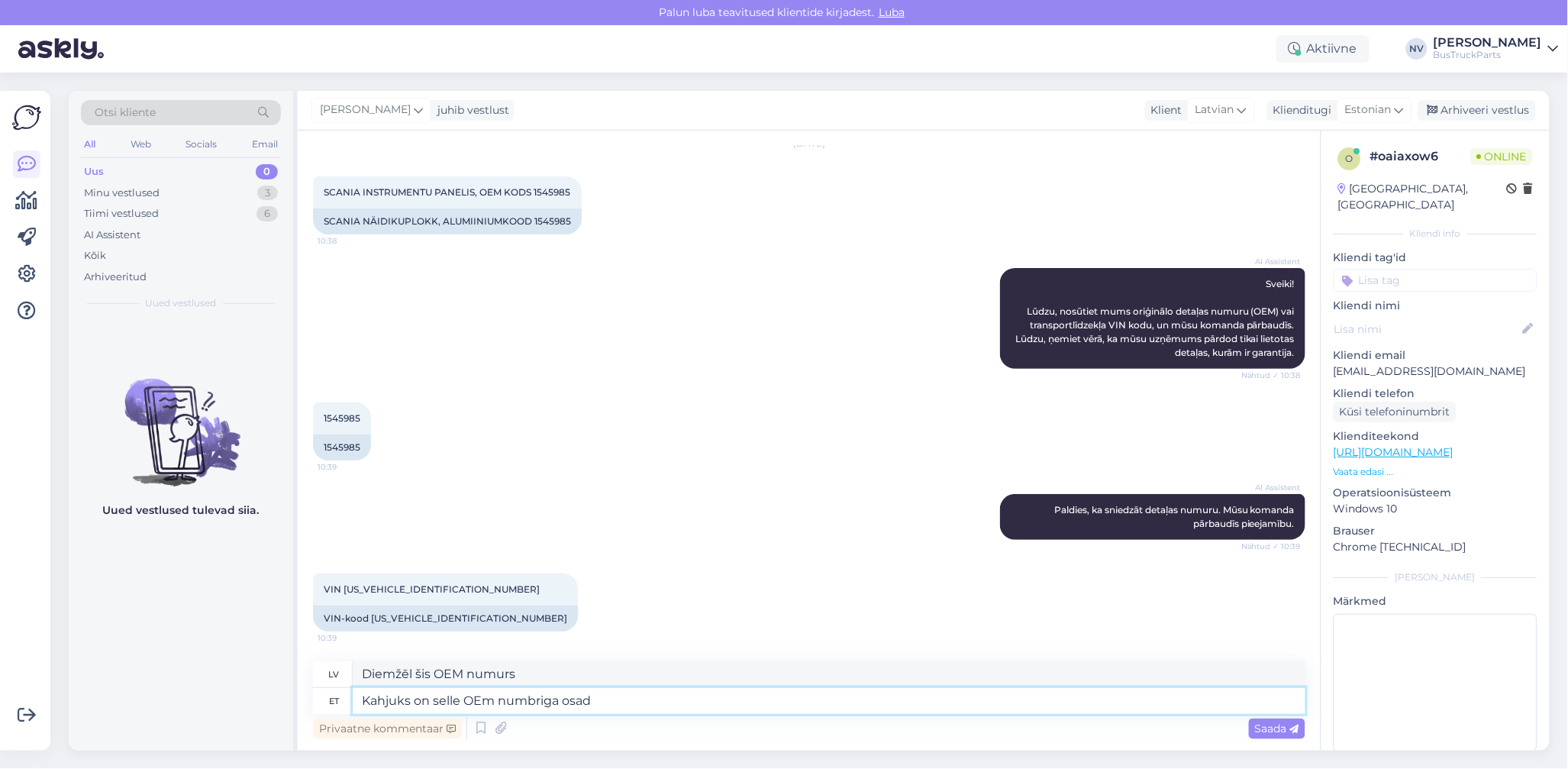
type textarea "Kahjuks on selle OEm numbriga osad k"
type textarea "Diemžēl detaļas ar šo OEM numuru ir"
type textarea "Kahjuks on selle OEm numbriga osad kõik"
type textarea "Diemžēl visas detaļas ar šo OEM numuru ir"
type textarea "Kahjuks on selle OEm numbriga osad kõik müüdud"
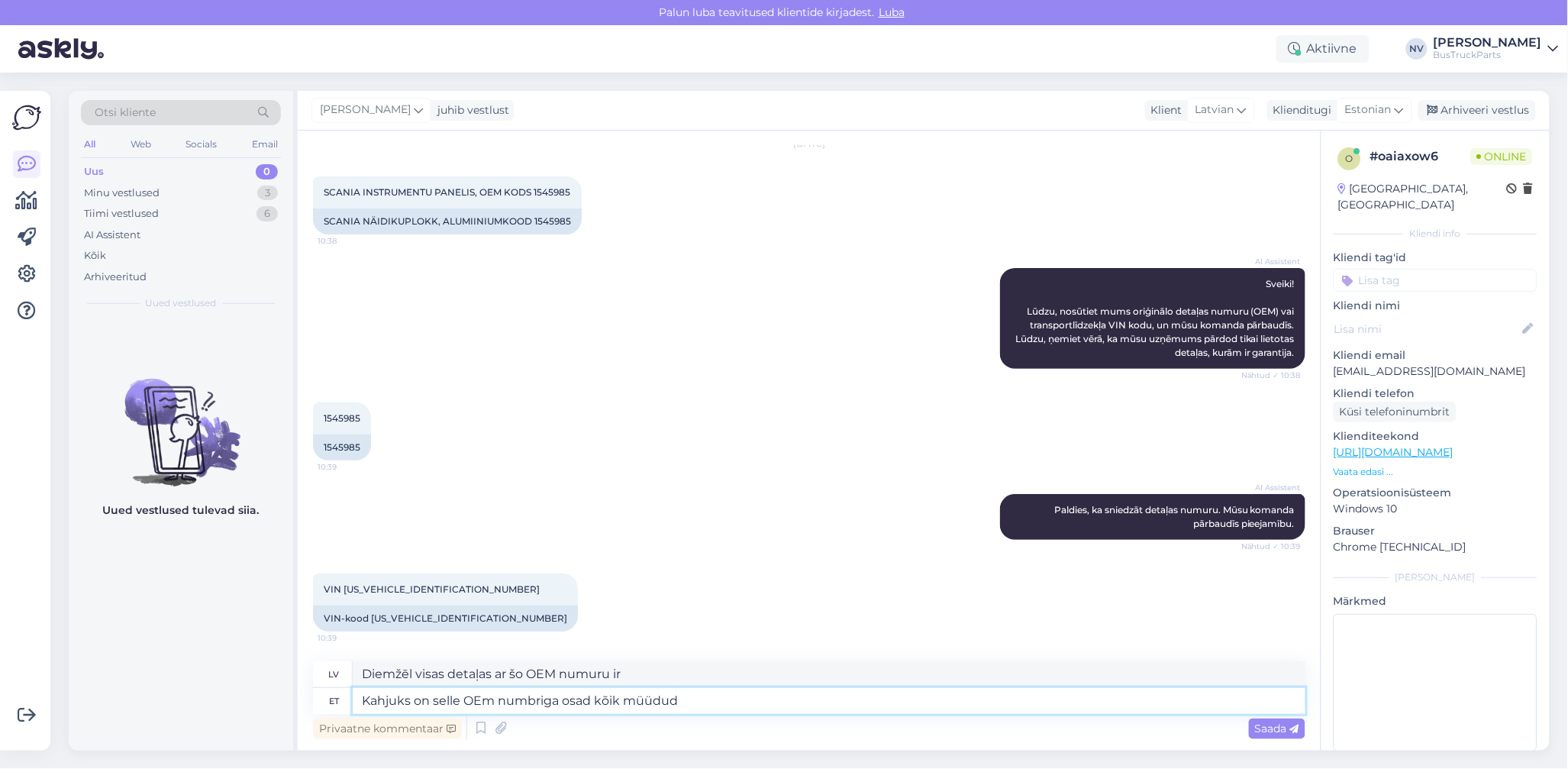
type textarea "Diemžēl visas detaļas ar šo OEM numuru ir pārdotas."
type textarea "Kahjuks on selle OEm numbriga osad kõik müüdud, hetkel po"
type textarea "Diemžēl visas detaļas ar šo OEM numuru šobrīd ir pārdotas."
type textarea "Kahjuks on selle OEm numbriga osad kõik müüdud, hetkel pole"
type textarea "Diemžēl visas detaļas ar šo OEM numuru ir pārdotas, pašlaik nav pieejamas."
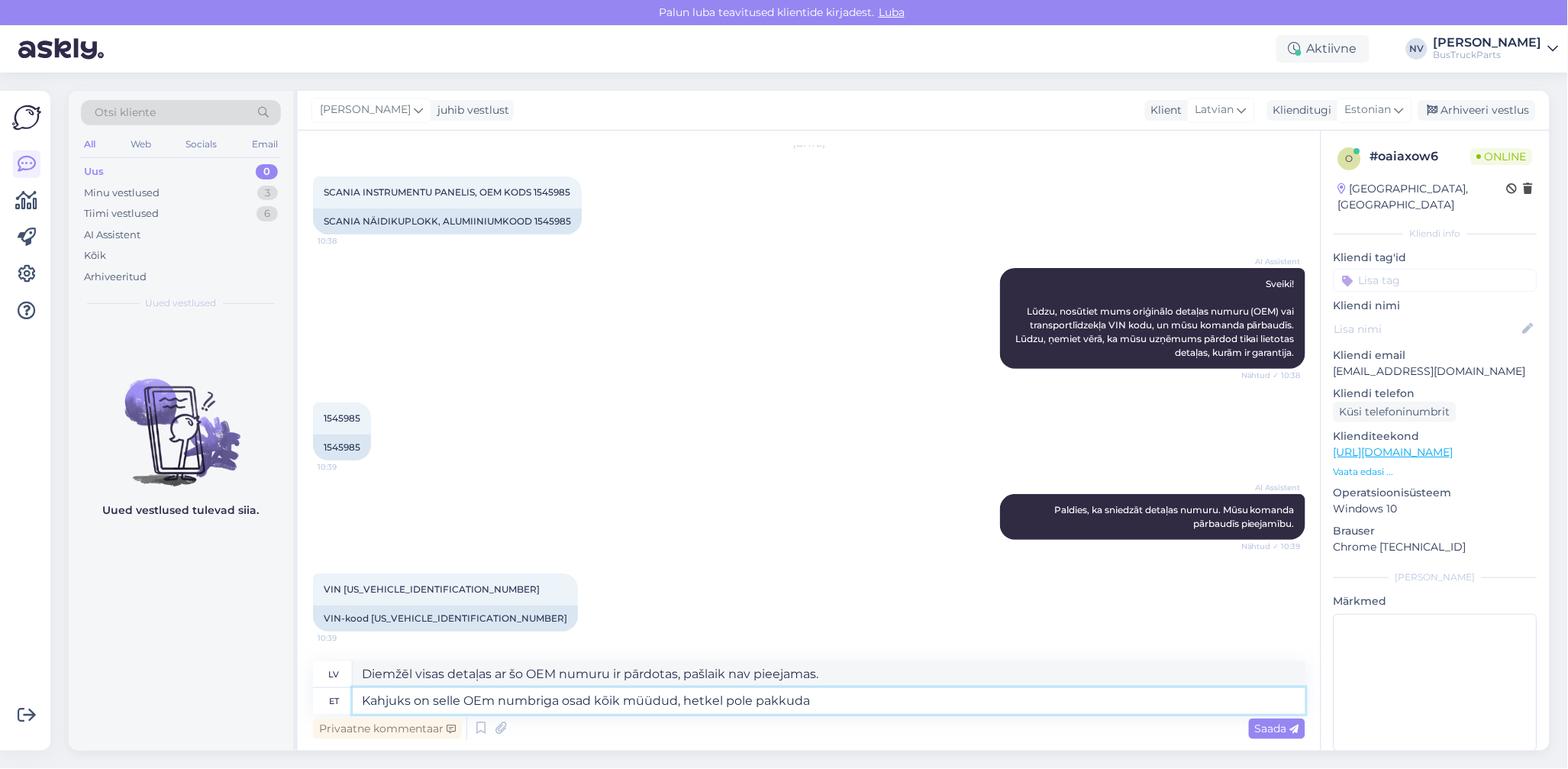
type textarea "Kahjuks on selle OEm numbriga osad kõik müüdud, hetkel pole pakkuda."
type textarea "Diemžēl visas detaļas ar šo OEM numuru ir pārdotas un pašlaik nav pieejamas."
click at [491, 702] on textarea "Kahjuks on selle OEm numbriga osad kõik müüdud, hetkel pole pakkuda." at bounding box center [829, 701] width 953 height 26
type textarea "Kahjuks on selle OEM numbriga osad kõik müüdud, hetkel pole pakkuda."
click at [1262, 729] on span "Saada" at bounding box center [1277, 729] width 44 height 14
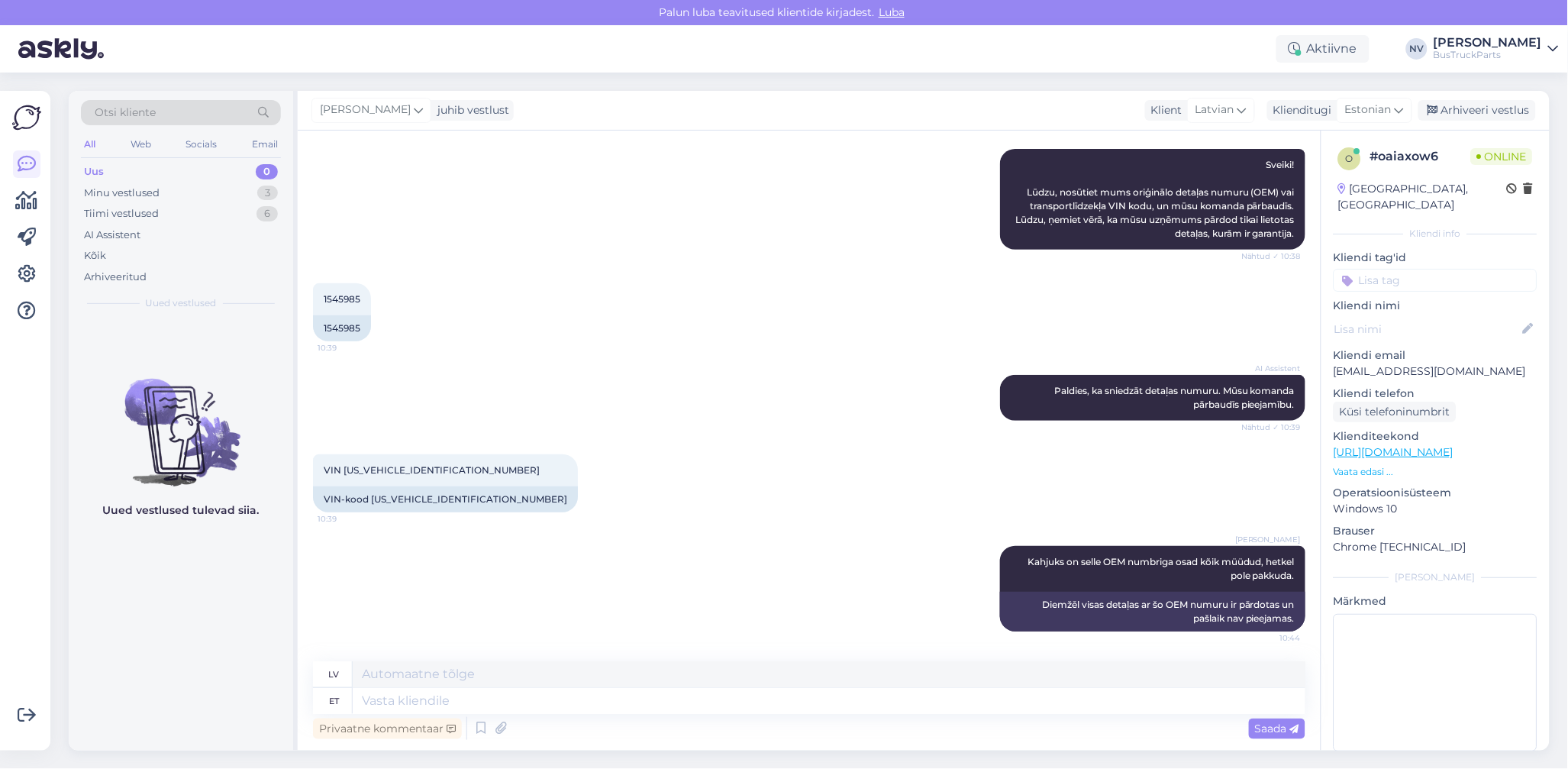
scroll to position [68, 0]
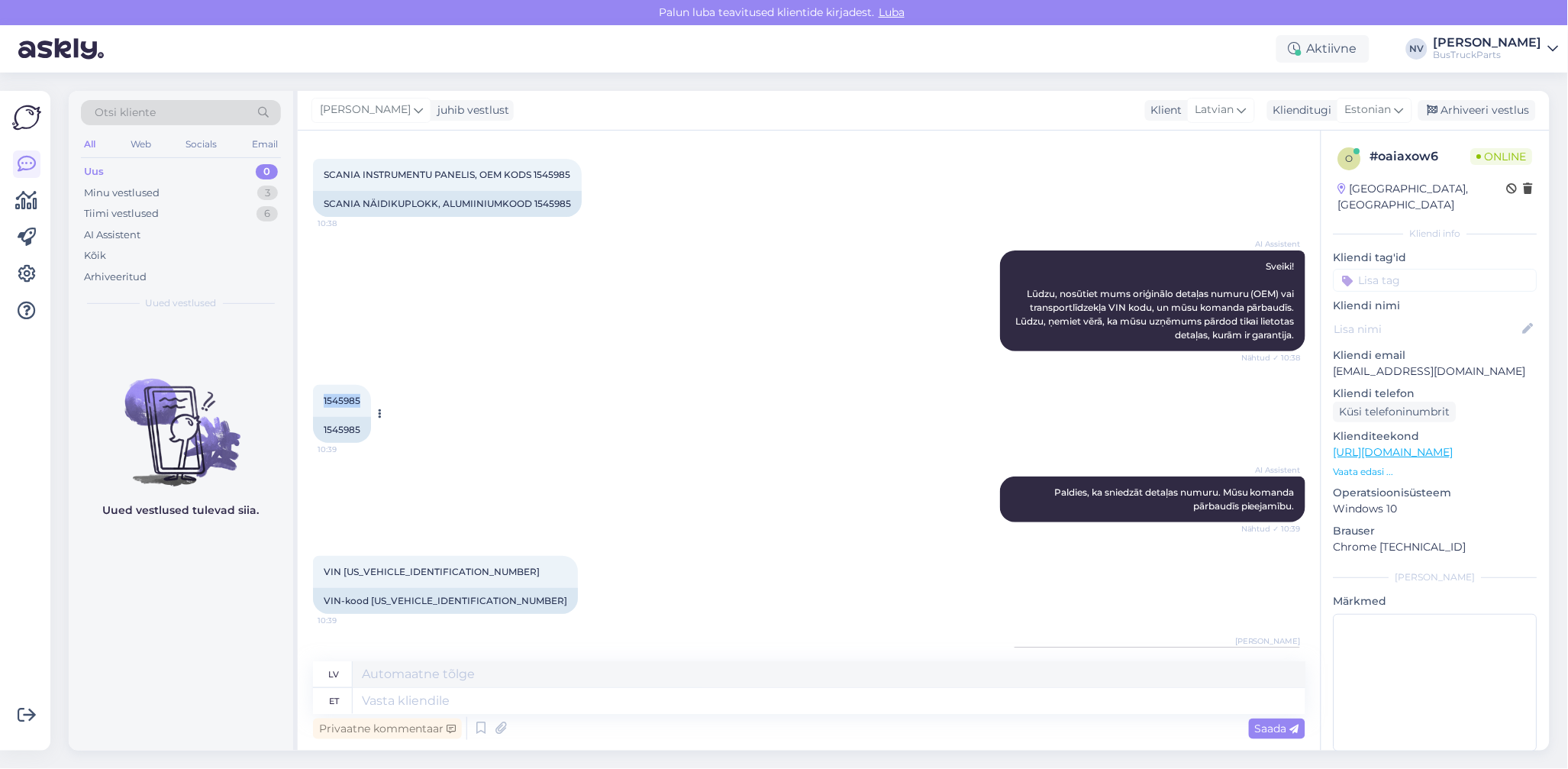
drag, startPoint x: 364, startPoint y: 397, endPoint x: 325, endPoint y: 401, distance: 39.2
click at [325, 401] on div "1545985 10:39" at bounding box center [342, 400] width 58 height 32
copy span "1545985"
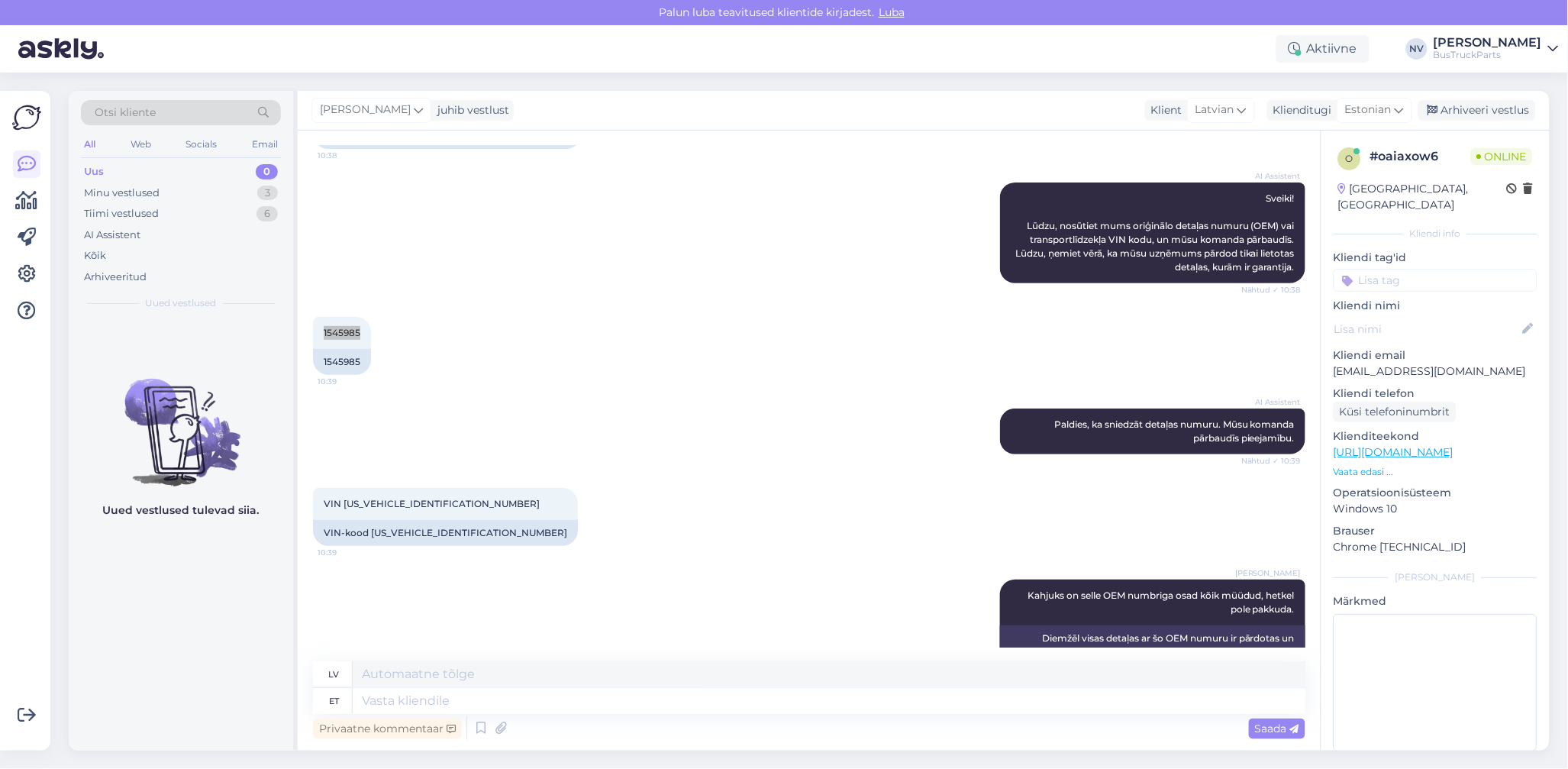
scroll to position [169, 0]
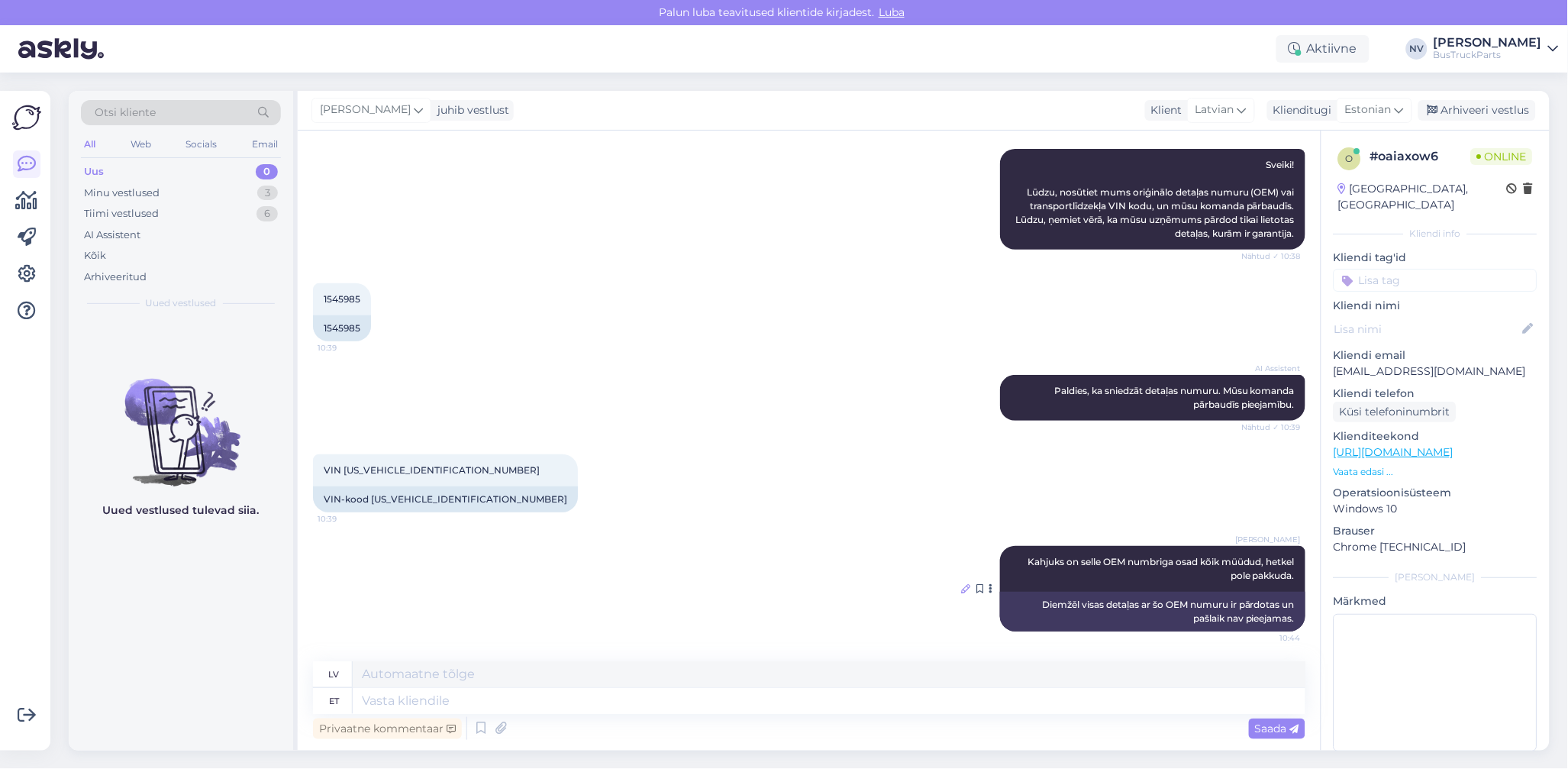
click at [961, 589] on icon at bounding box center [966, 588] width 9 height 9
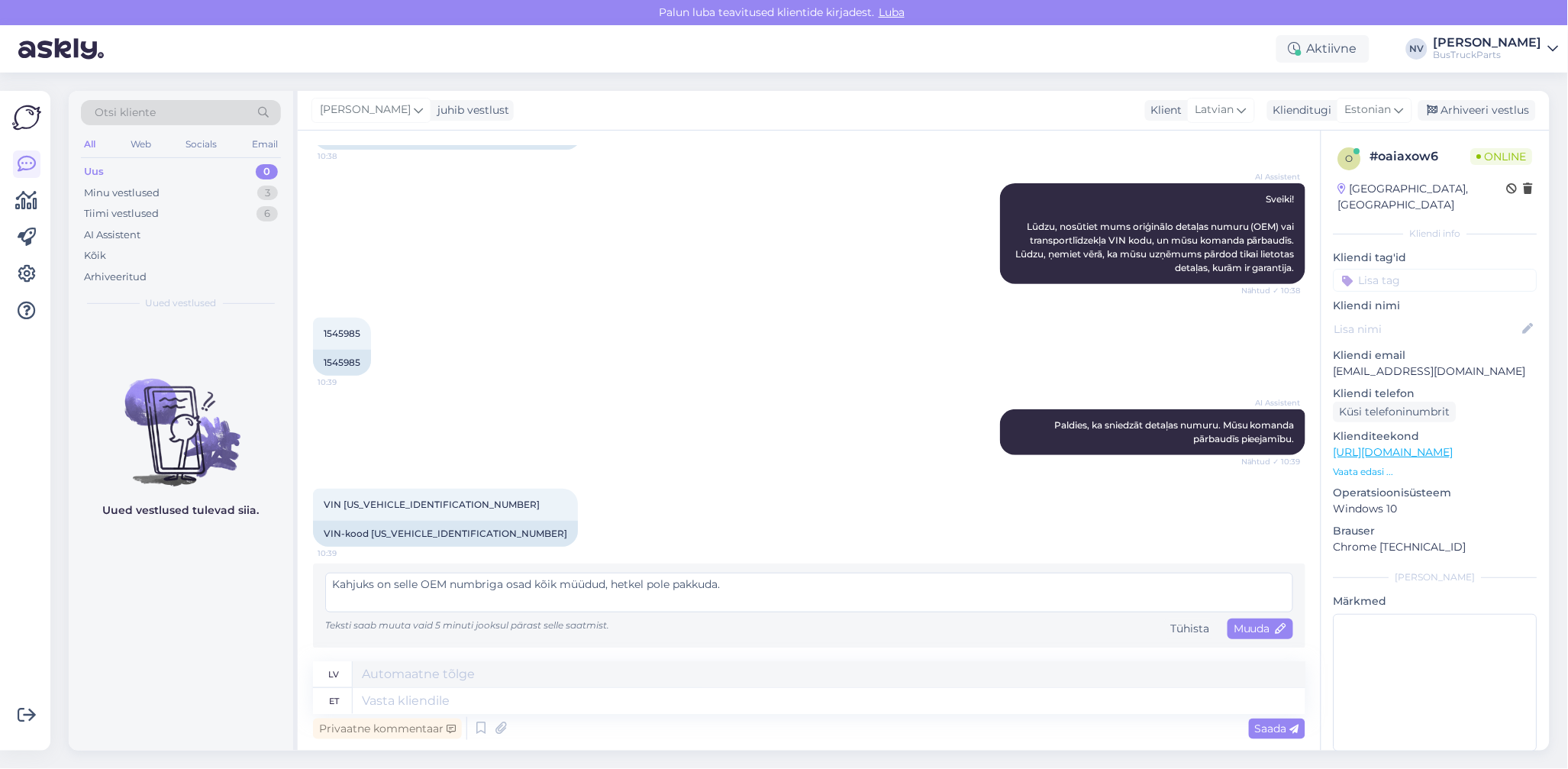
drag, startPoint x: 770, startPoint y: 588, endPoint x: 296, endPoint y: 588, distance: 474.0
click at [296, 588] on div "Otsi kliente All Web Socials Email Uus 0 Minu vestlused 3 Tiimi vestlused 6 AI …" at bounding box center [809, 420] width 1481 height 659
type textarea "Otsime laosüsteemist ja anname Teile varsti teada."
click at [1234, 627] on span "Muuda" at bounding box center [1261, 629] width 54 height 14
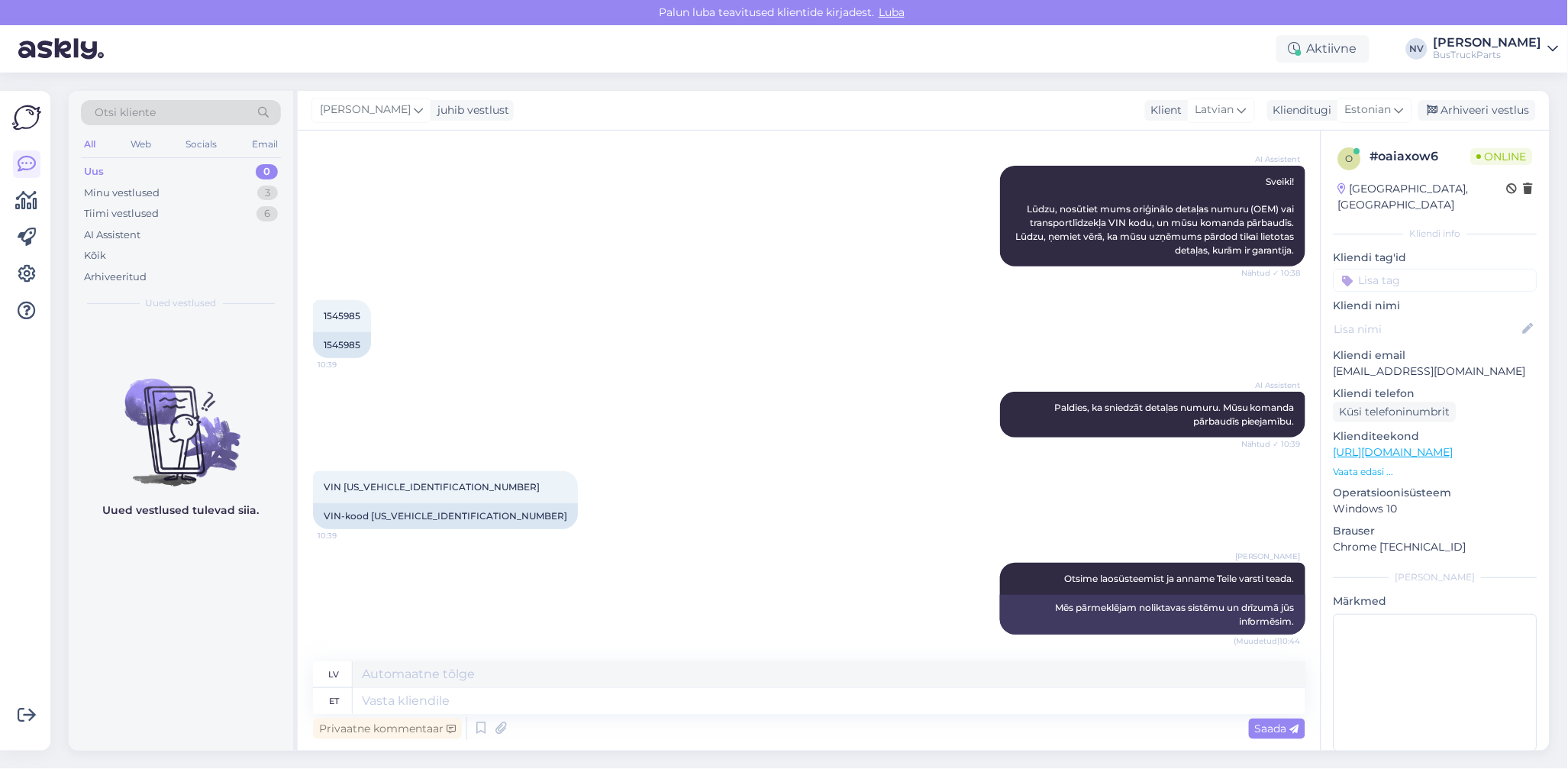
scroll to position [155, 0]
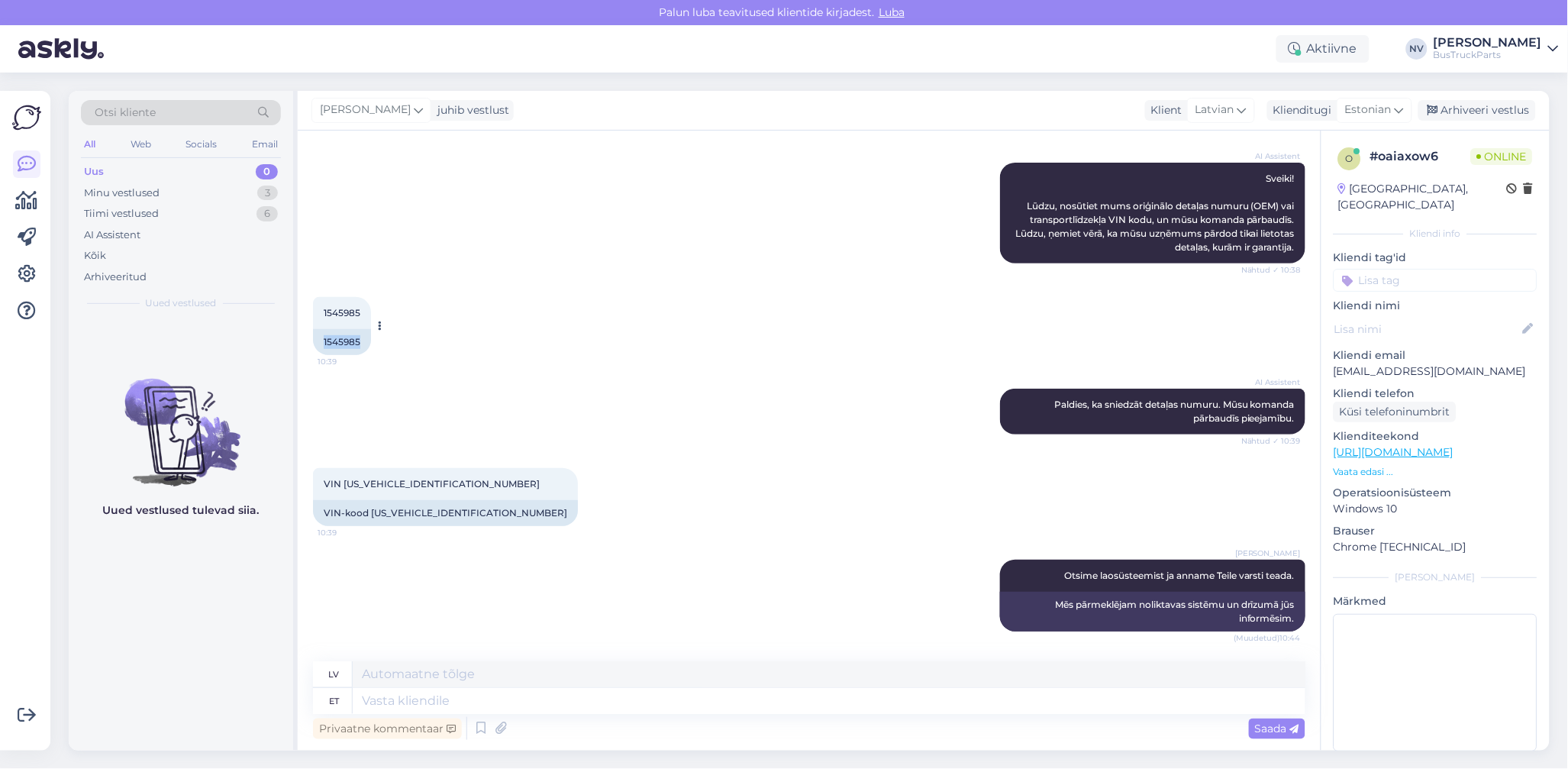
drag, startPoint x: 364, startPoint y: 342, endPoint x: 320, endPoint y: 343, distance: 44.0
click at [320, 343] on div "1545985" at bounding box center [342, 342] width 58 height 26
copy div "1545985"
click at [553, 705] on textarea at bounding box center [829, 701] width 953 height 26
click at [168, 677] on div "Uued vestlused tulevad siia." at bounding box center [181, 535] width 225 height 431
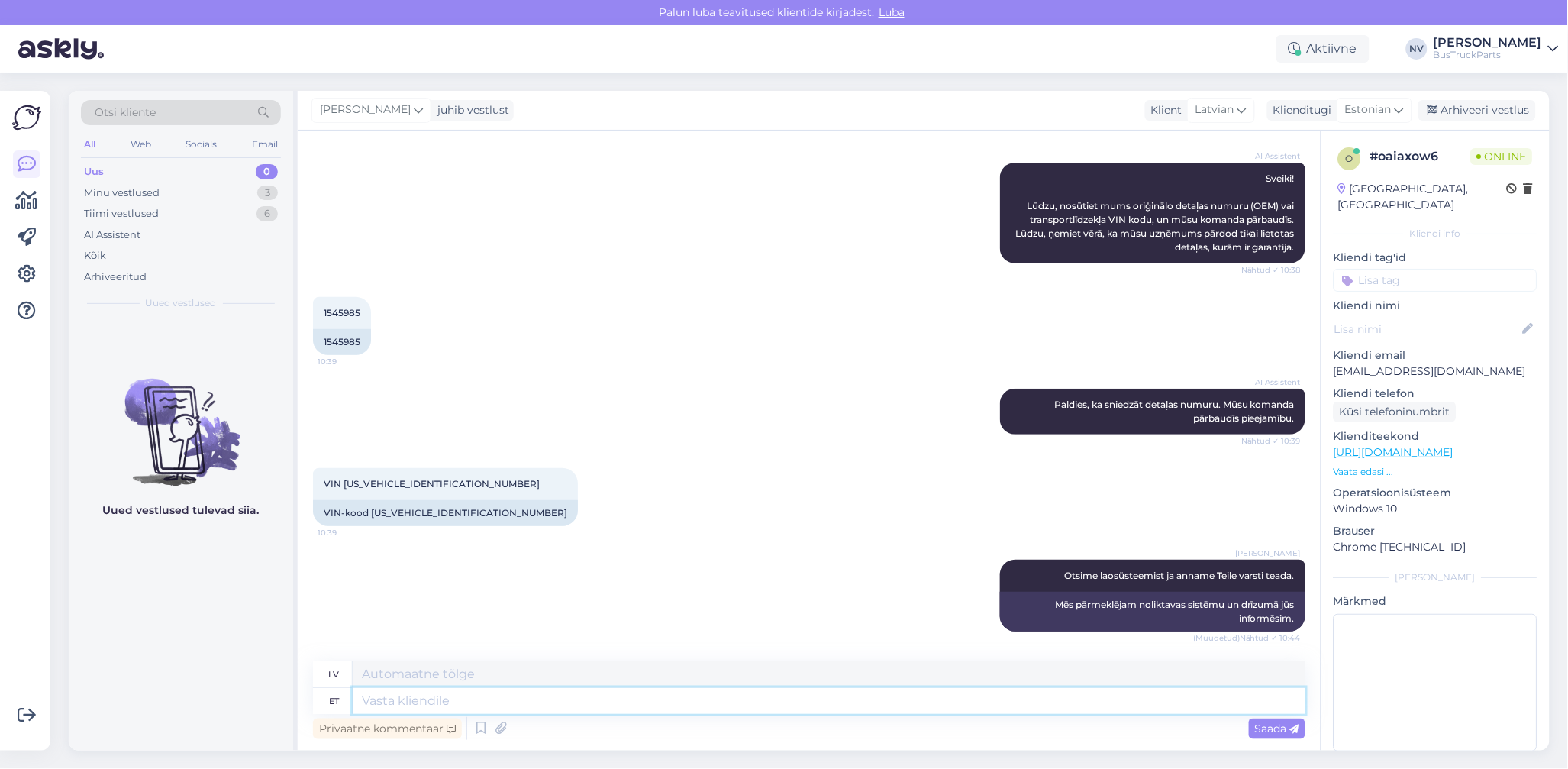
click at [492, 702] on textarea at bounding box center [829, 701] width 953 height 26
type textarea "Kahjuks"
type textarea "Diemžēl"
type textarea "Kahjuks on h"
type textarea "Diemžēl pastāv"
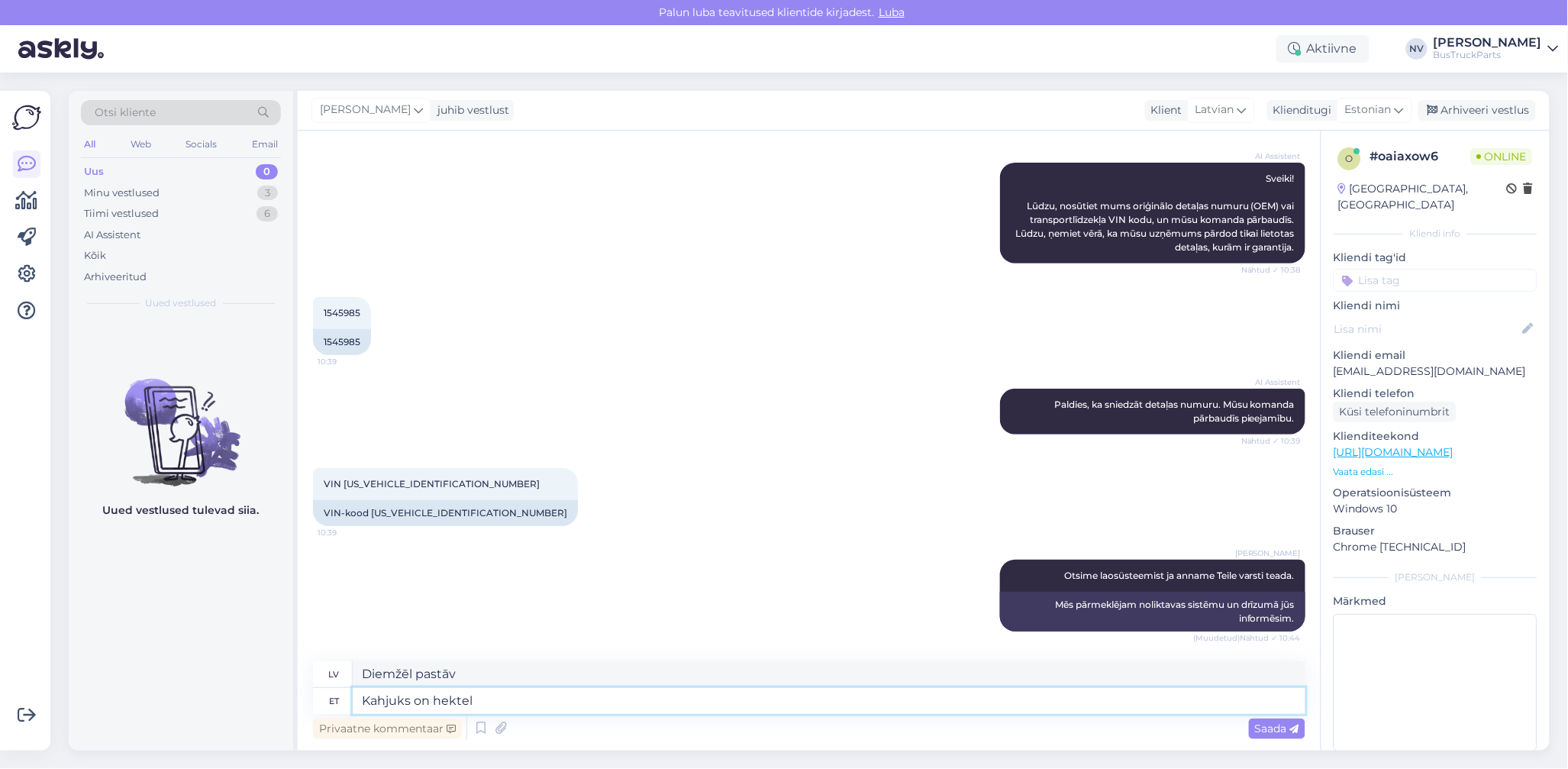
type textarea "Kahjuks on hektel k"
type textarea "Diemžēl pastāv problēma."
type textarea "Kahjuks on hektel kõik"
type textarea "Diemžēl viss ir uz spēles."
type textarea "Kahjuks on hektel kõik ära m"
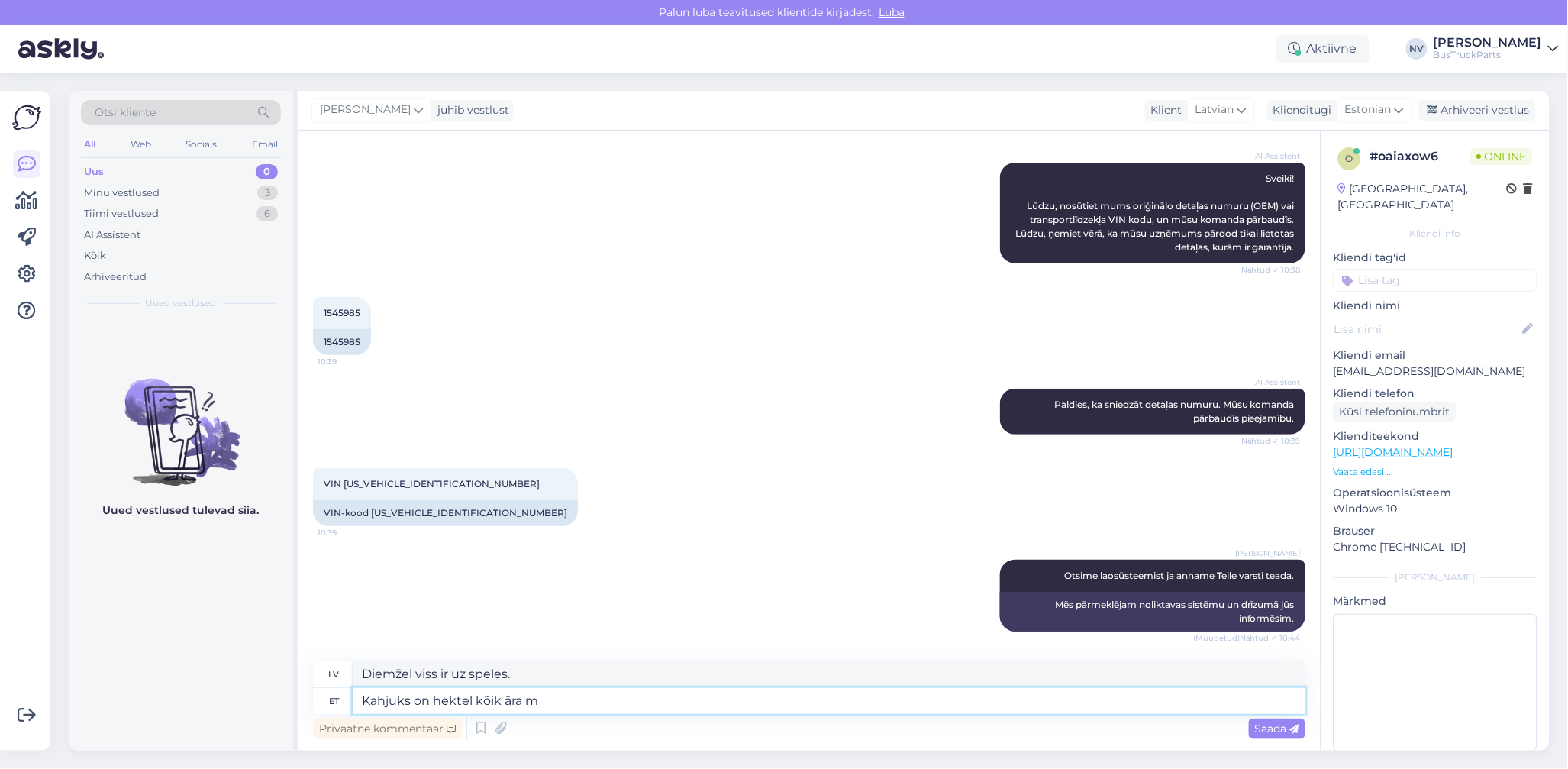
type textarea "Diemžēl hektelī viss ir pazudis."
type textarea "Kahjuks on hektel kõik ära müüdud"
type textarea "Diemžēl Hektelā viss ir izpārdots."
click at [454, 700] on textarea "Kahjuks on hektel kõik ära müüdud" at bounding box center [829, 701] width 953 height 26
type textarea "Kahjuks on hetkel kõik ära müüdud"
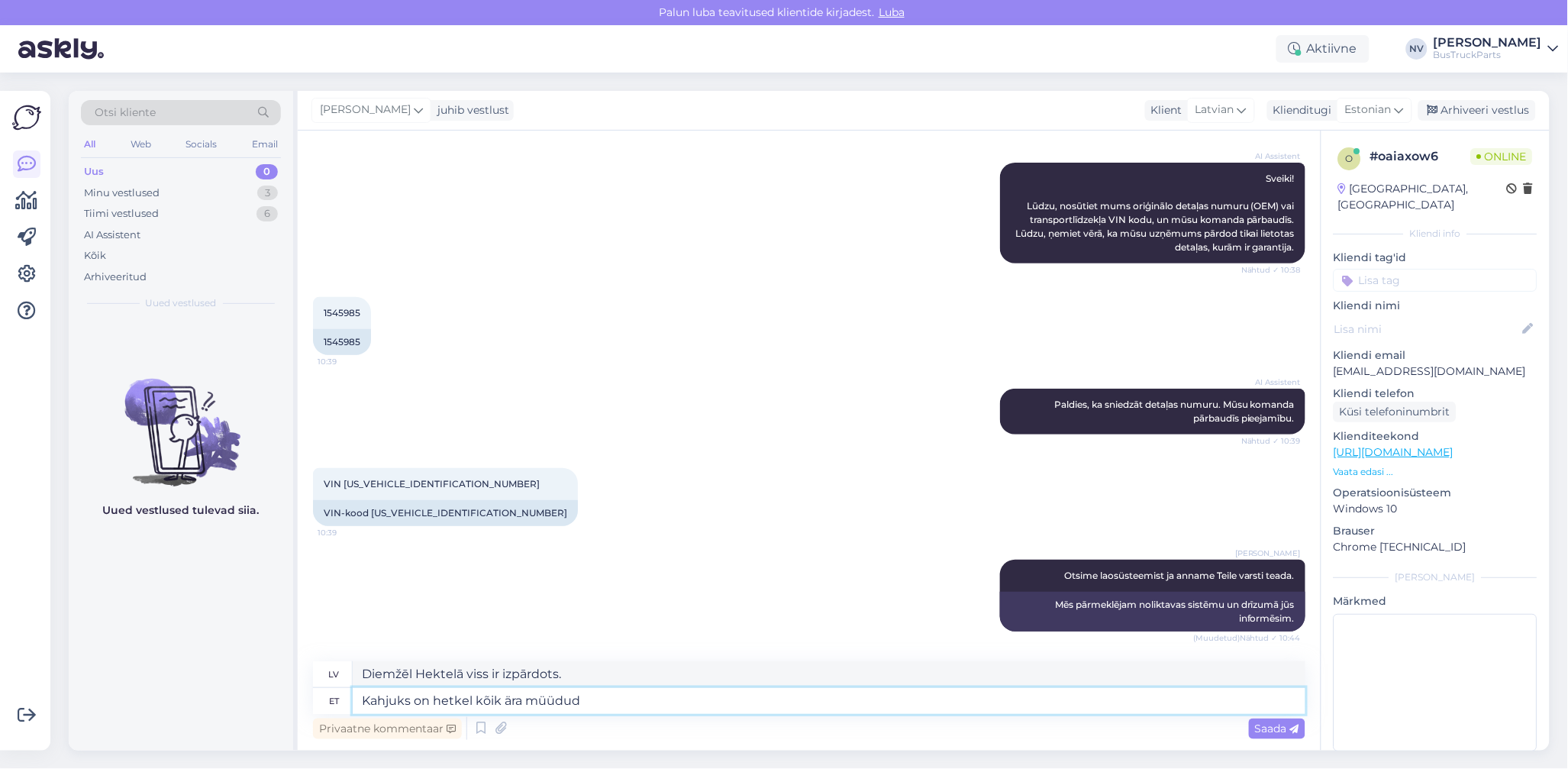
type textarea "Diemžēl šobrīd viss ir izpārdots."
click at [589, 695] on textarea "Kahjuks on hetkel kõik ära müüdud" at bounding box center [829, 701] width 953 height 26
type textarea "Kahjuks on hetkel kõik ära müüdud, p"
type textarea "Diemžēl šobrīd viss ir izpārdots,"
type textarea "Kahjuks on hetkel kõik ära müüdud, pole s"
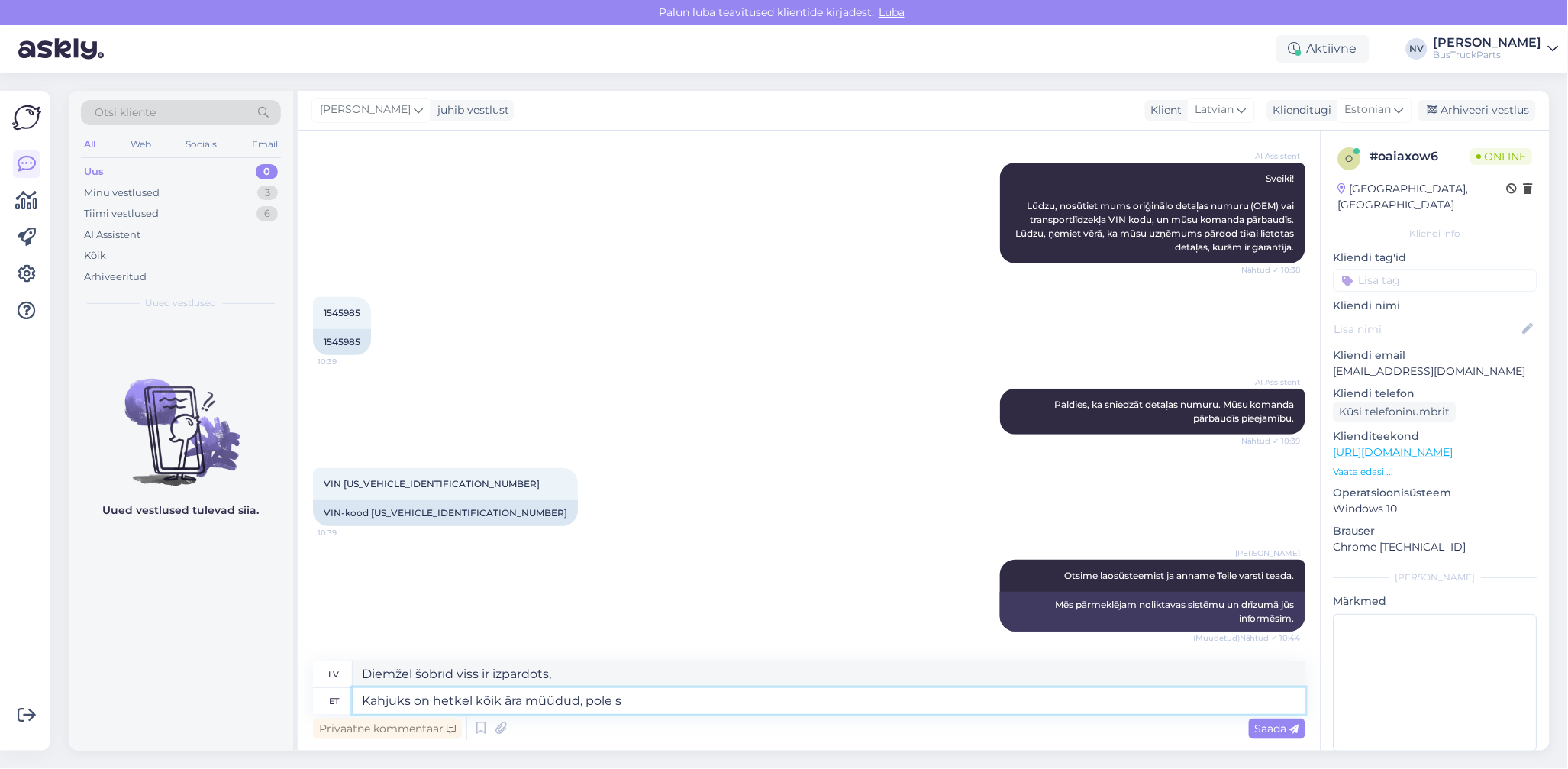
type textarea "Diemžēl šobrīd viss ir izpārdots, nē"
type textarea "Kahjuks on hetkel kõik ära müüdud, pole seda"
type textarea "Diemžēl šobrīd viss ir izpārdots, nav nekā."
type textarea "Kahjuks on hetkel kõik ära müüdud, pole seda näidikute pa"
type textarea "Diemžēl šobrīd viss ir izpārdots, tas nav apskatāms."
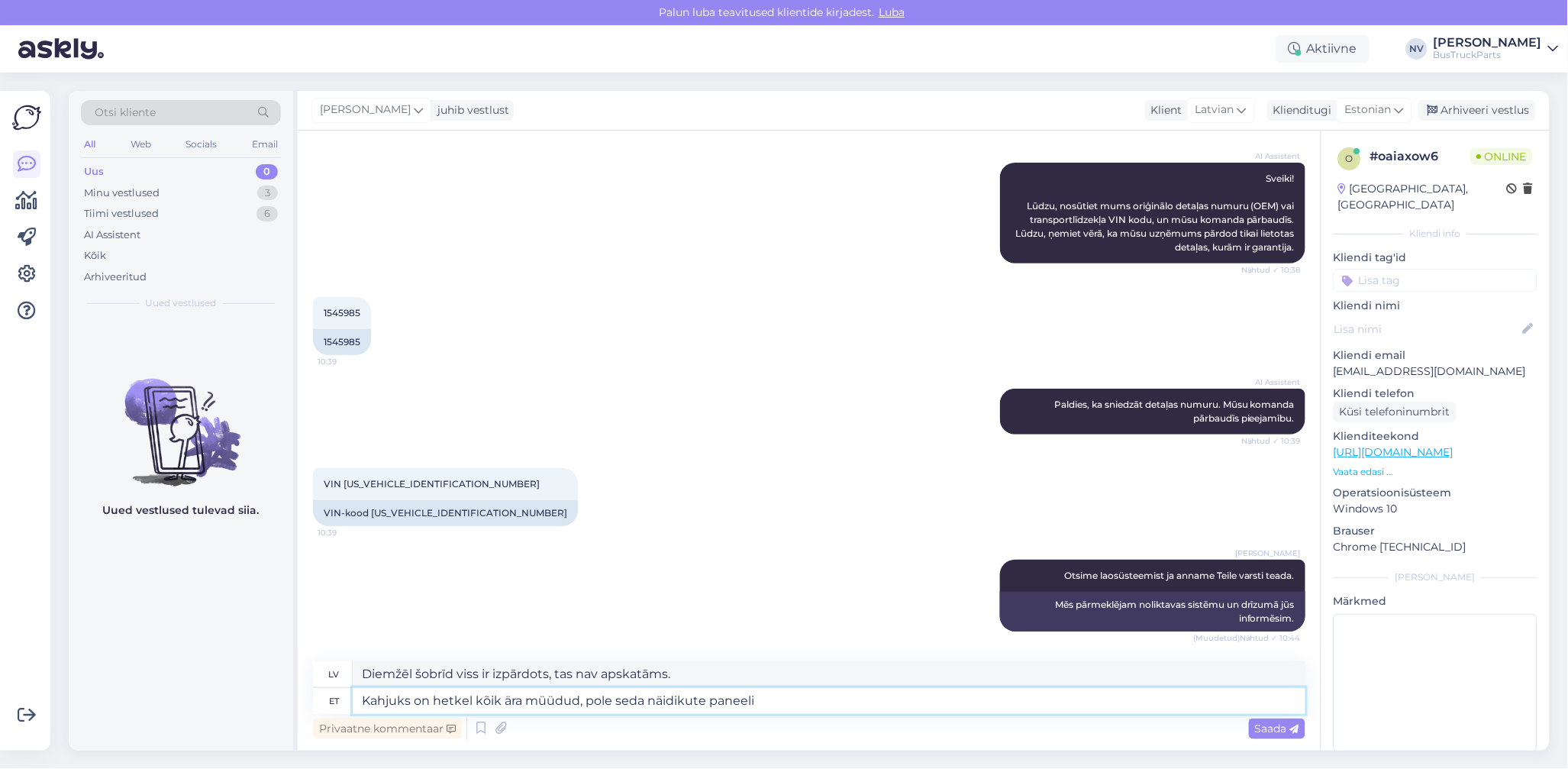
type textarea "Kahjuks on hetkel kõik ära müüdud, pole seda näidikute paneeli p"
type textarea "Diemžēl šobrīd viss ir izpārdots, šis instrumentu panelis nav pieejams."
type textarea "Kahjuks on hetkel kõik ära müüdud, pole seda näidikute paneeli pakkuda"
type textarea "Diemžēl viss pašlaik ir izpārdots, šis displeja panelis nav pieejams."
type textarea "Kahjuks on hetkel kõik ära müüdud, pole seda näidikute paneeli pakkuda."
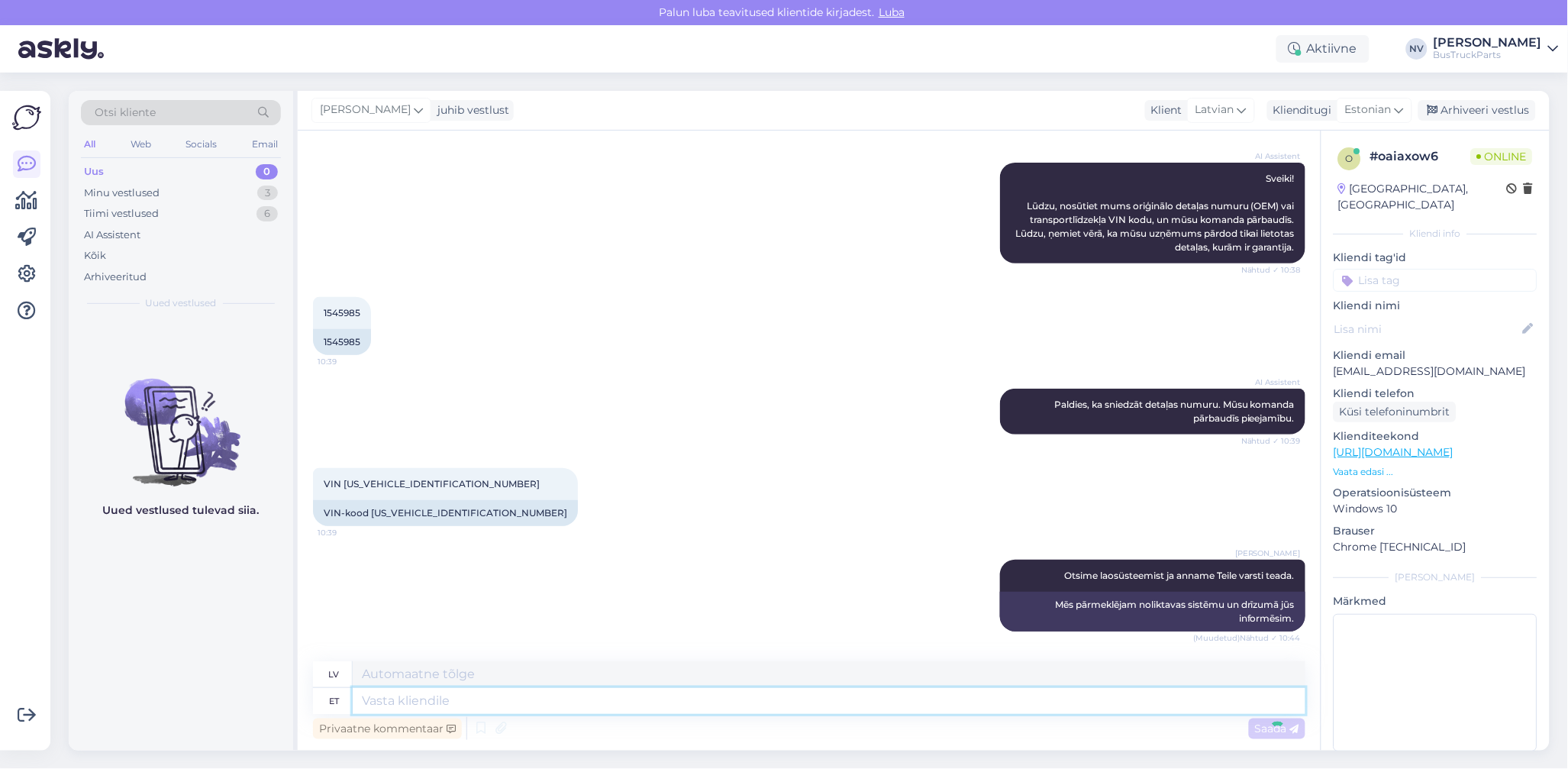
scroll to position [275, 0]
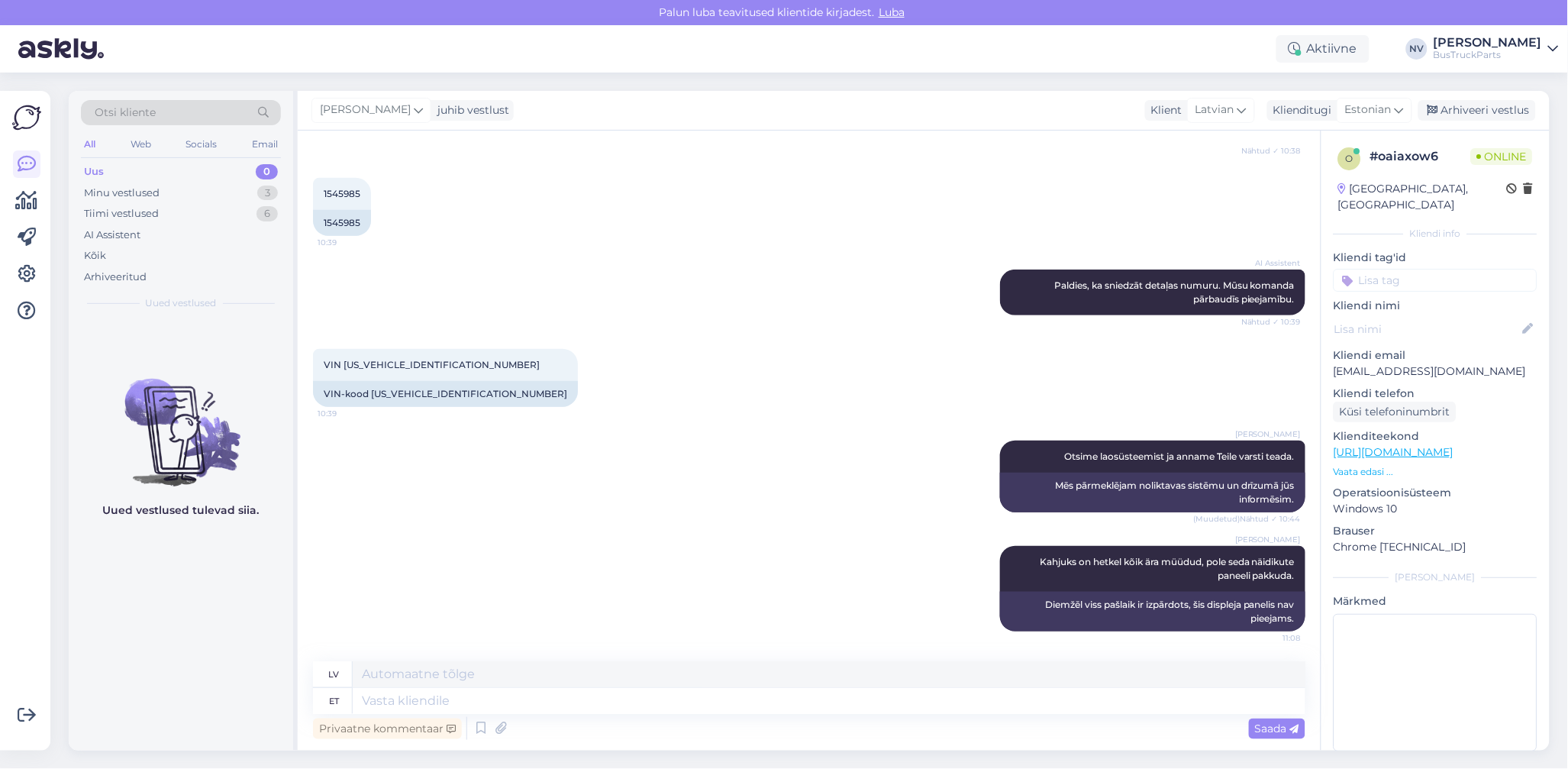
click at [1361, 274] on input at bounding box center [1435, 280] width 204 height 23
type input "[GEOGRAPHIC_DATA]"
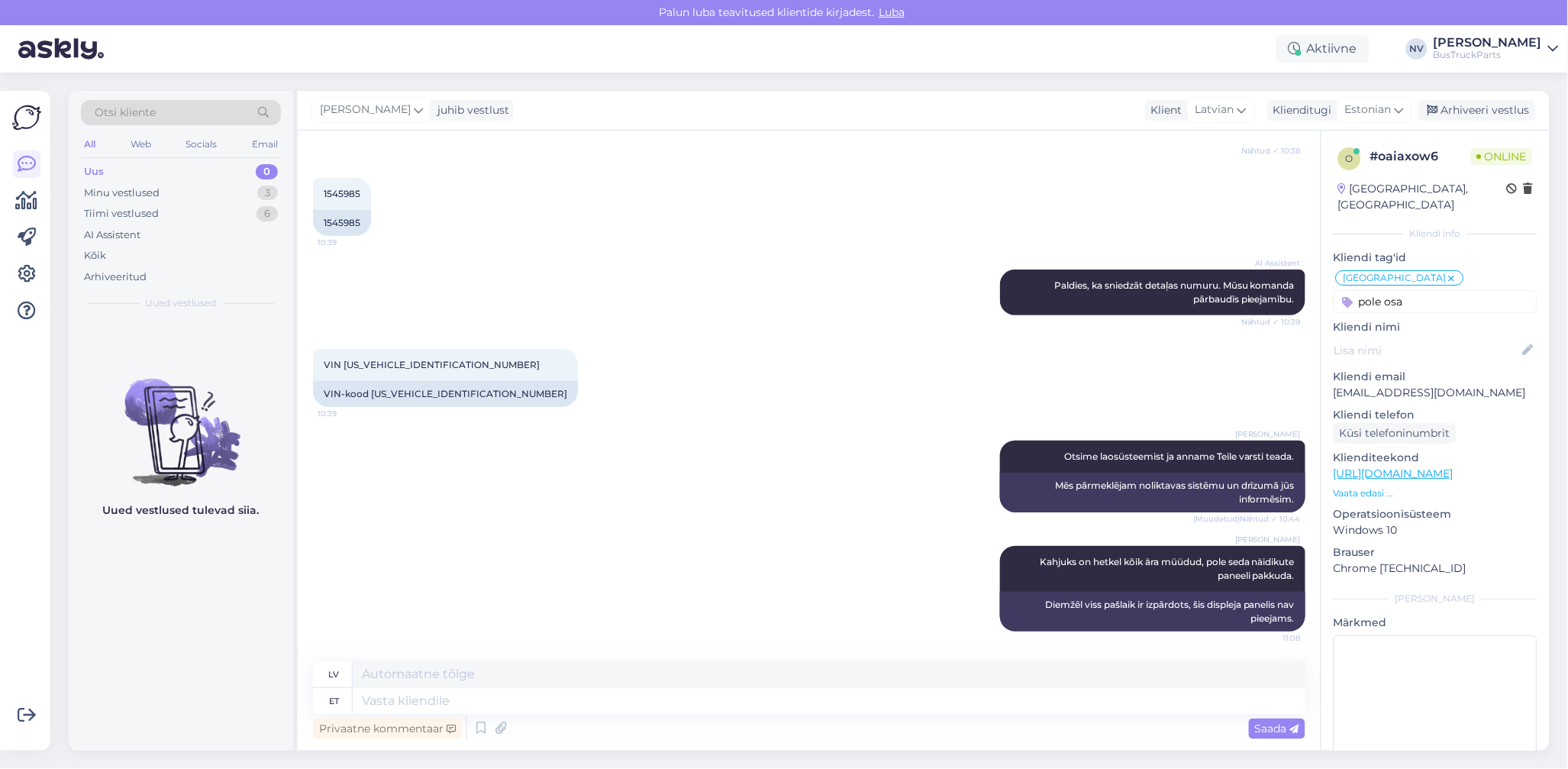
click at [1448, 291] on input "pole osa" at bounding box center [1435, 302] width 204 height 23
type input "pole osa"
click at [1440, 337] on span "pole osa pakkuda" at bounding box center [1435, 341] width 80 height 9
